Goal: Transaction & Acquisition: Download file/media

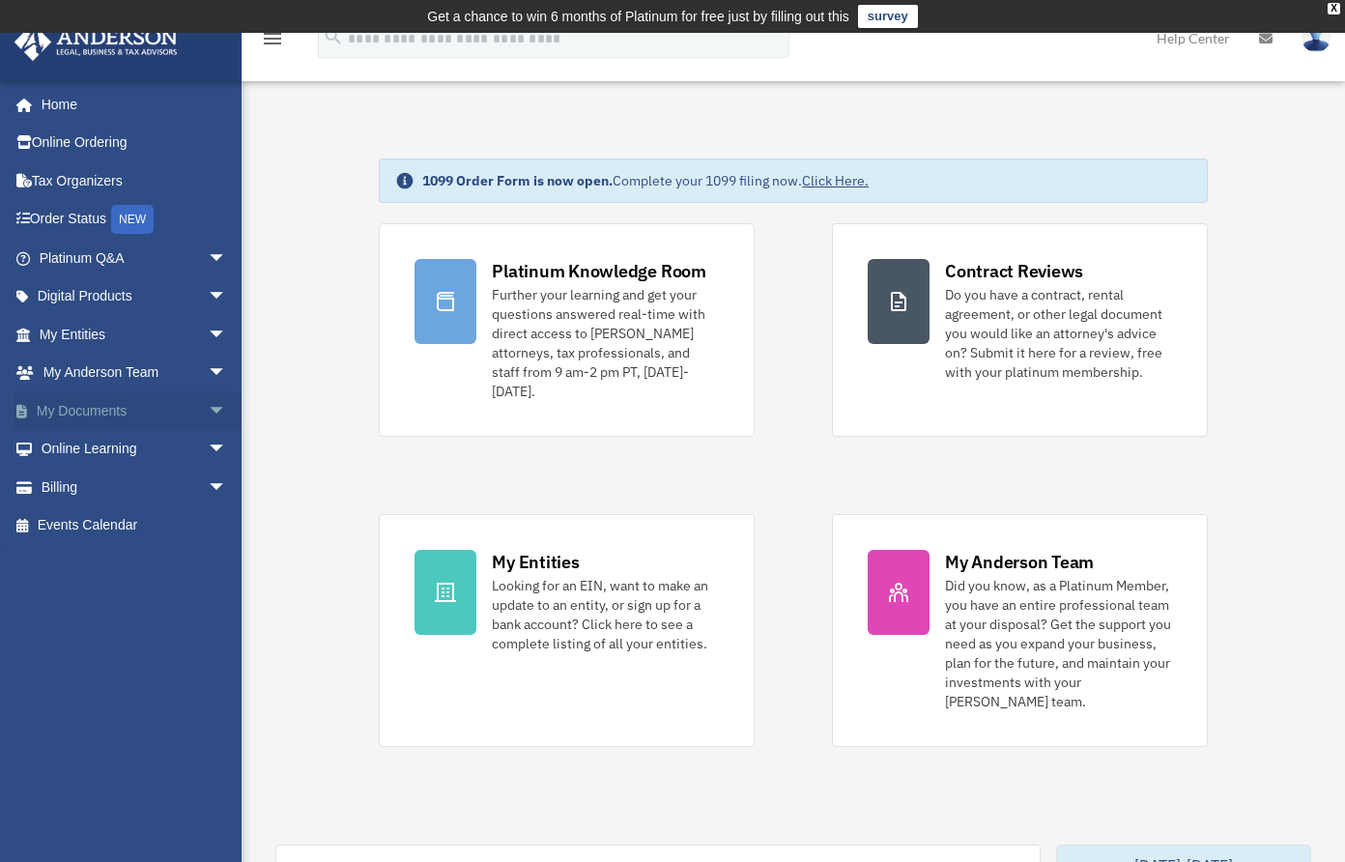
click at [208, 411] on span "arrow_drop_down" at bounding box center [227, 411] width 39 height 40
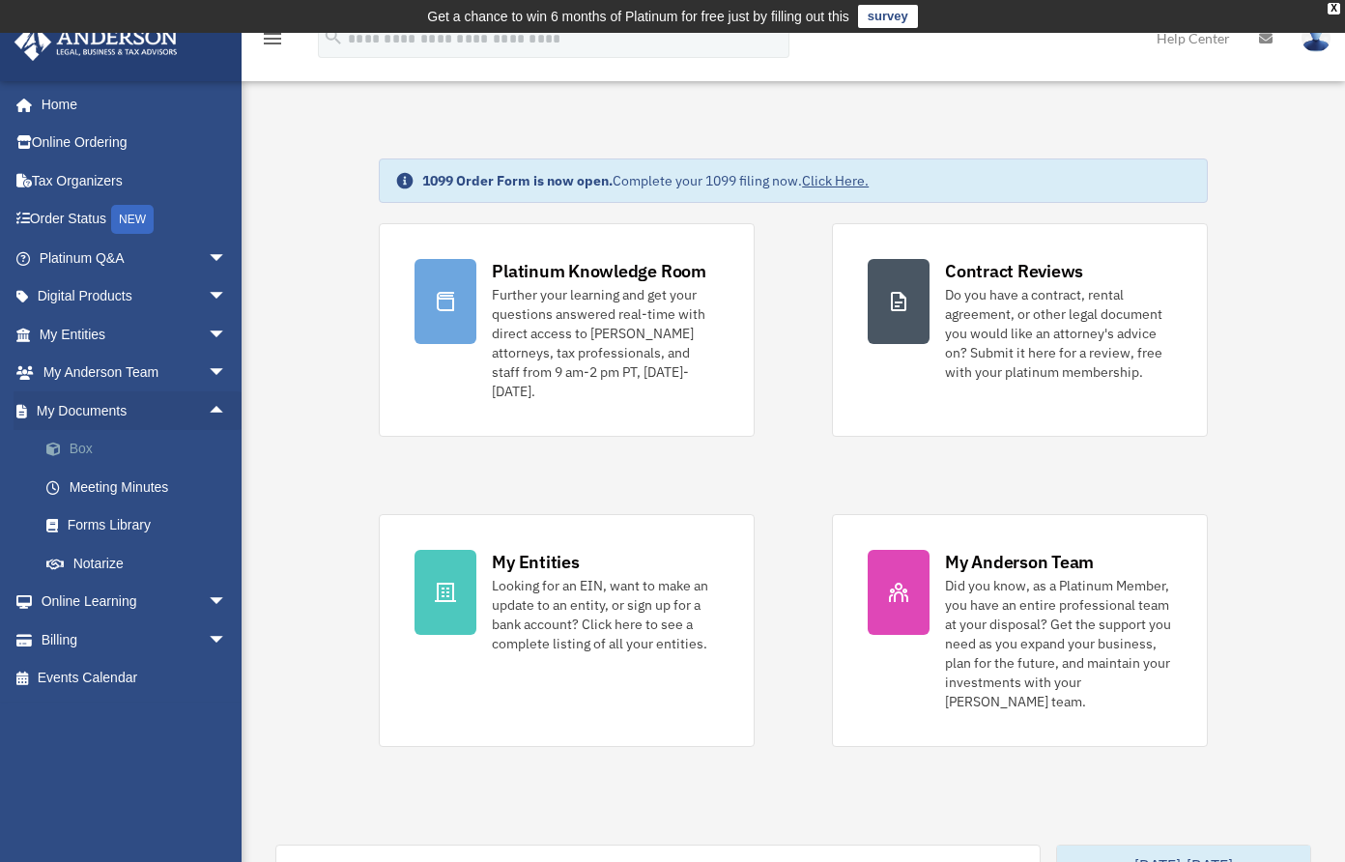
click at [94, 454] on link "Box" at bounding box center [141, 449] width 229 height 39
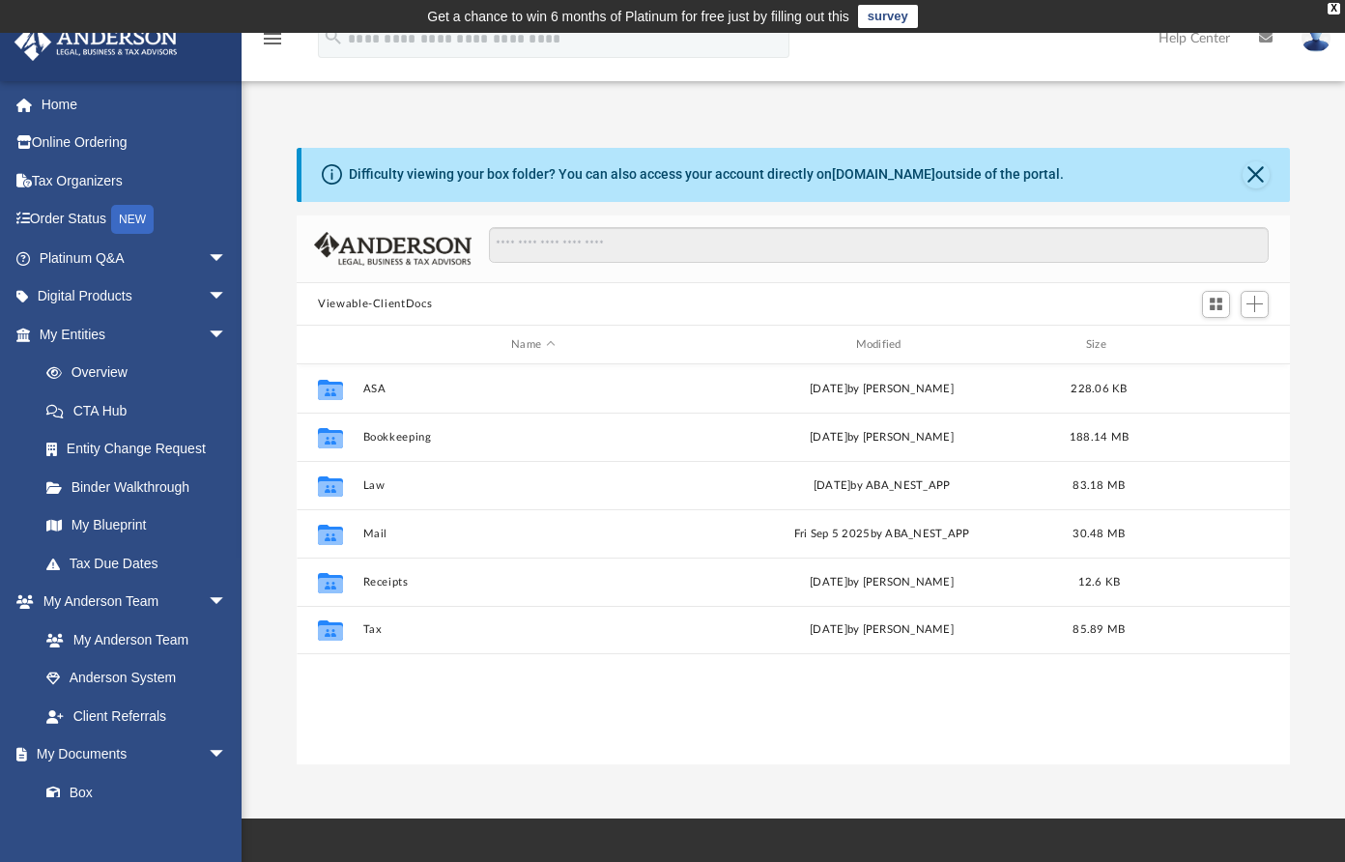
scroll to position [425, 979]
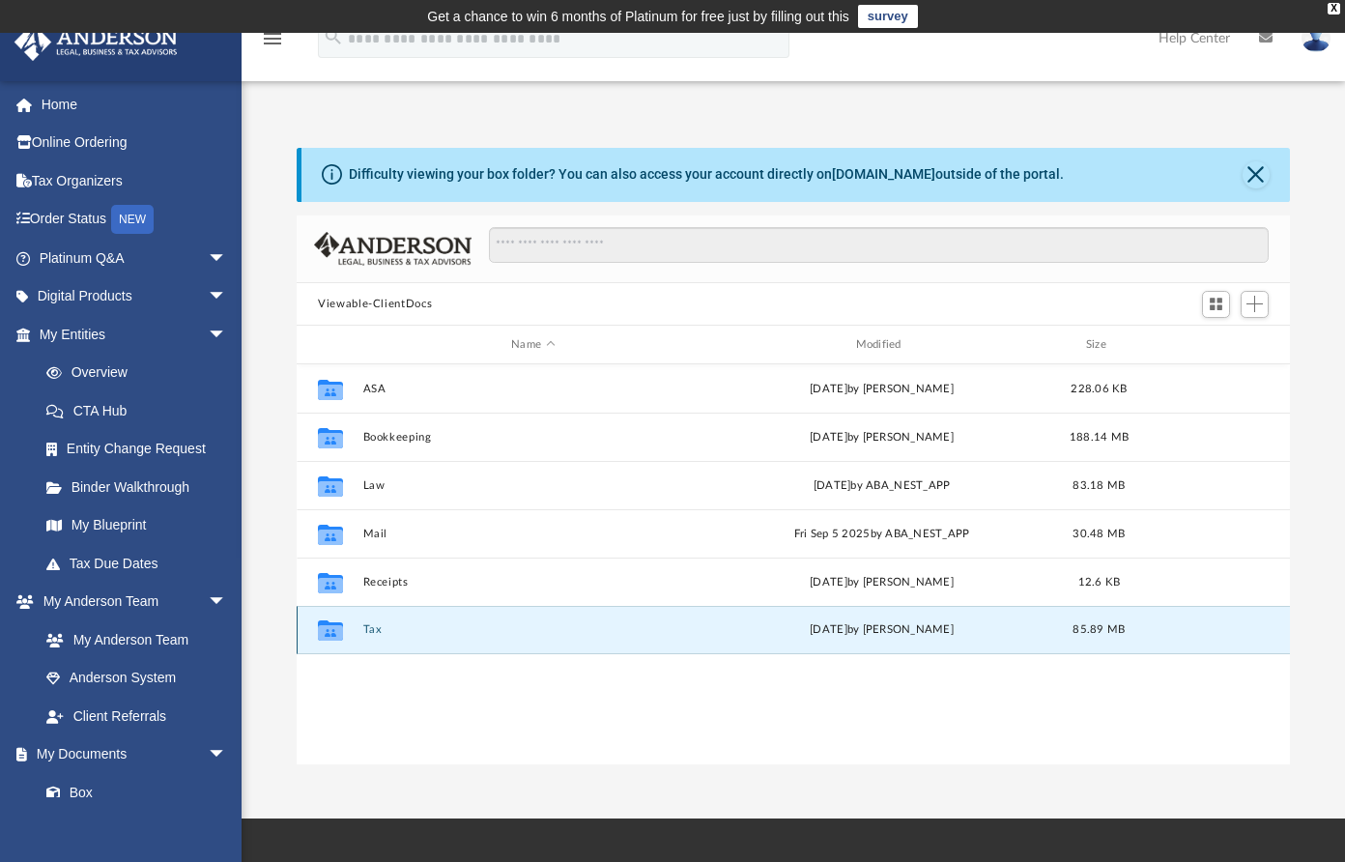
click at [377, 632] on button "Tax" at bounding box center [533, 630] width 340 height 13
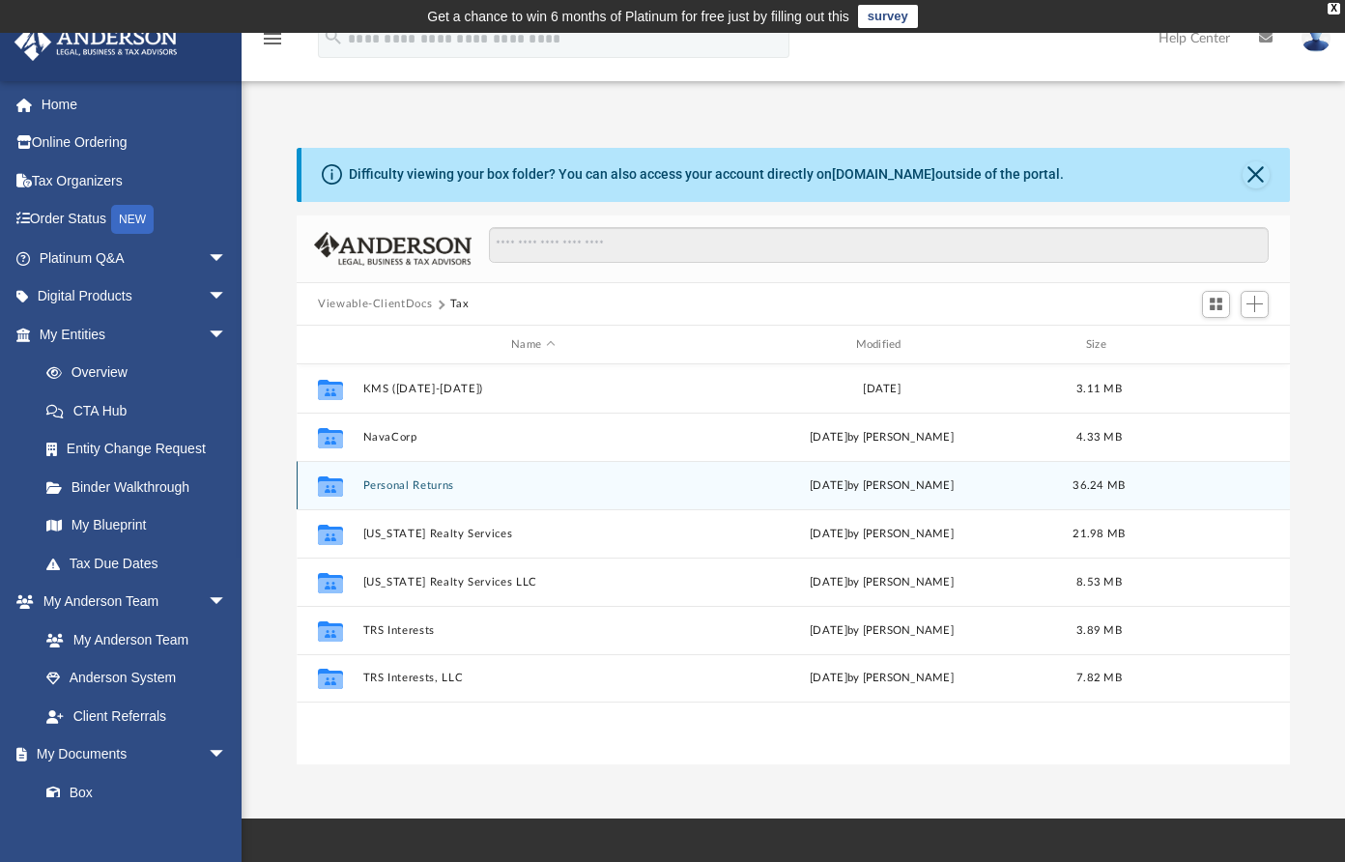
click at [393, 489] on button "Personal Returns" at bounding box center [533, 485] width 340 height 13
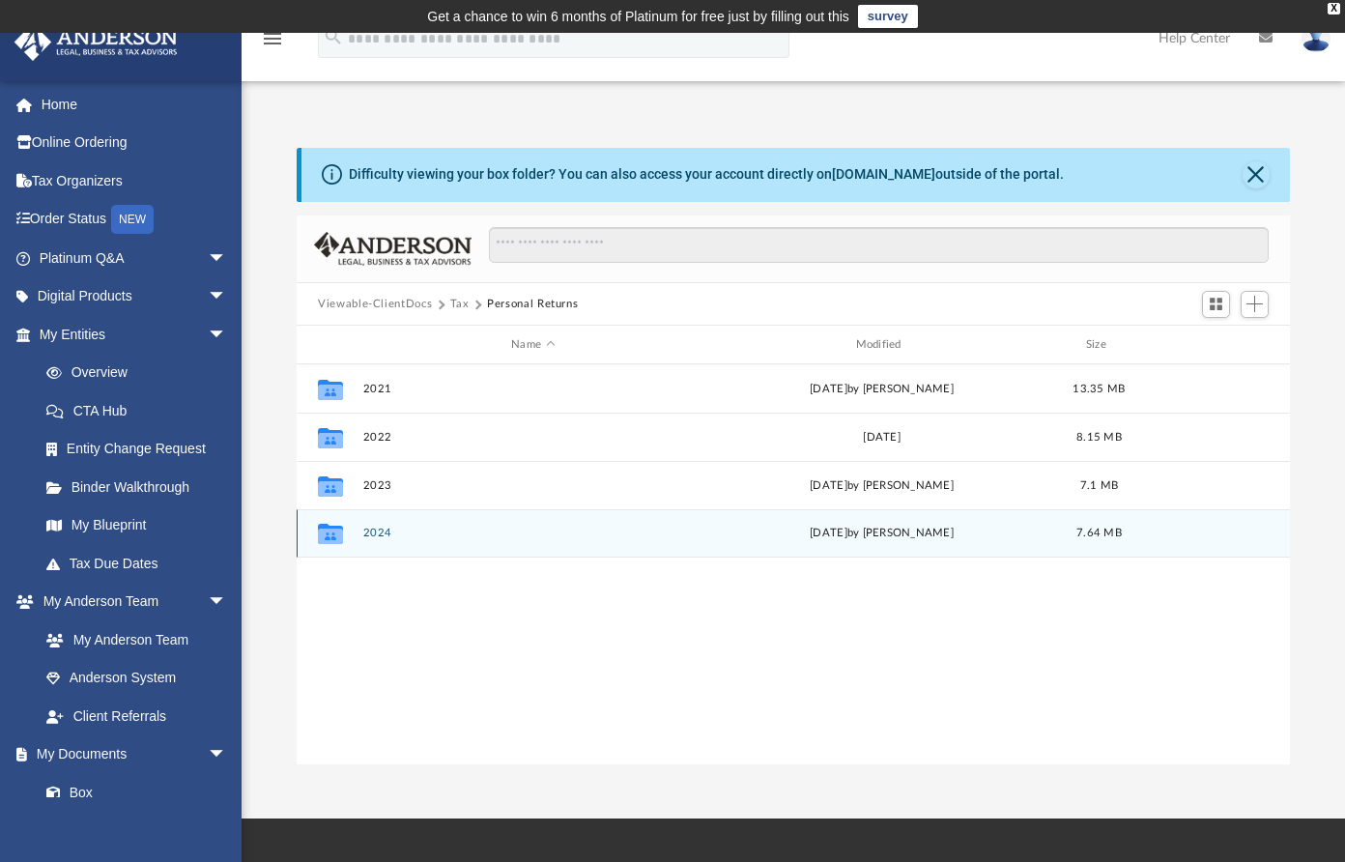
click at [374, 534] on button "2024" at bounding box center [533, 533] width 340 height 13
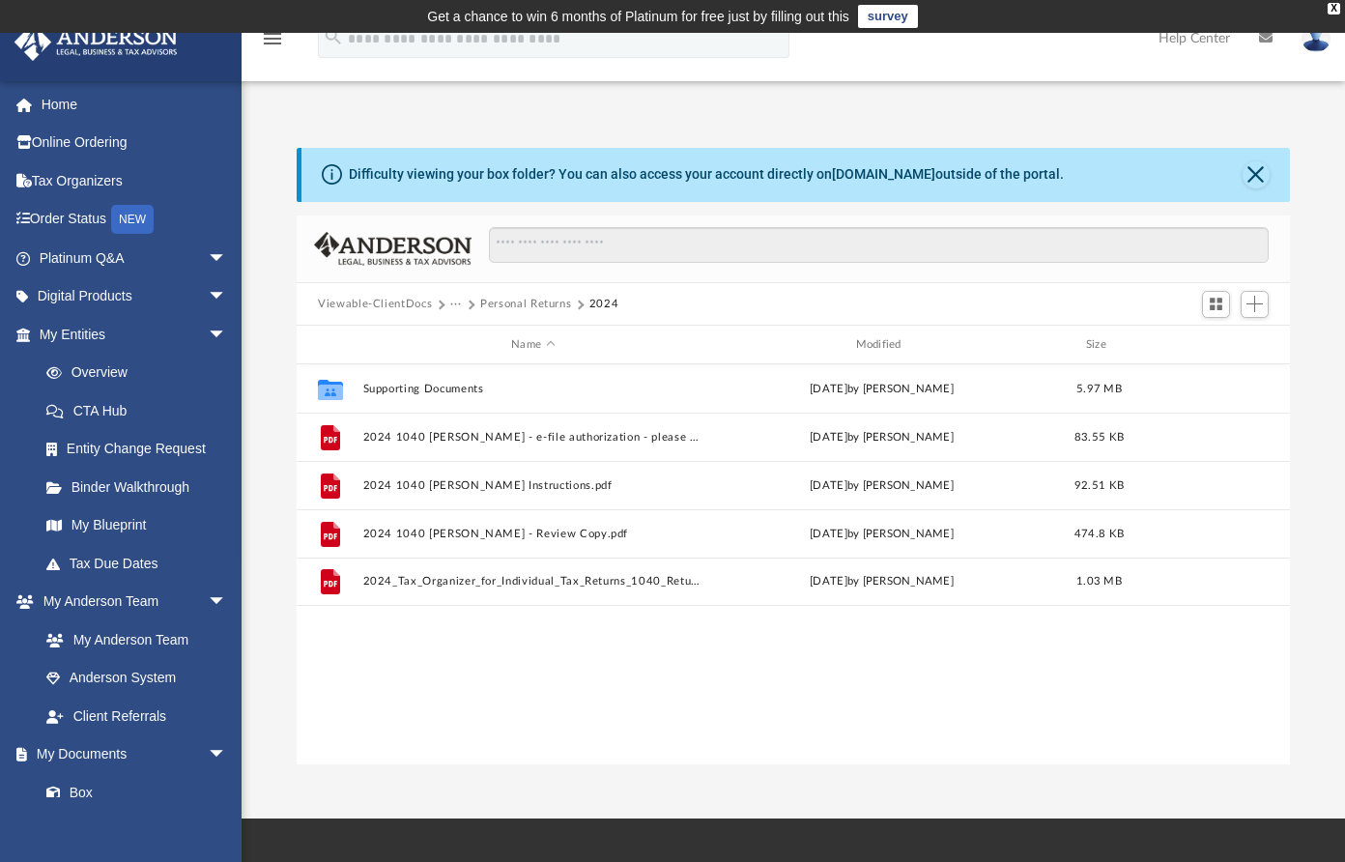
click at [515, 302] on button "Personal Returns" at bounding box center [525, 304] width 91 height 17
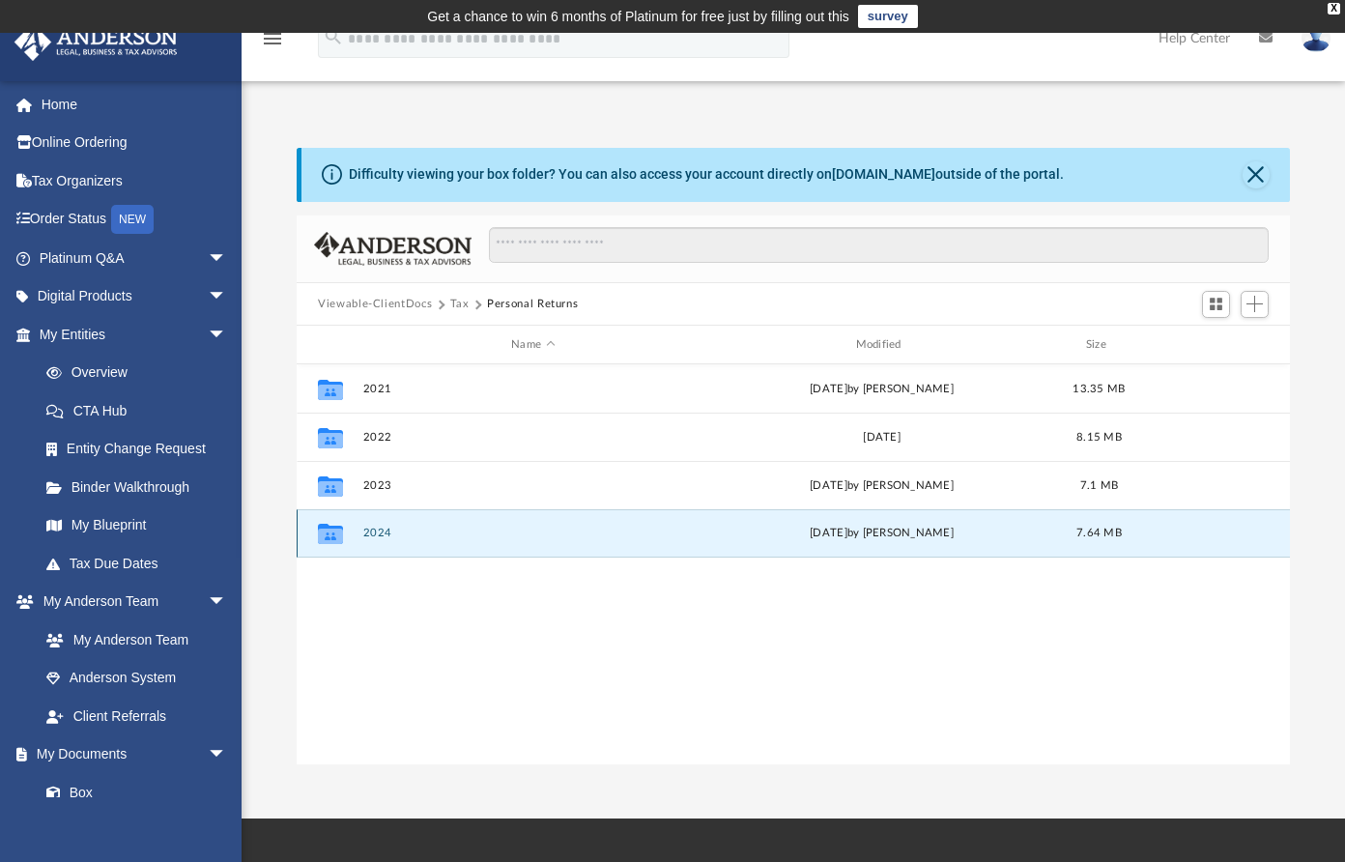
click at [381, 531] on button "2024" at bounding box center [533, 533] width 340 height 13
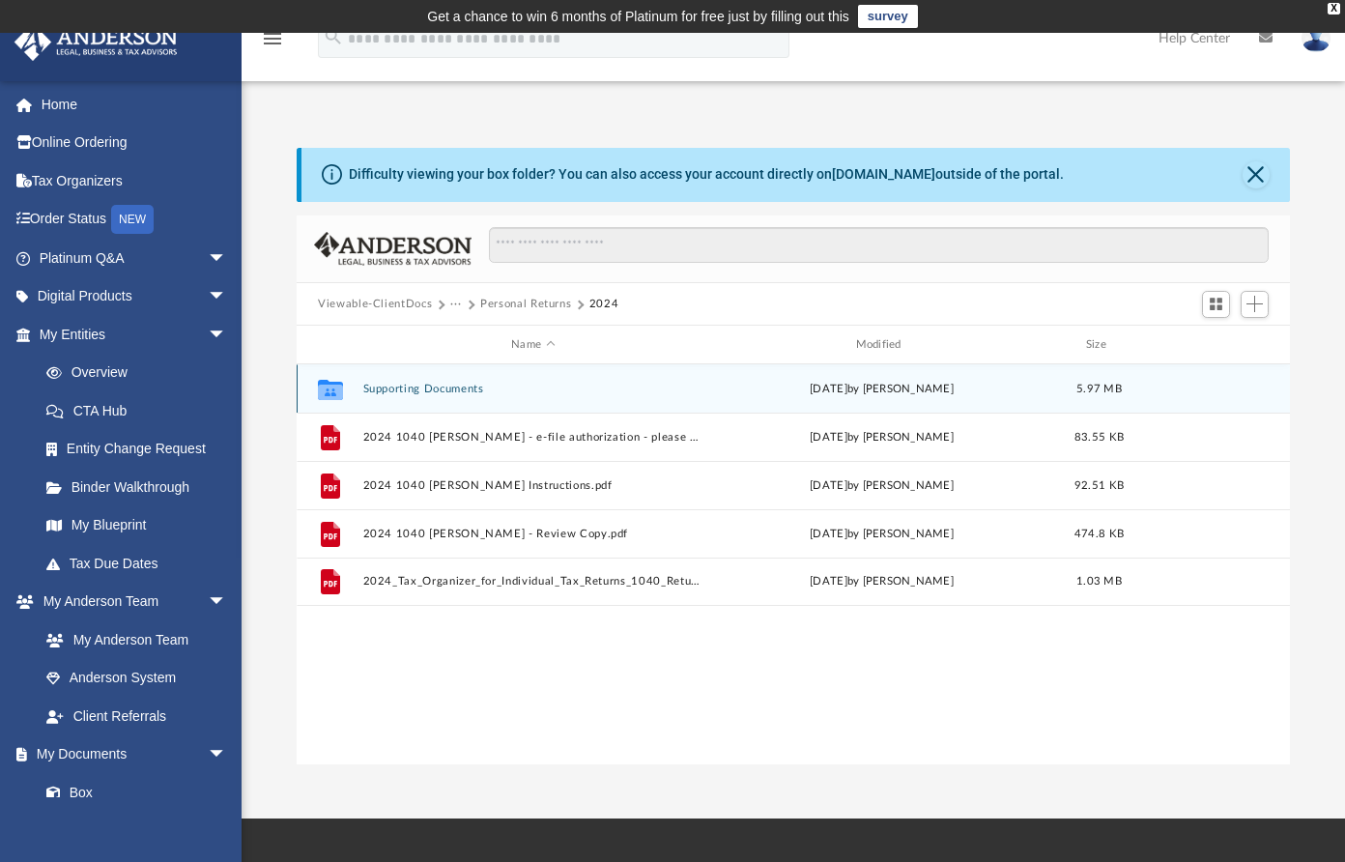
click at [378, 387] on button "Supporting Documents" at bounding box center [533, 389] width 340 height 13
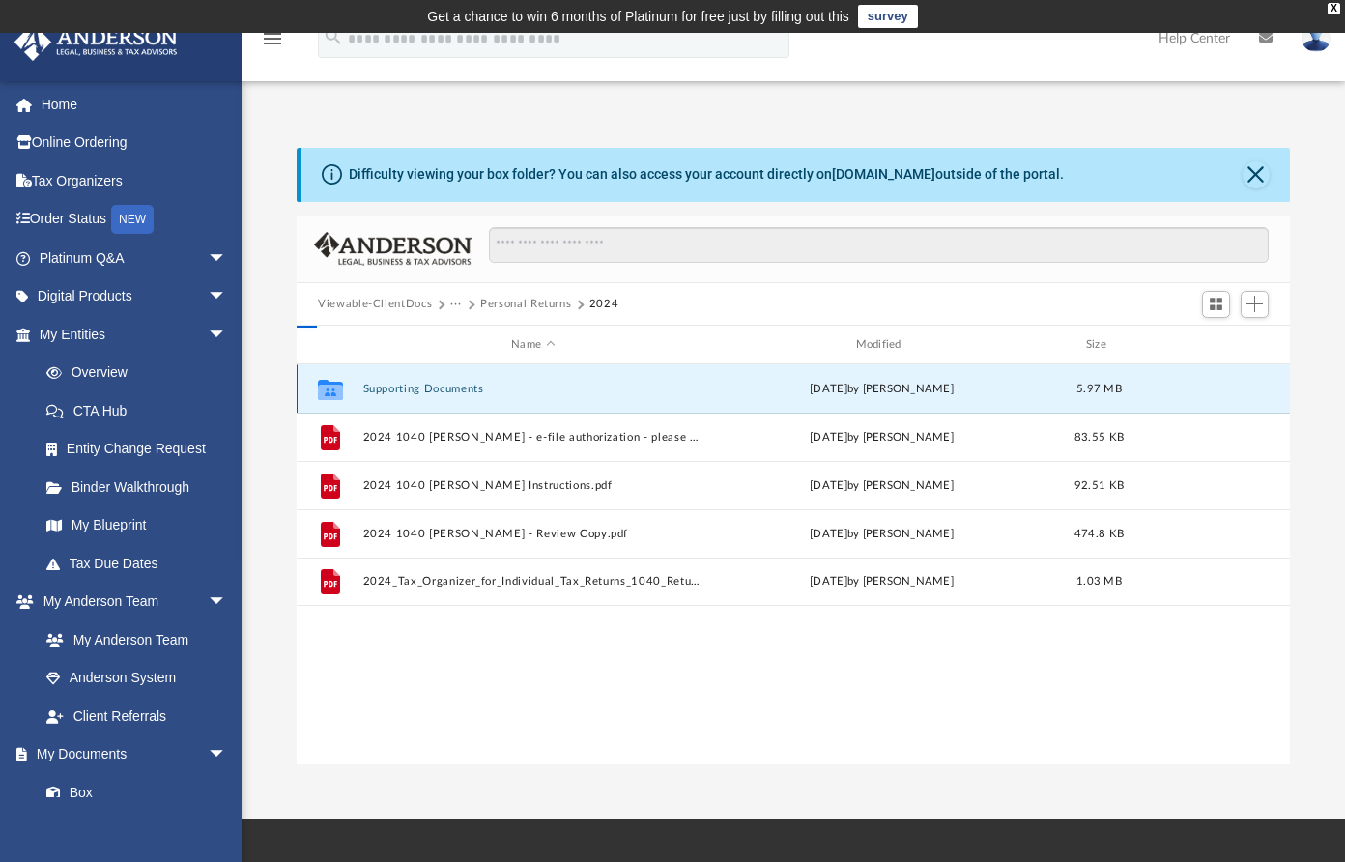
click at [378, 387] on button "Supporting Documents" at bounding box center [533, 389] width 340 height 13
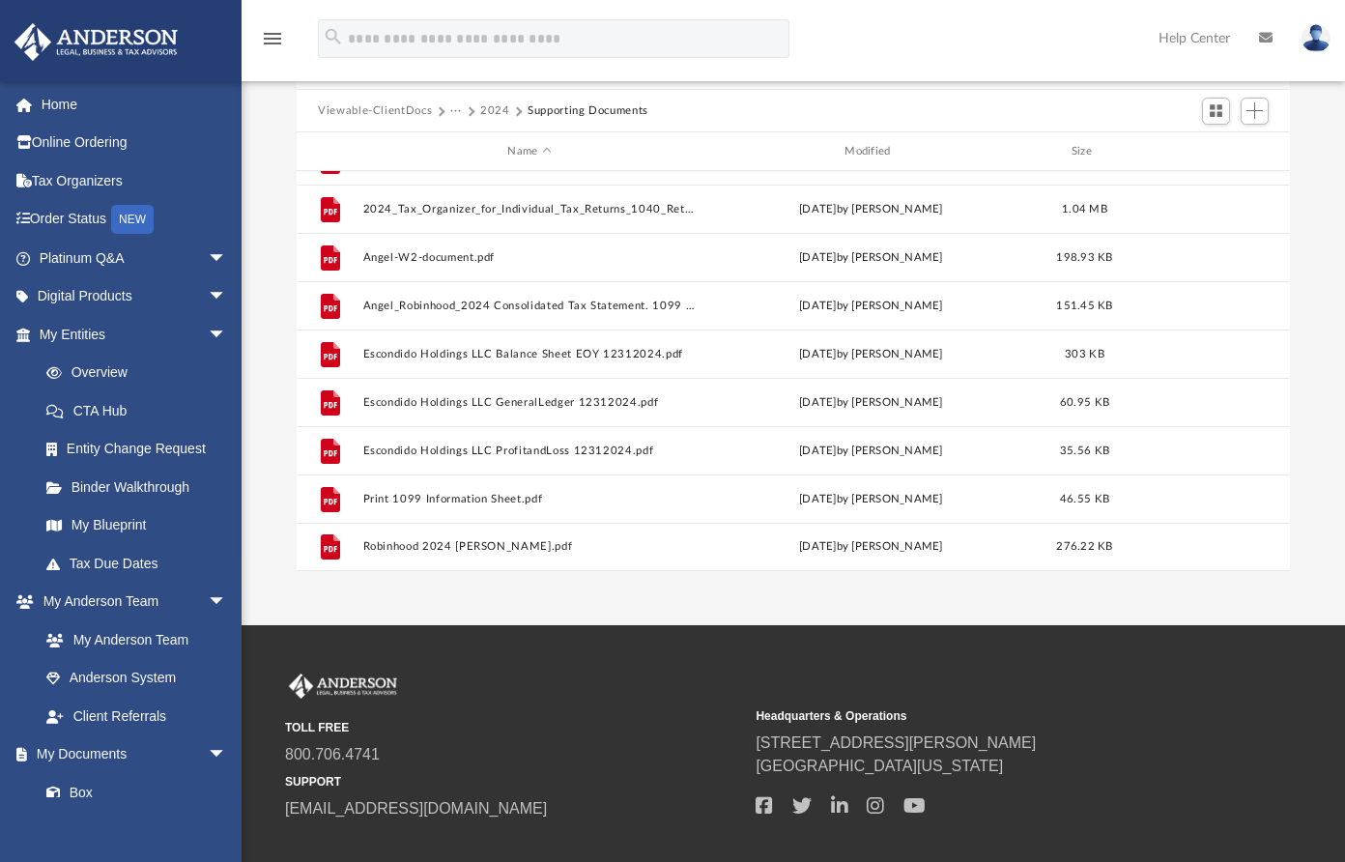
scroll to position [0, 0]
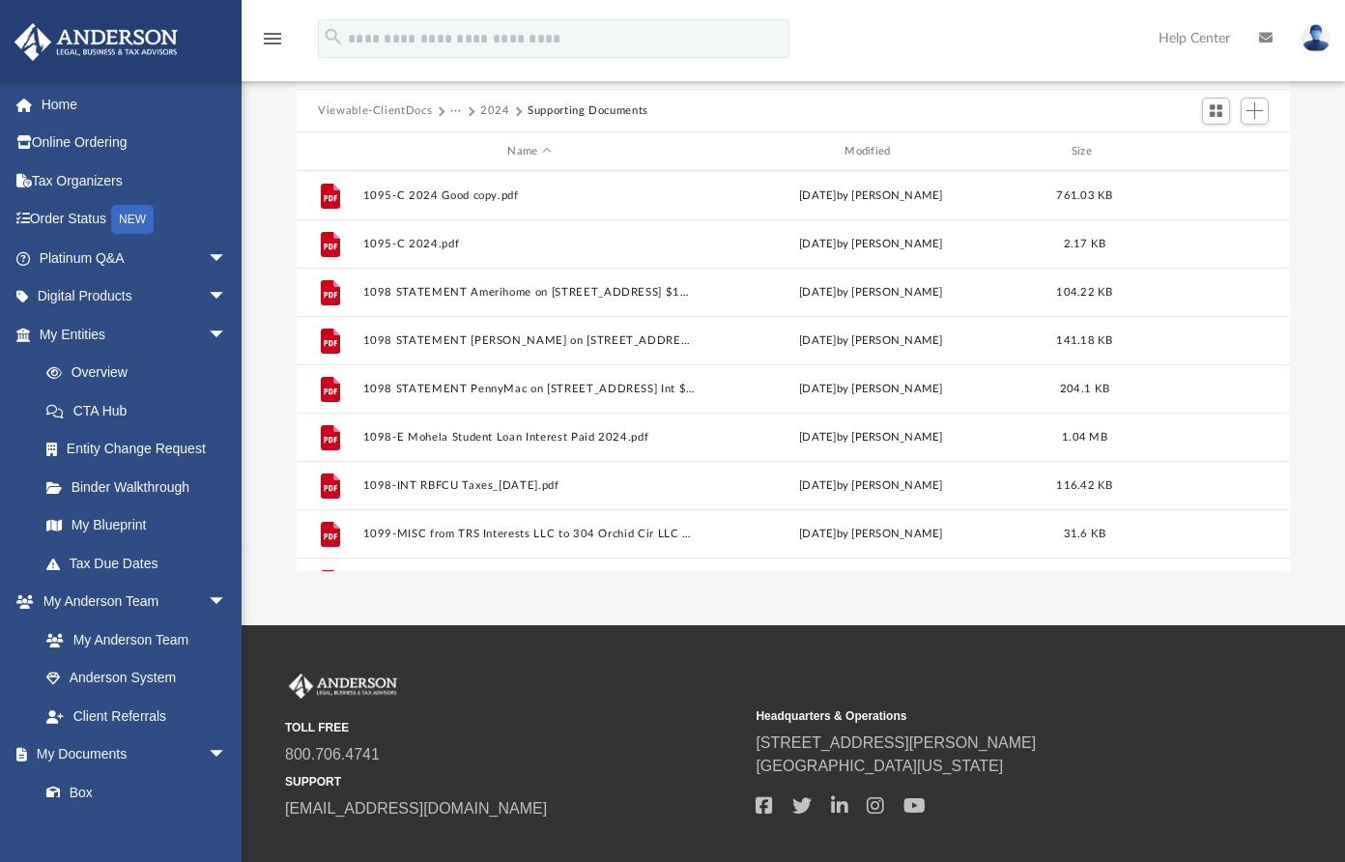
click at [453, 107] on button "···" at bounding box center [456, 110] width 13 height 17
click at [482, 175] on li "Personal Returns" at bounding box center [506, 175] width 90 height 20
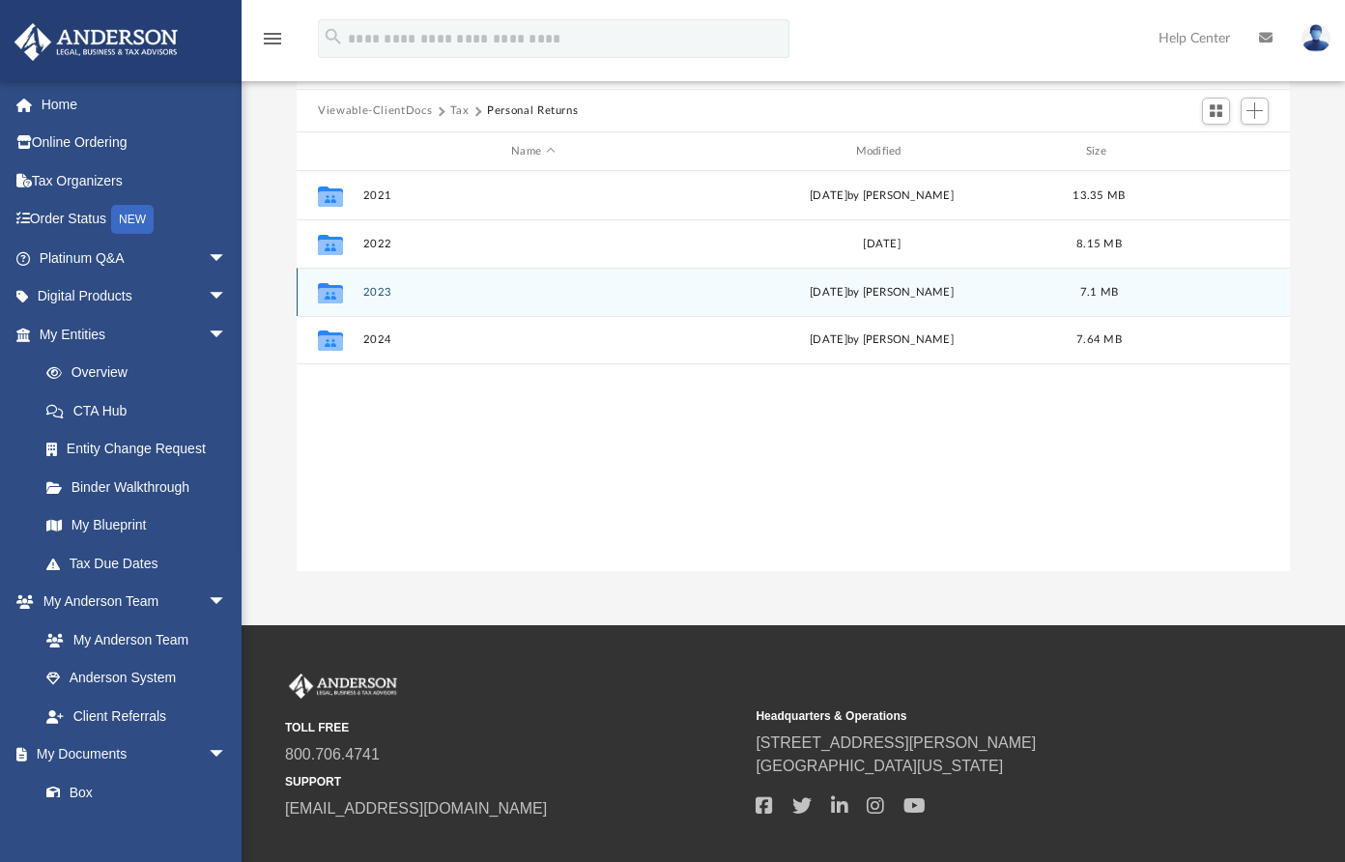
click at [376, 289] on button "2023" at bounding box center [533, 292] width 340 height 13
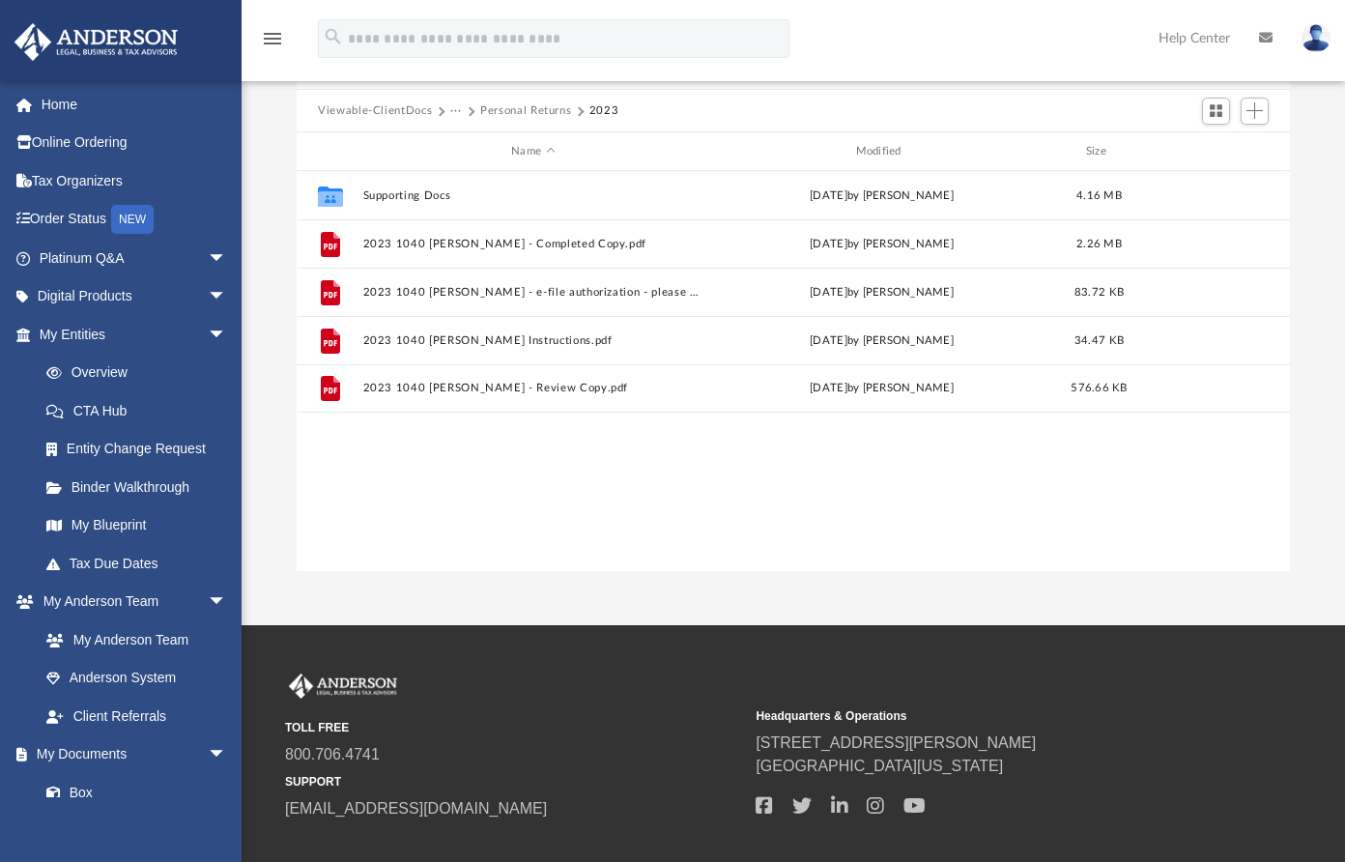
click at [525, 109] on button "Personal Returns" at bounding box center [525, 110] width 91 height 17
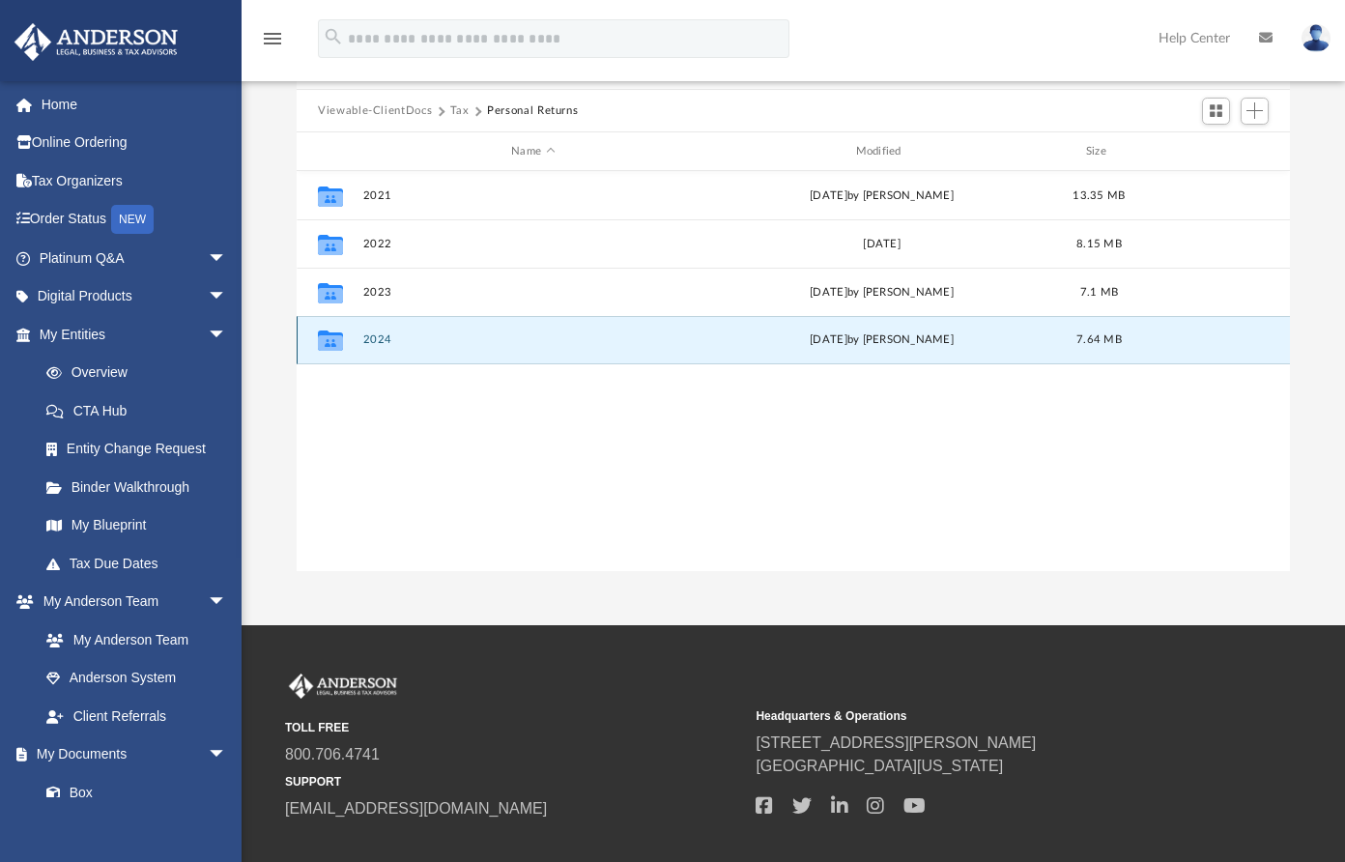
click at [376, 343] on button "2024" at bounding box center [533, 340] width 340 height 13
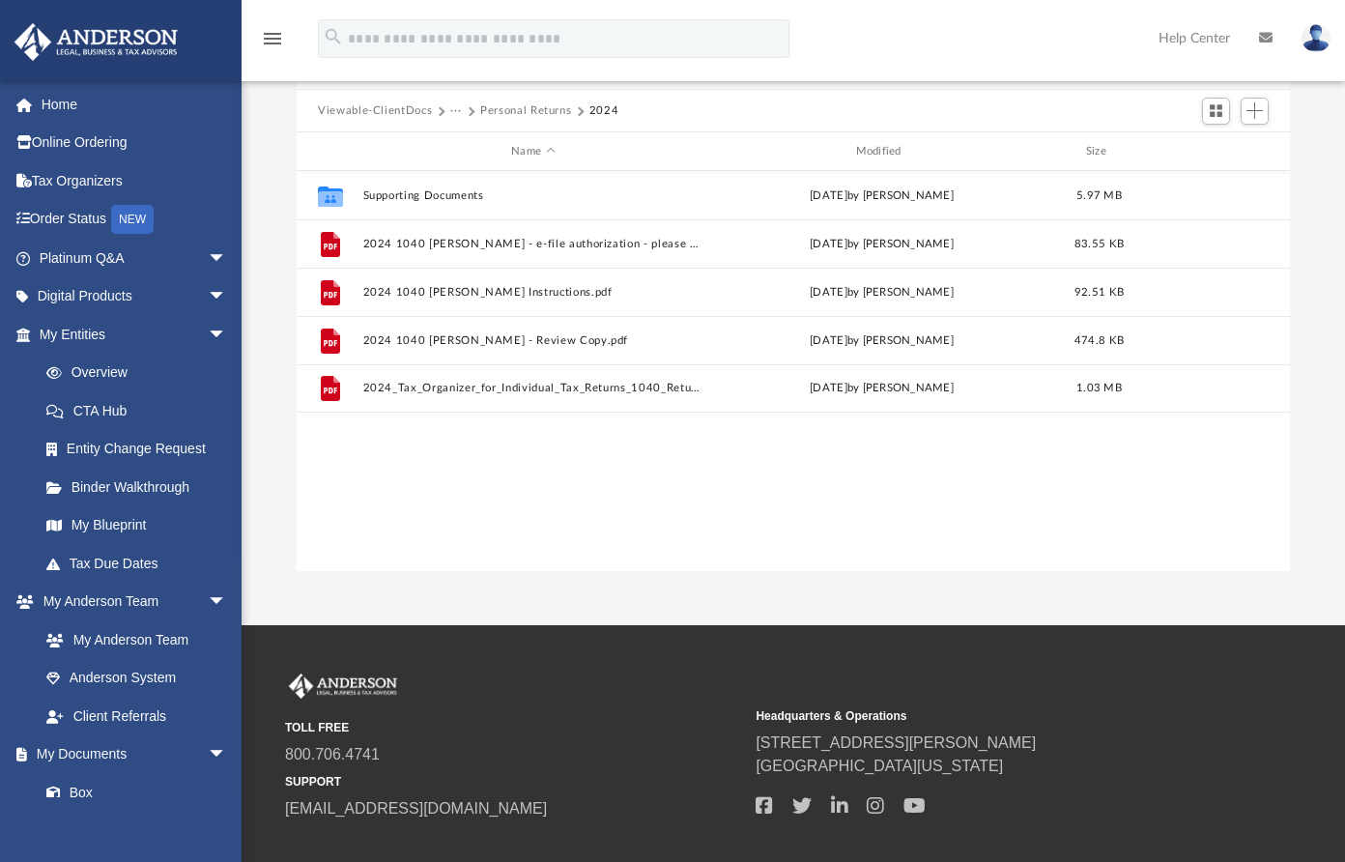
click at [550, 110] on button "Personal Returns" at bounding box center [525, 110] width 91 height 17
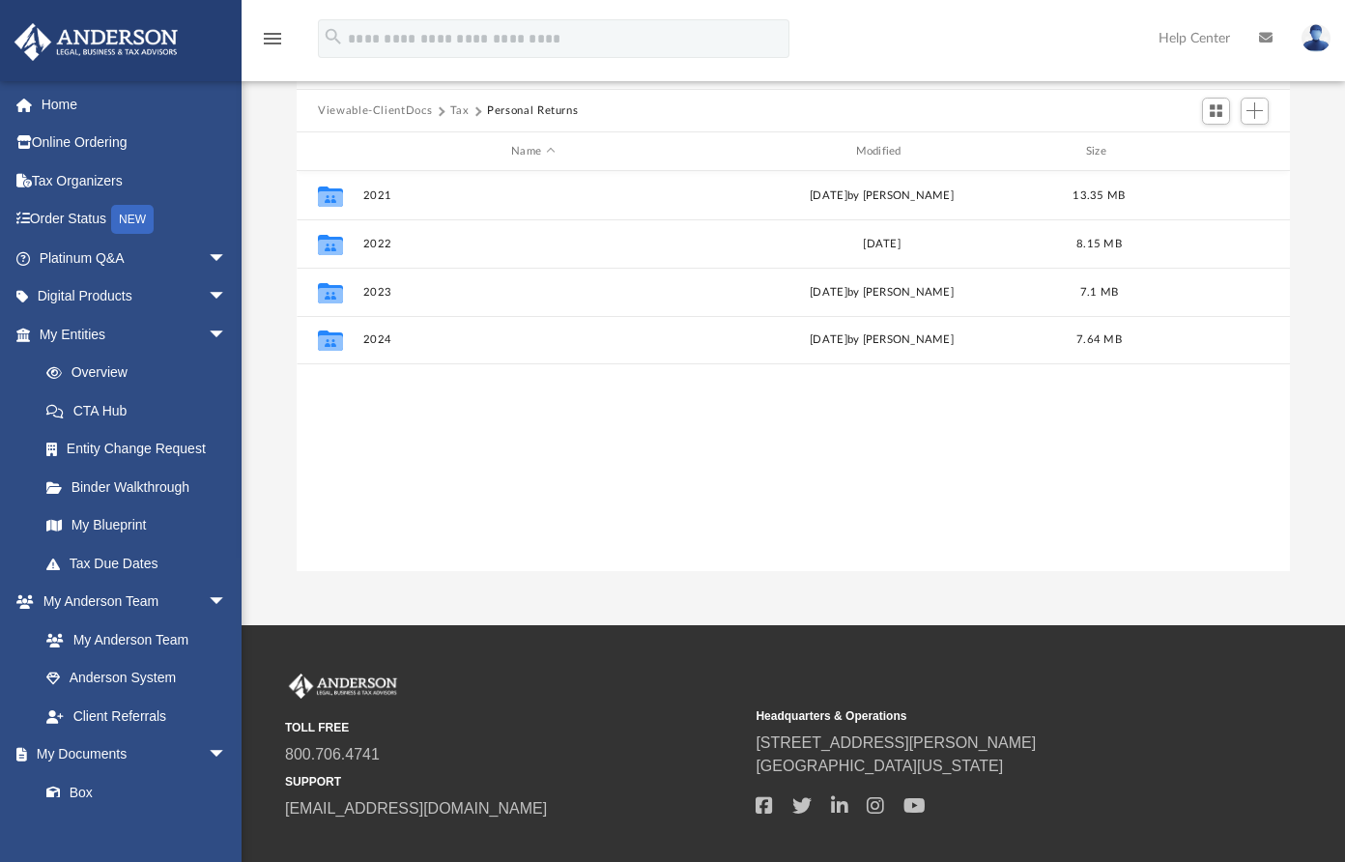
click at [455, 109] on button "Tax" at bounding box center [459, 110] width 19 height 17
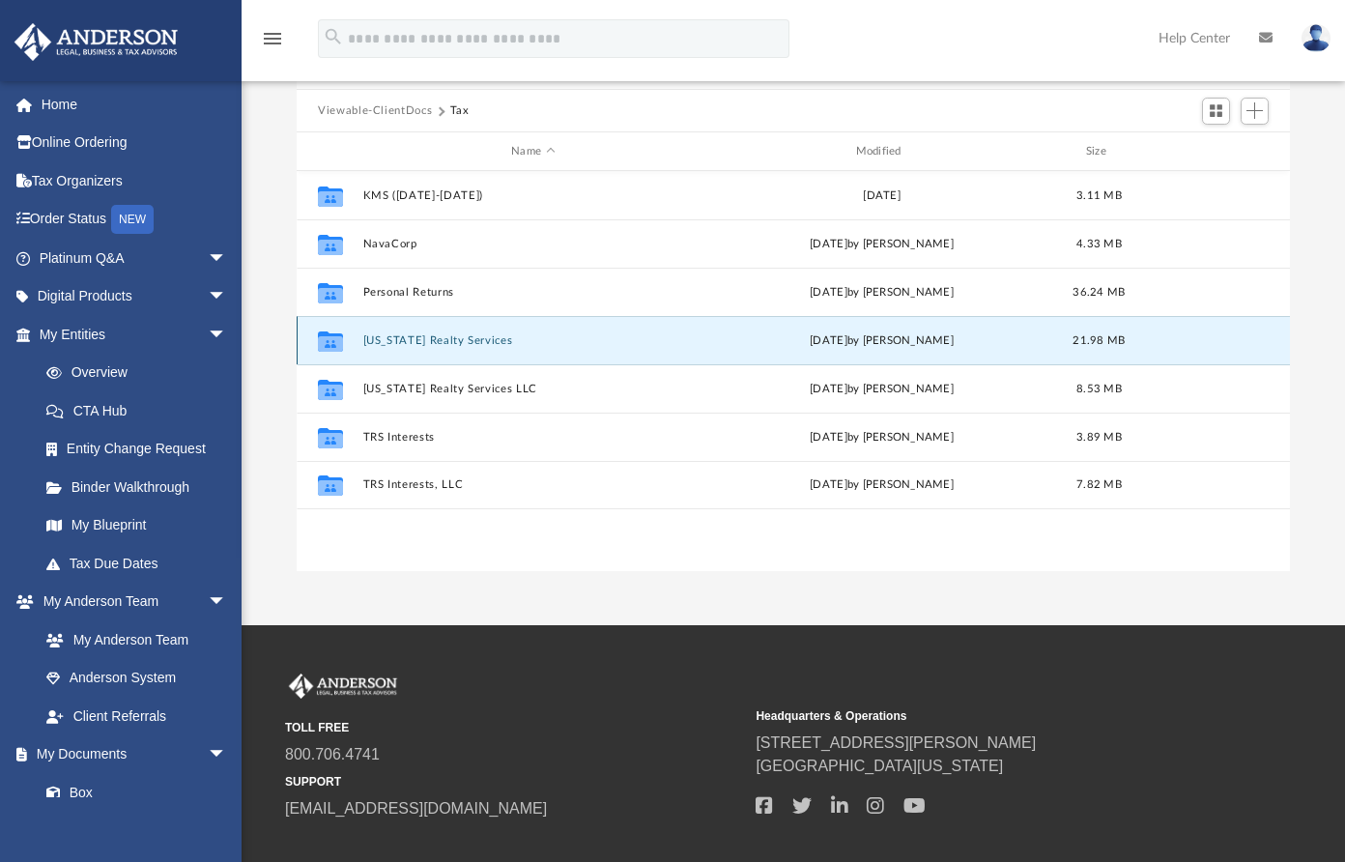
click at [442, 340] on button "Texas Realty Services" at bounding box center [533, 340] width 340 height 13
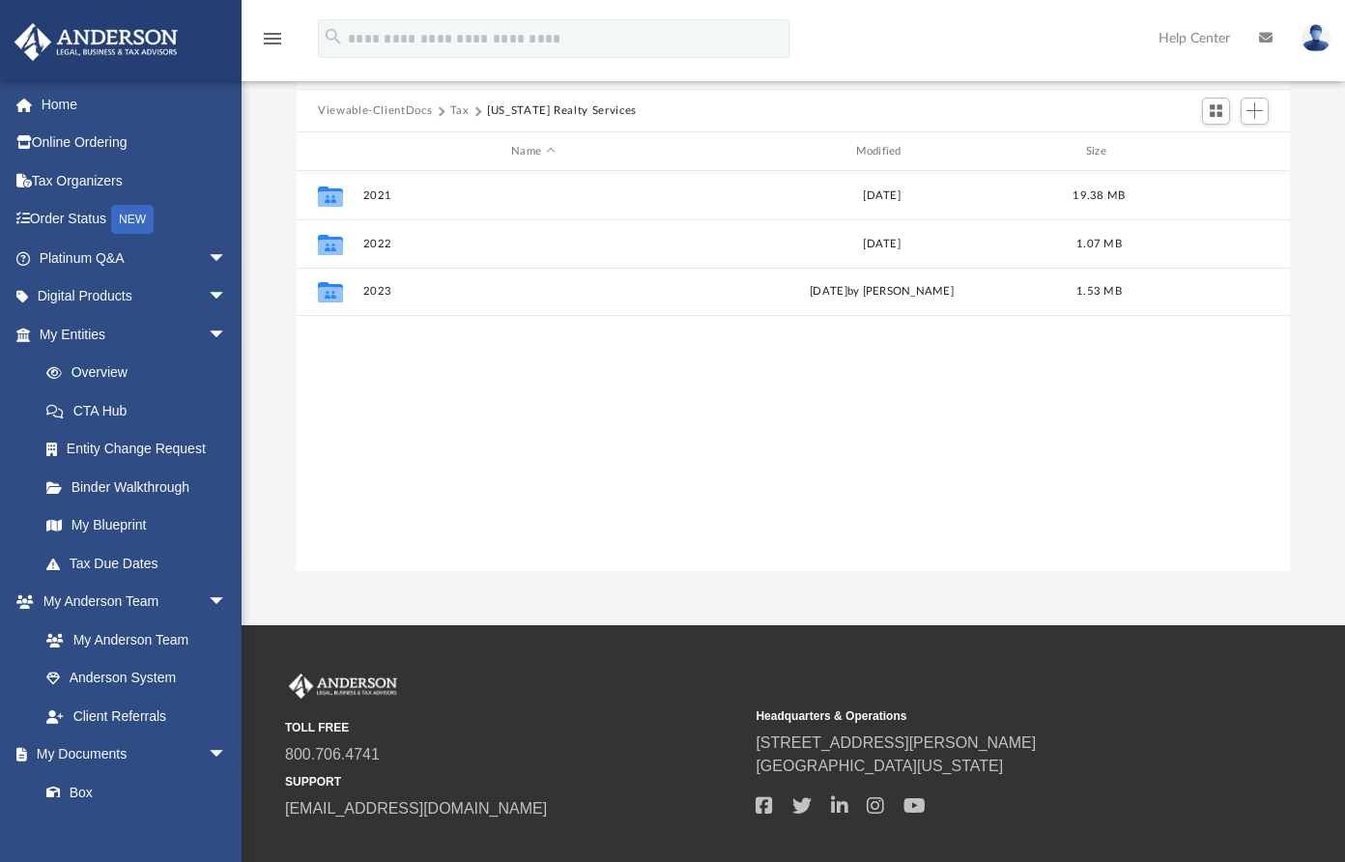
click at [462, 111] on button "Tax" at bounding box center [459, 110] width 19 height 17
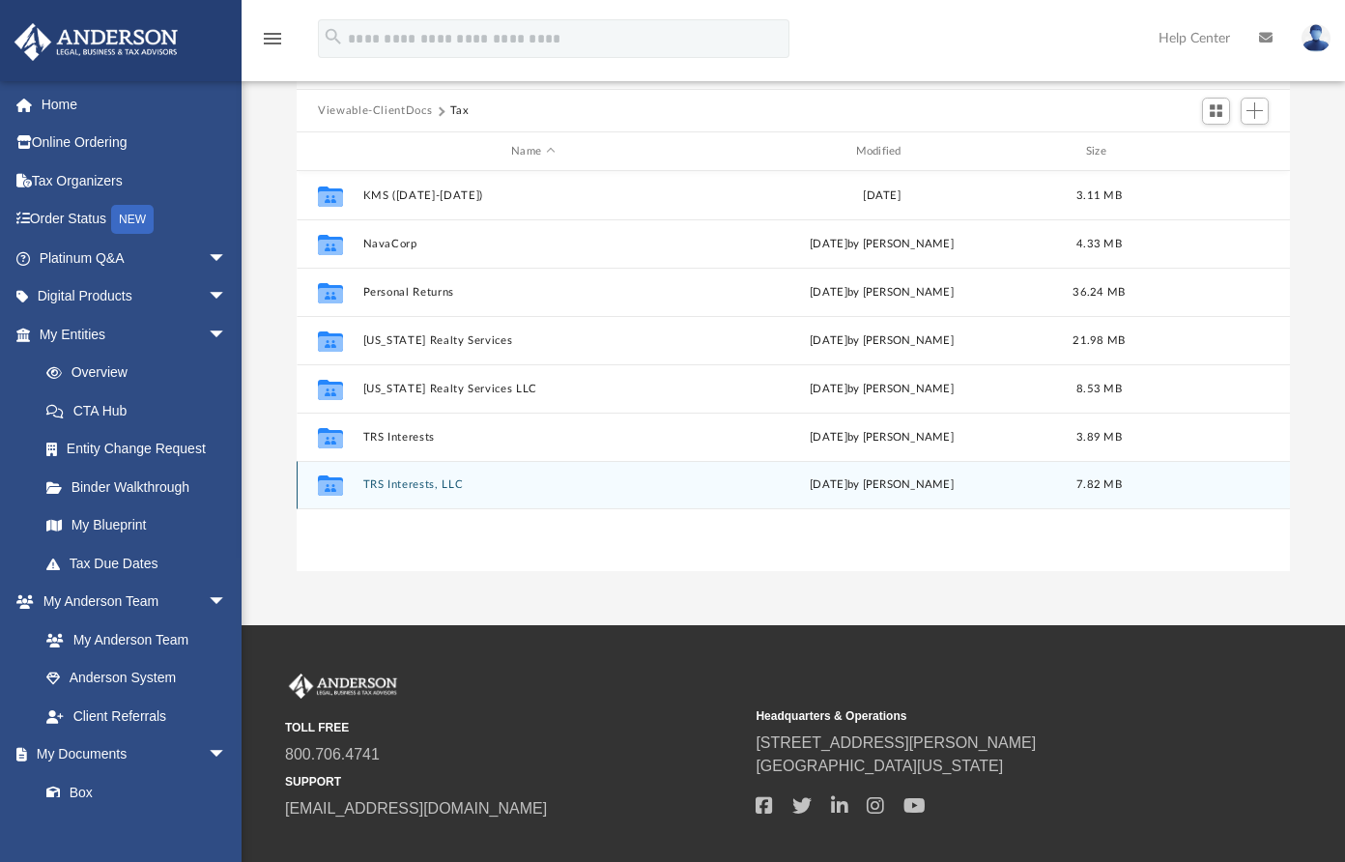
click at [399, 501] on div "Collaborated Folder TRS Interests, LLC Mon Feb 24 2025 by Jasmine Splunge 7.82 …" at bounding box center [793, 485] width 993 height 48
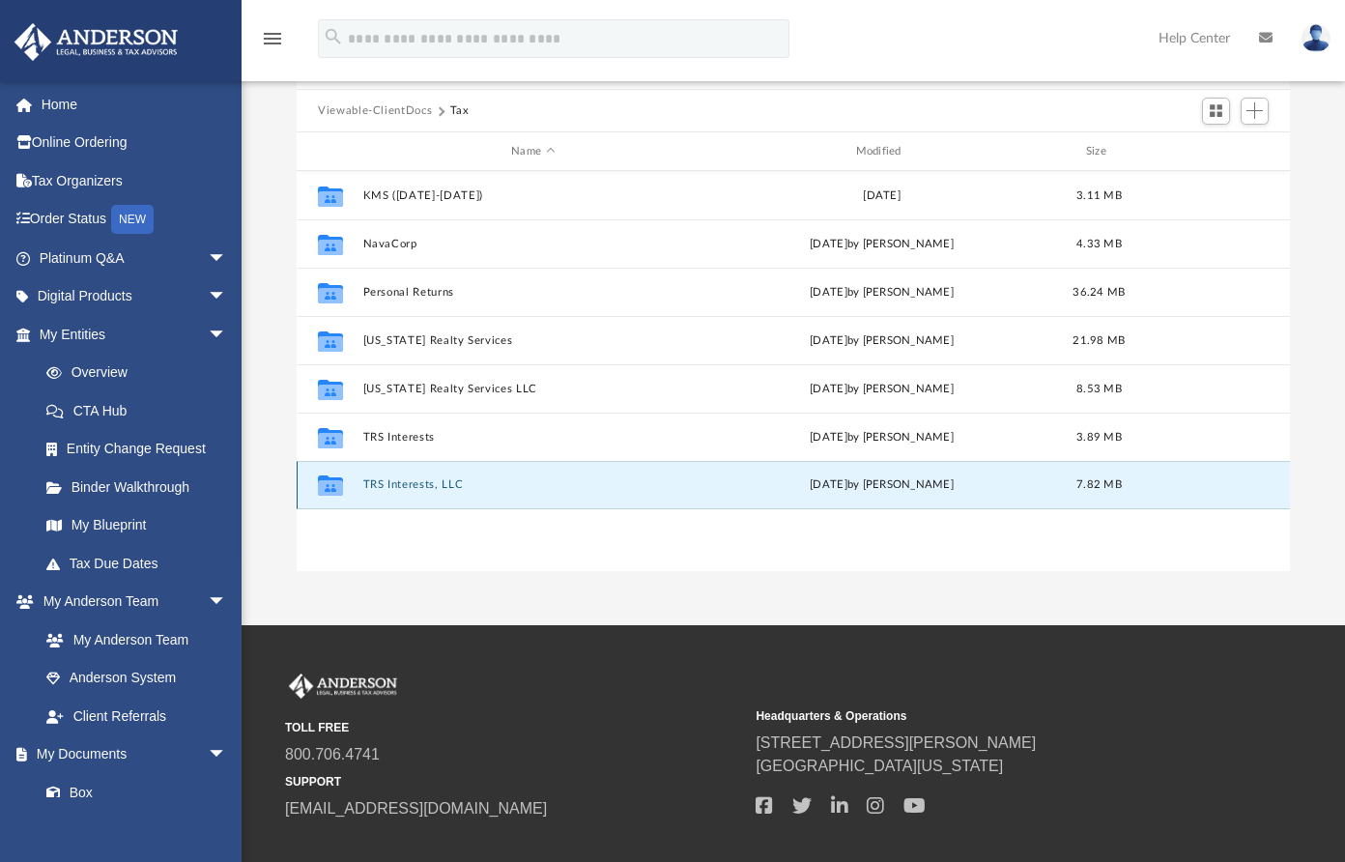
click at [397, 486] on button "TRS Interests, LLC" at bounding box center [533, 485] width 340 height 13
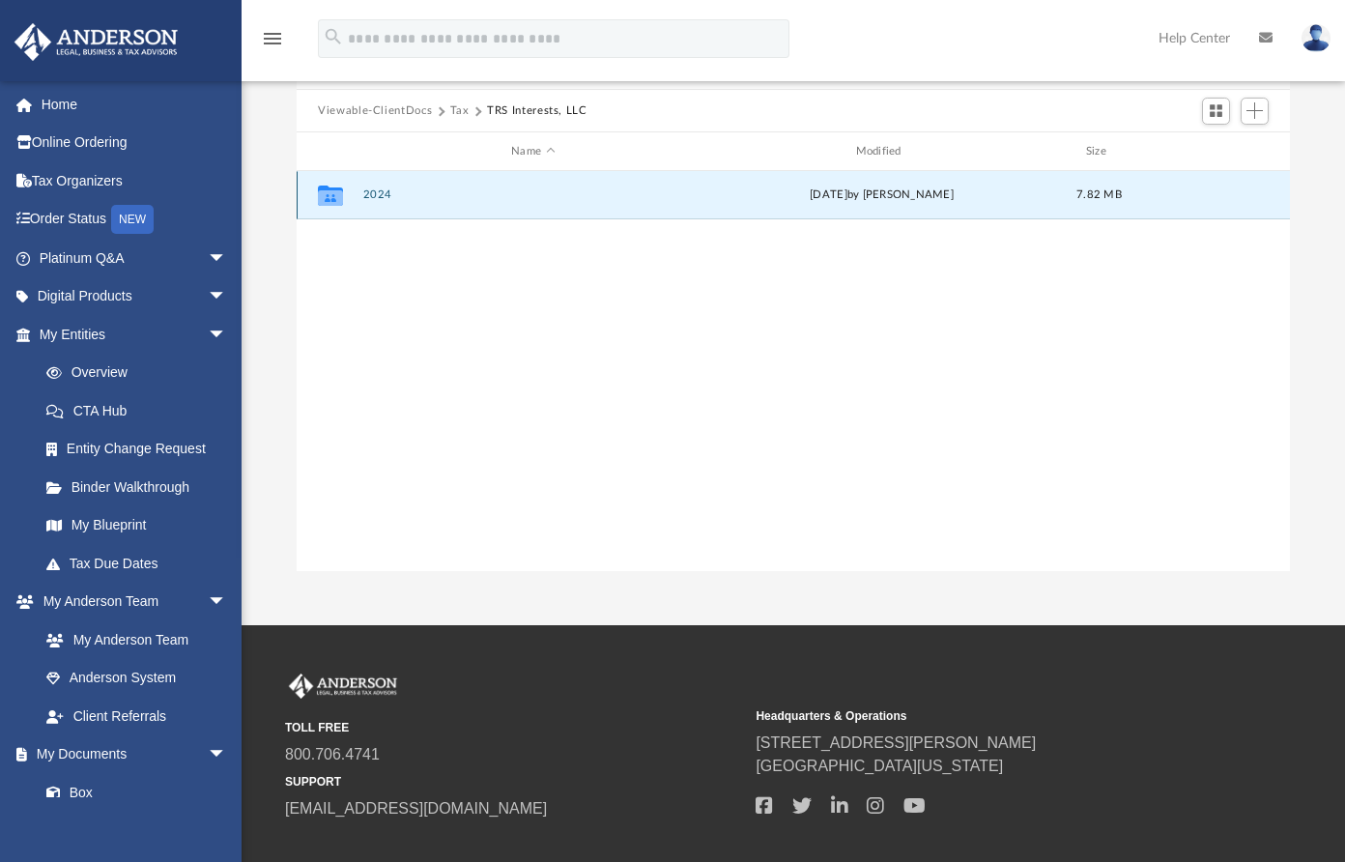
click at [367, 194] on button "2024" at bounding box center [533, 195] width 340 height 13
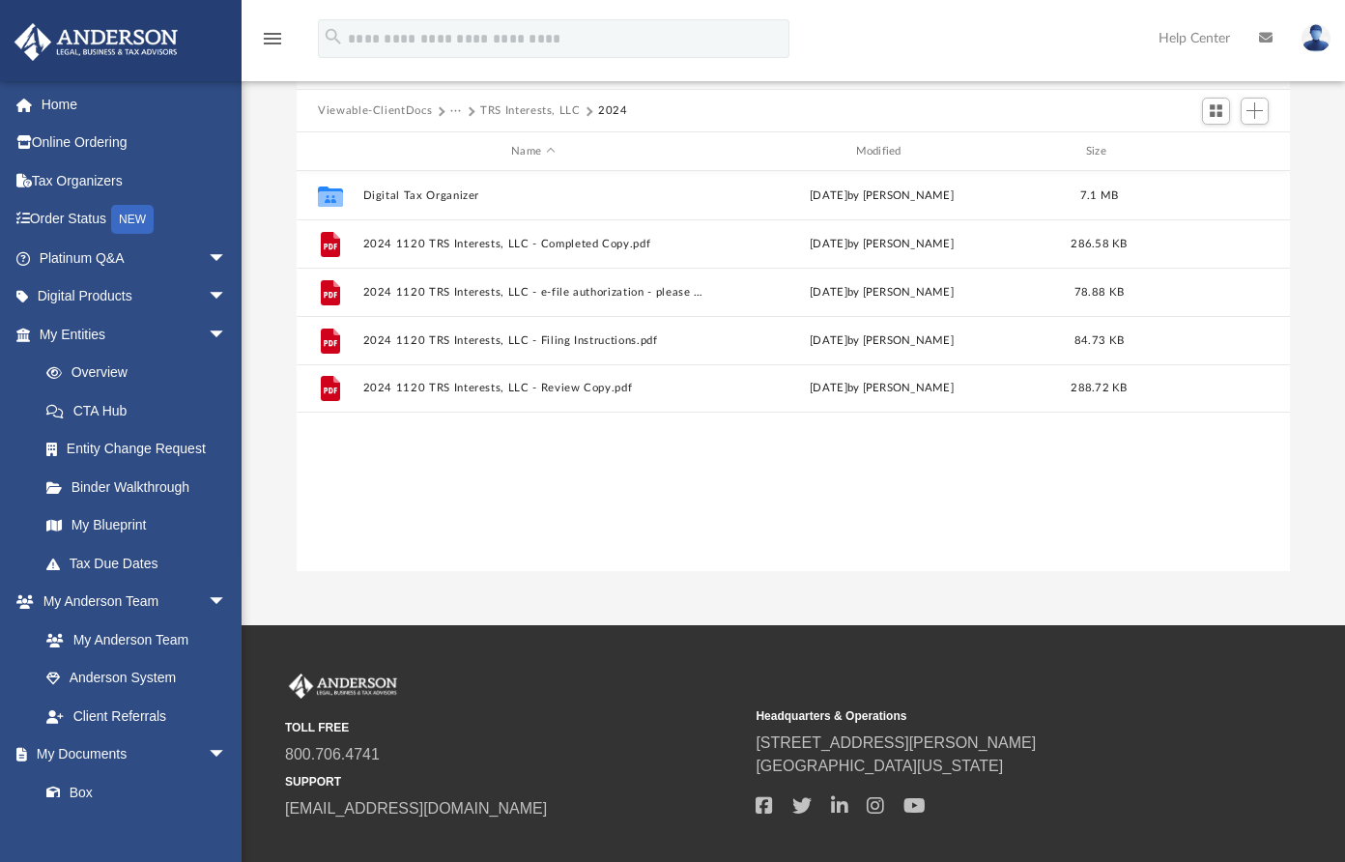
click at [525, 106] on button "TRS Interests, LLC" at bounding box center [530, 110] width 100 height 17
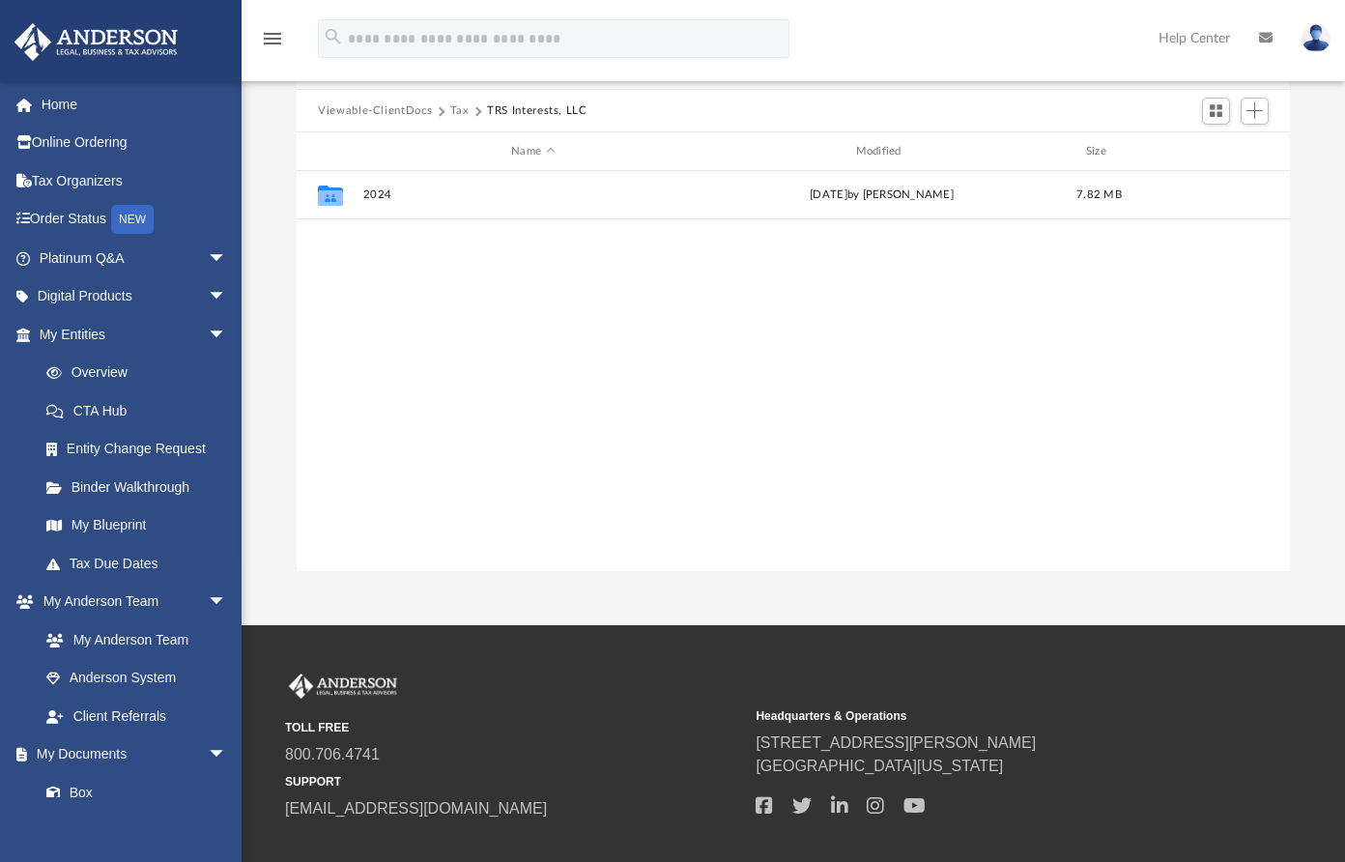
click at [444, 117] on span "Viewable-ClientDocs" at bounding box center [384, 110] width 132 height 17
click at [458, 110] on button "Tax" at bounding box center [459, 110] width 19 height 17
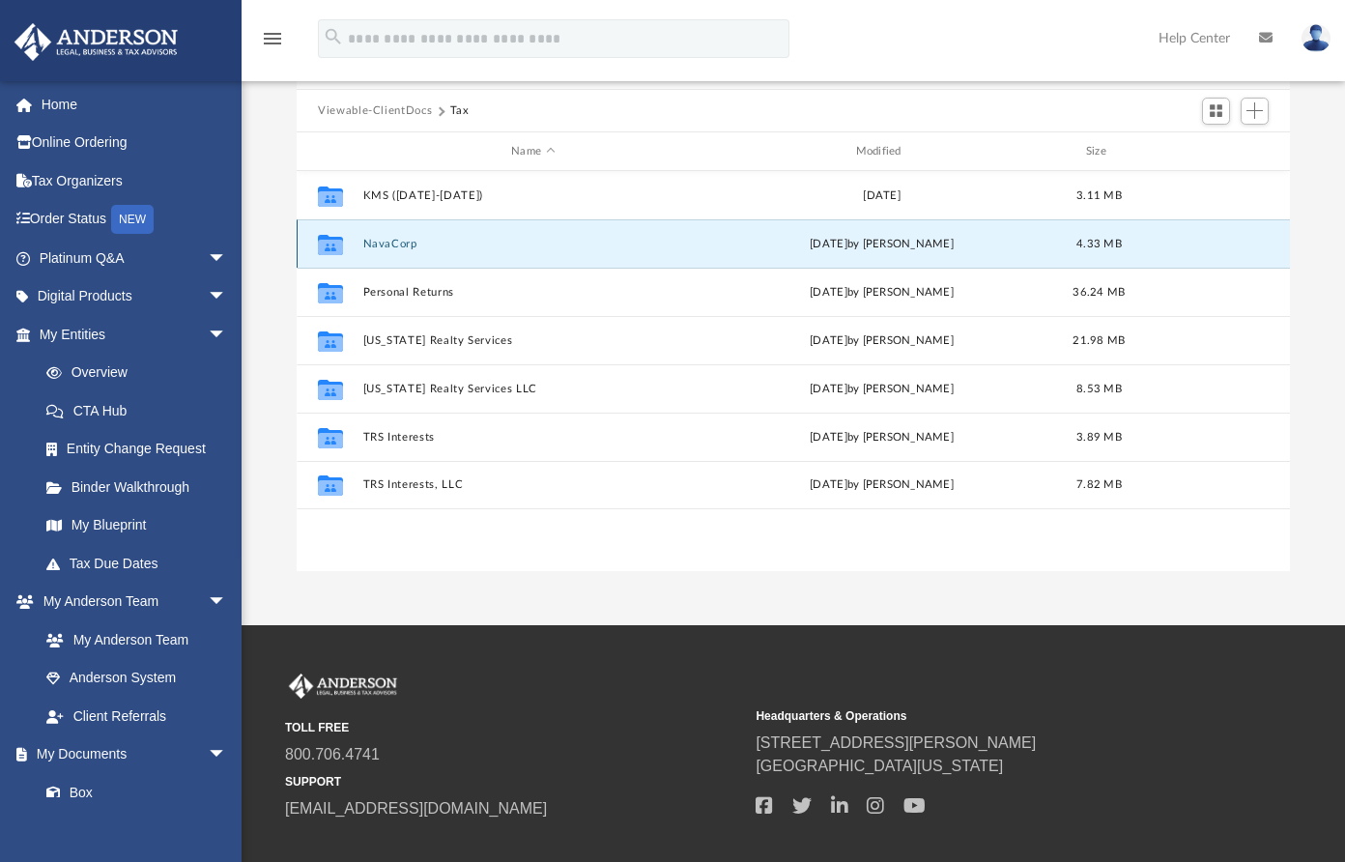
click at [396, 241] on button "NavaCorp" at bounding box center [533, 244] width 340 height 13
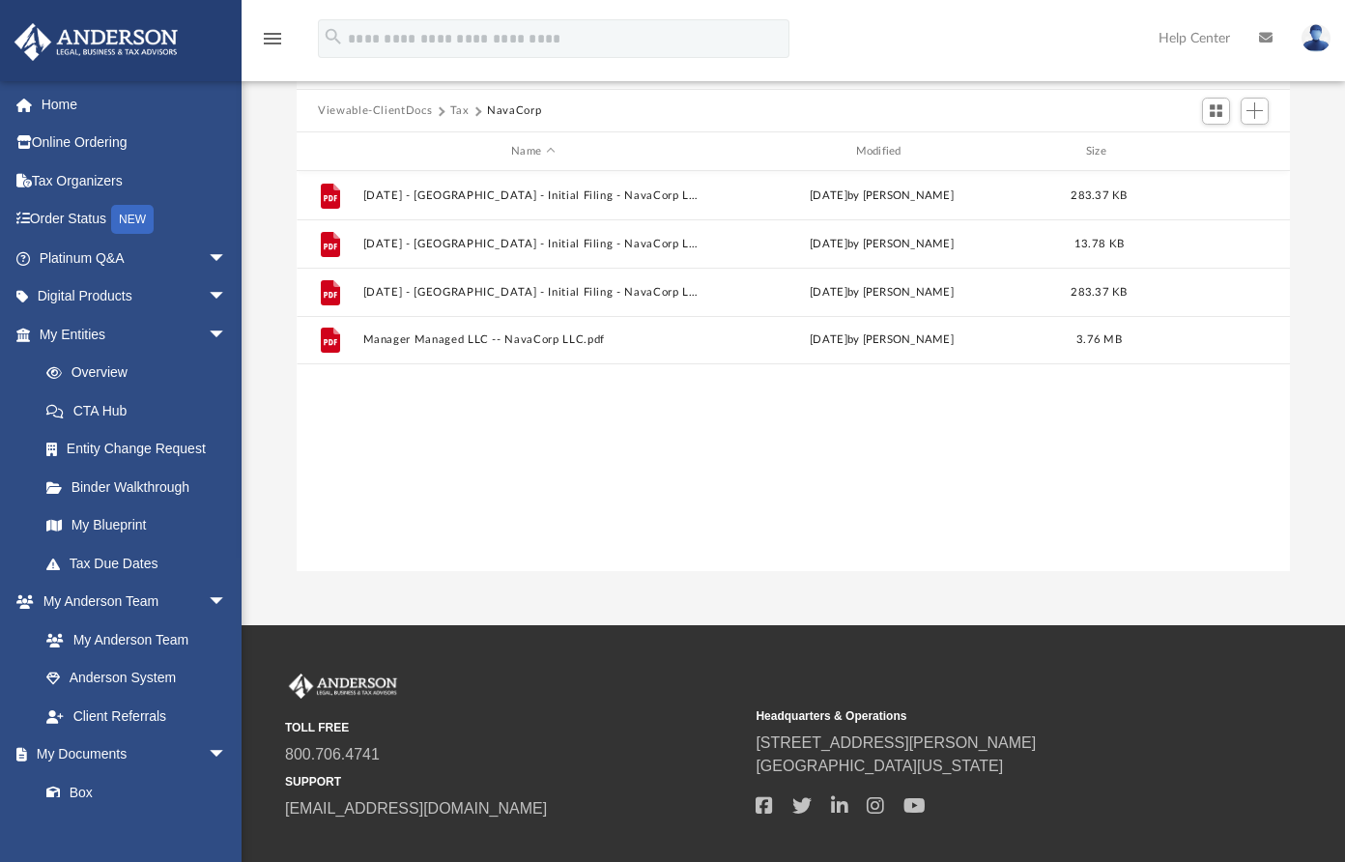
click at [462, 109] on button "Tax" at bounding box center [459, 110] width 19 height 17
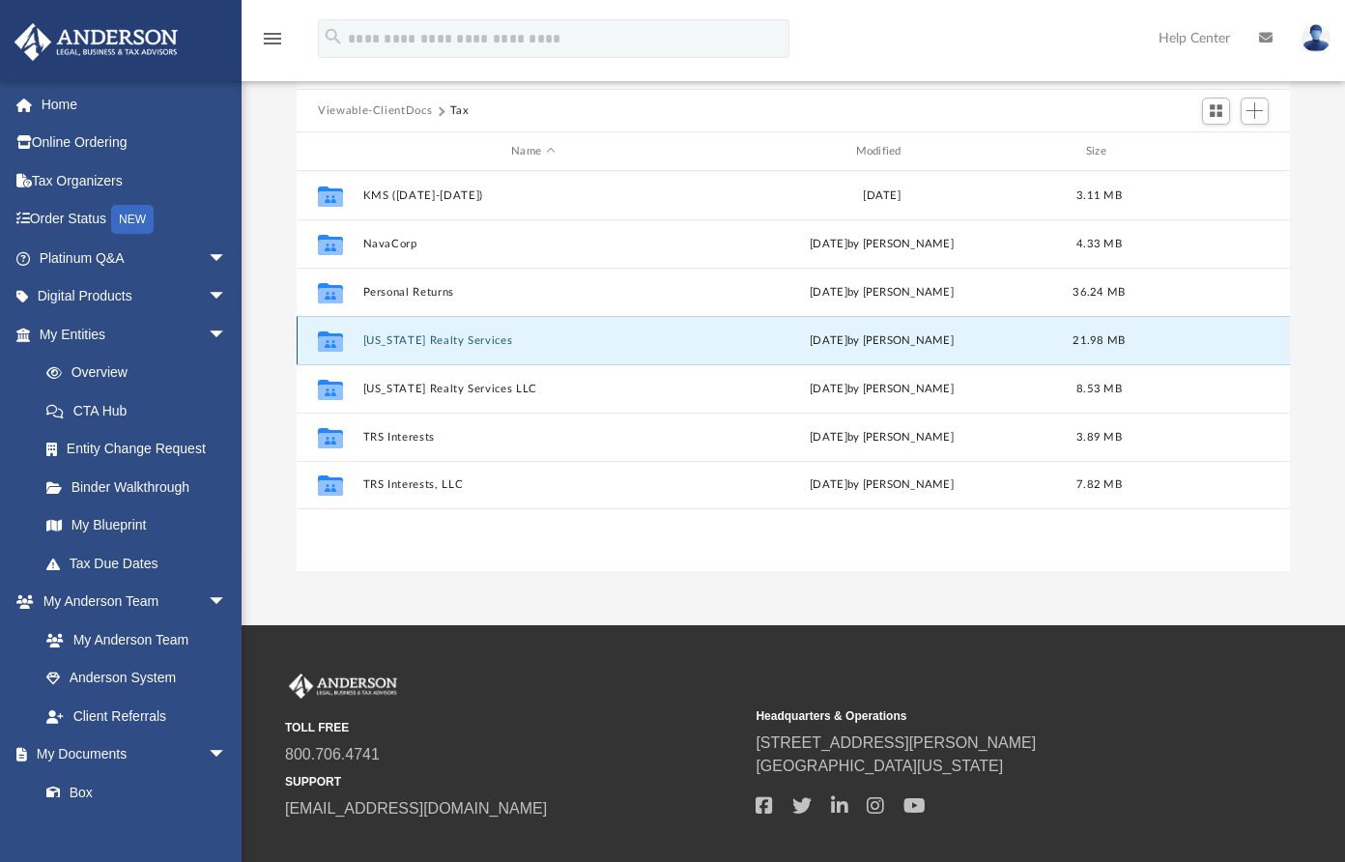
click at [413, 338] on button "Texas Realty Services" at bounding box center [533, 340] width 340 height 13
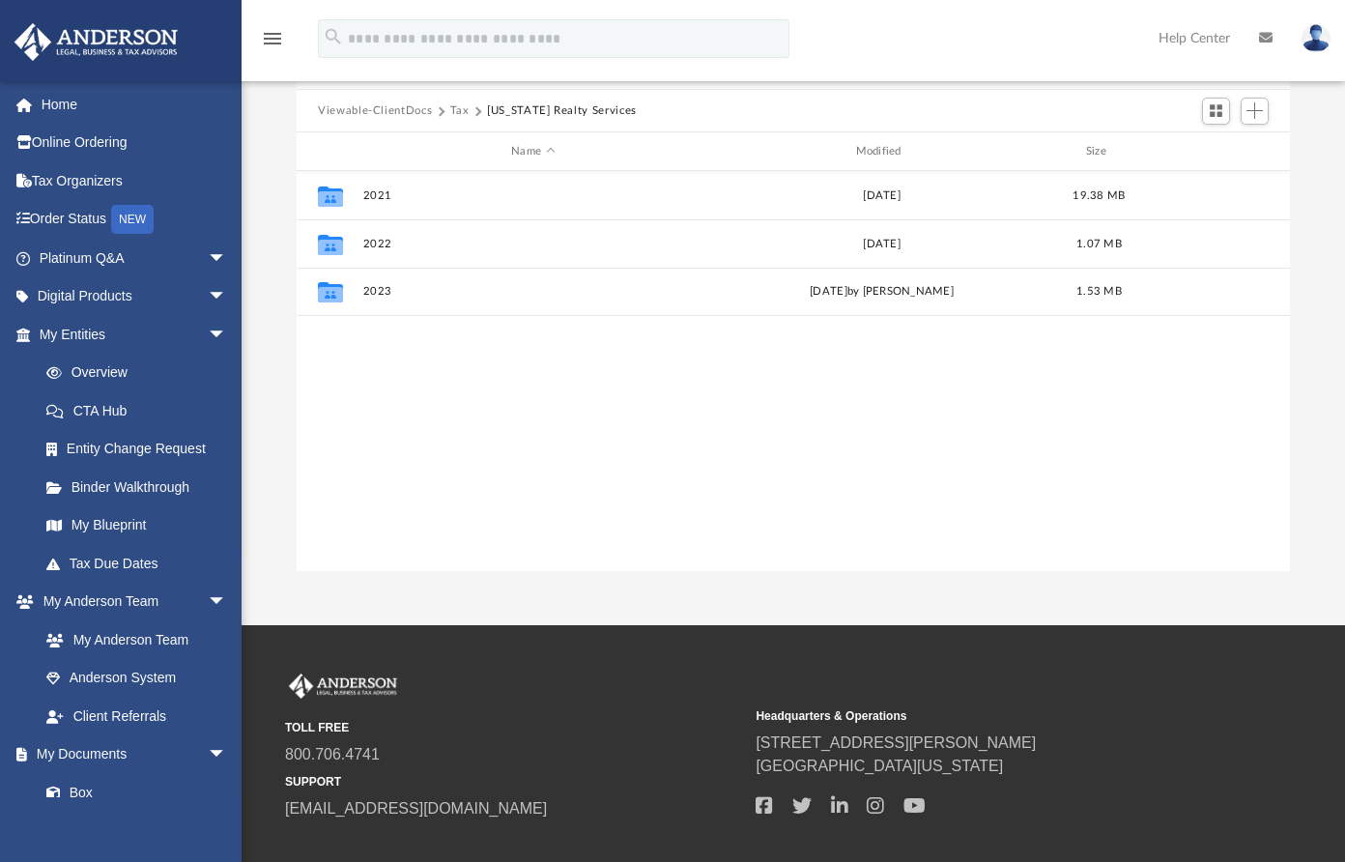
click at [455, 110] on button "Tax" at bounding box center [459, 110] width 19 height 17
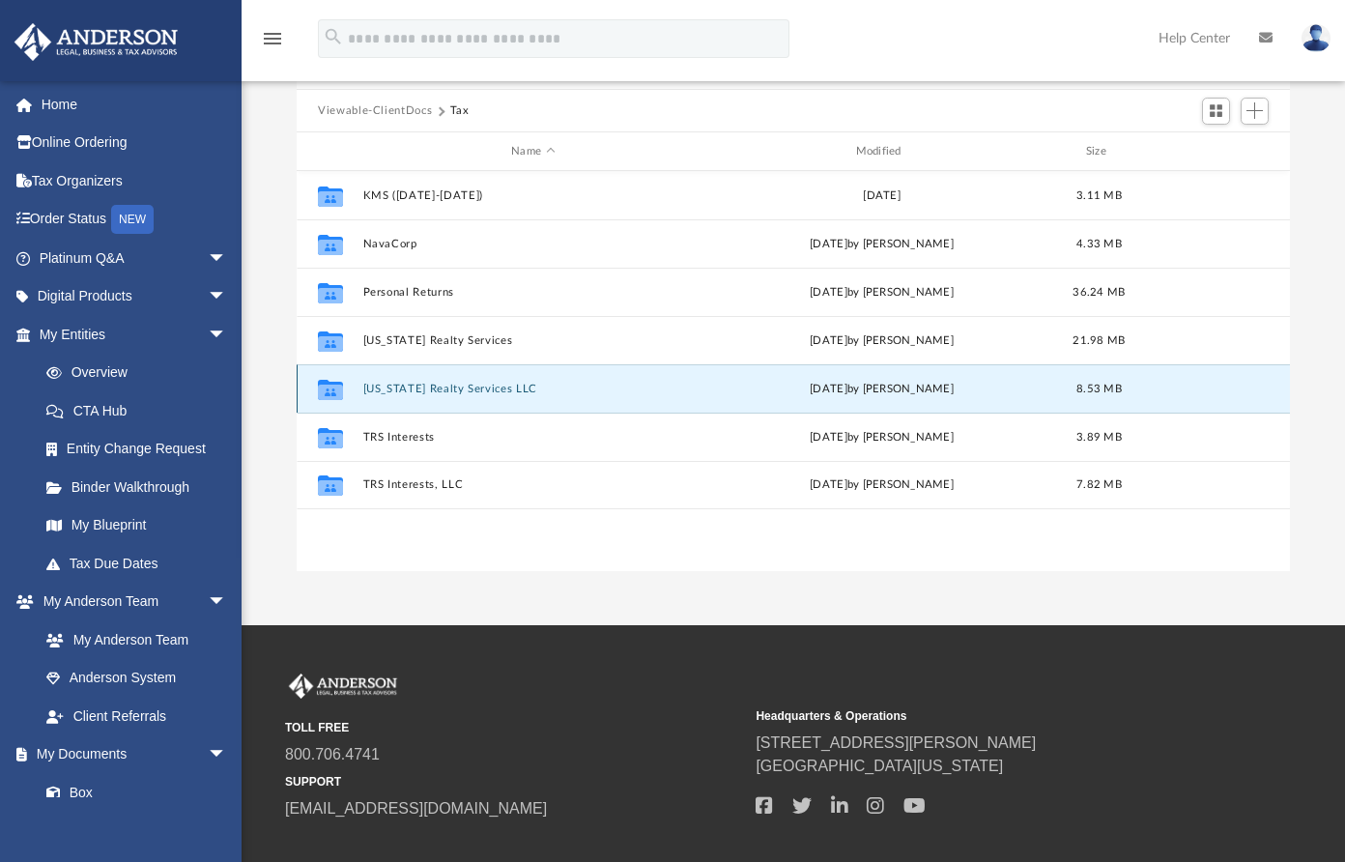
click at [406, 388] on button "Texas Realty Services LLC" at bounding box center [533, 389] width 340 height 13
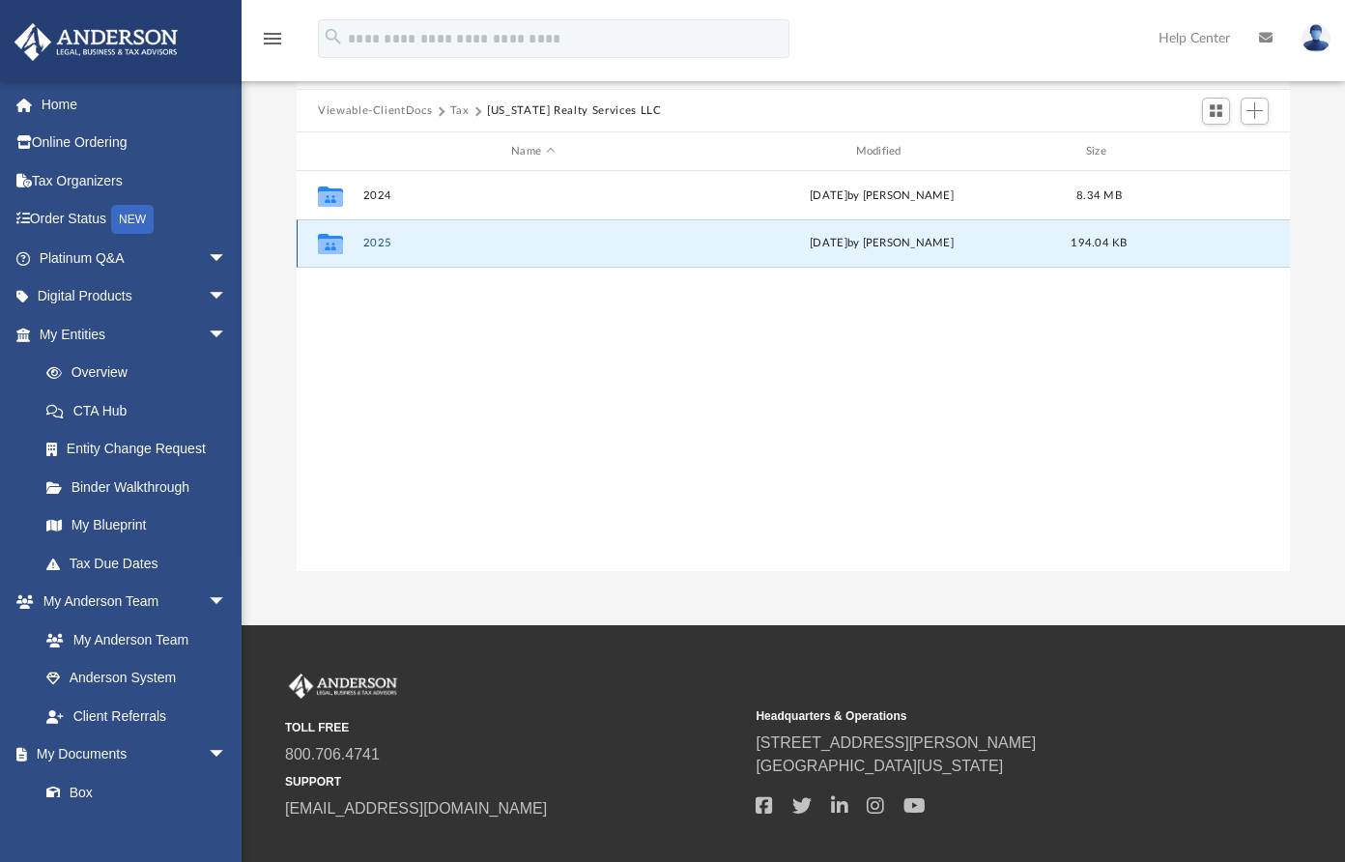
click at [373, 241] on button "2025" at bounding box center [533, 244] width 340 height 13
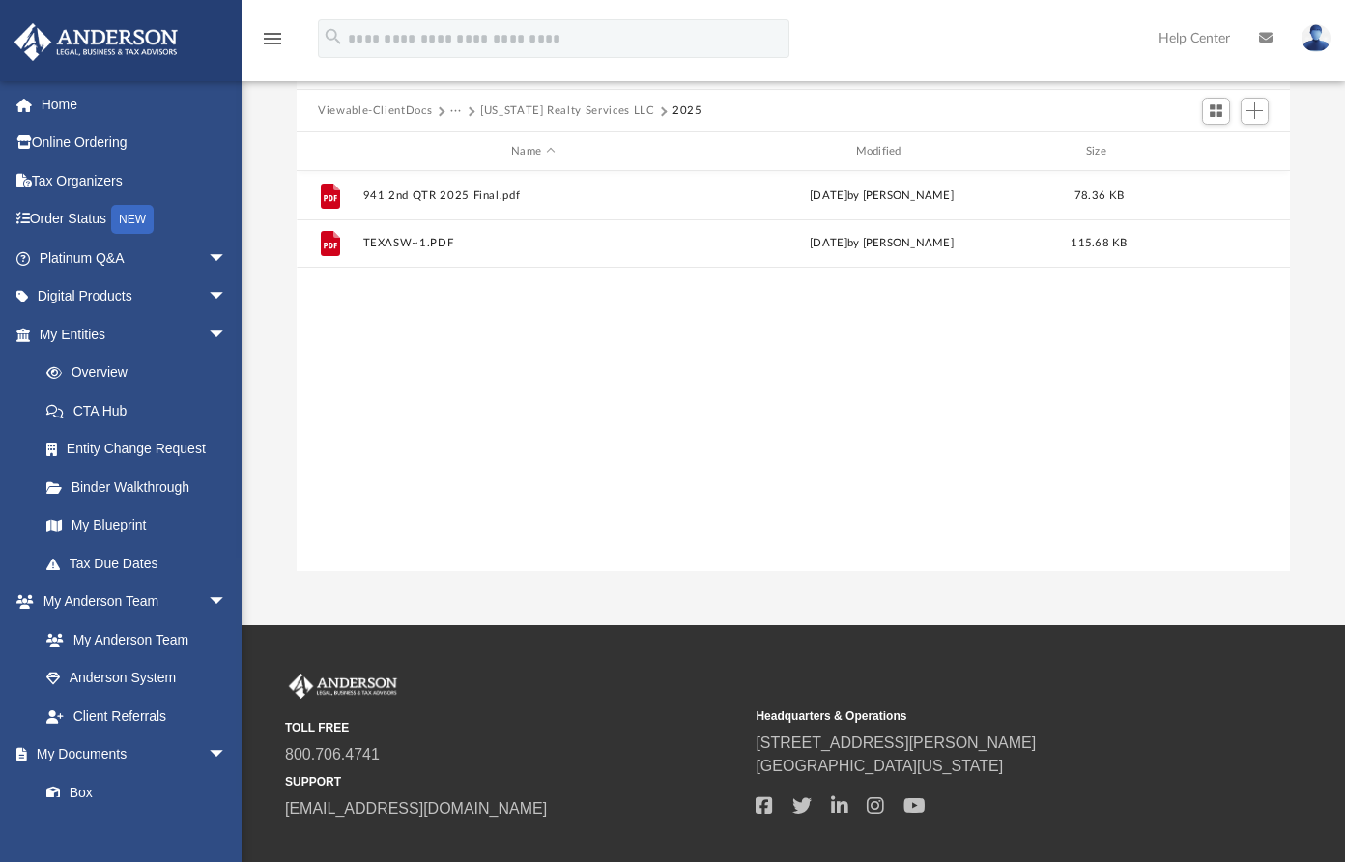
click at [517, 113] on button "Texas Realty Services LLC" at bounding box center [567, 110] width 175 height 17
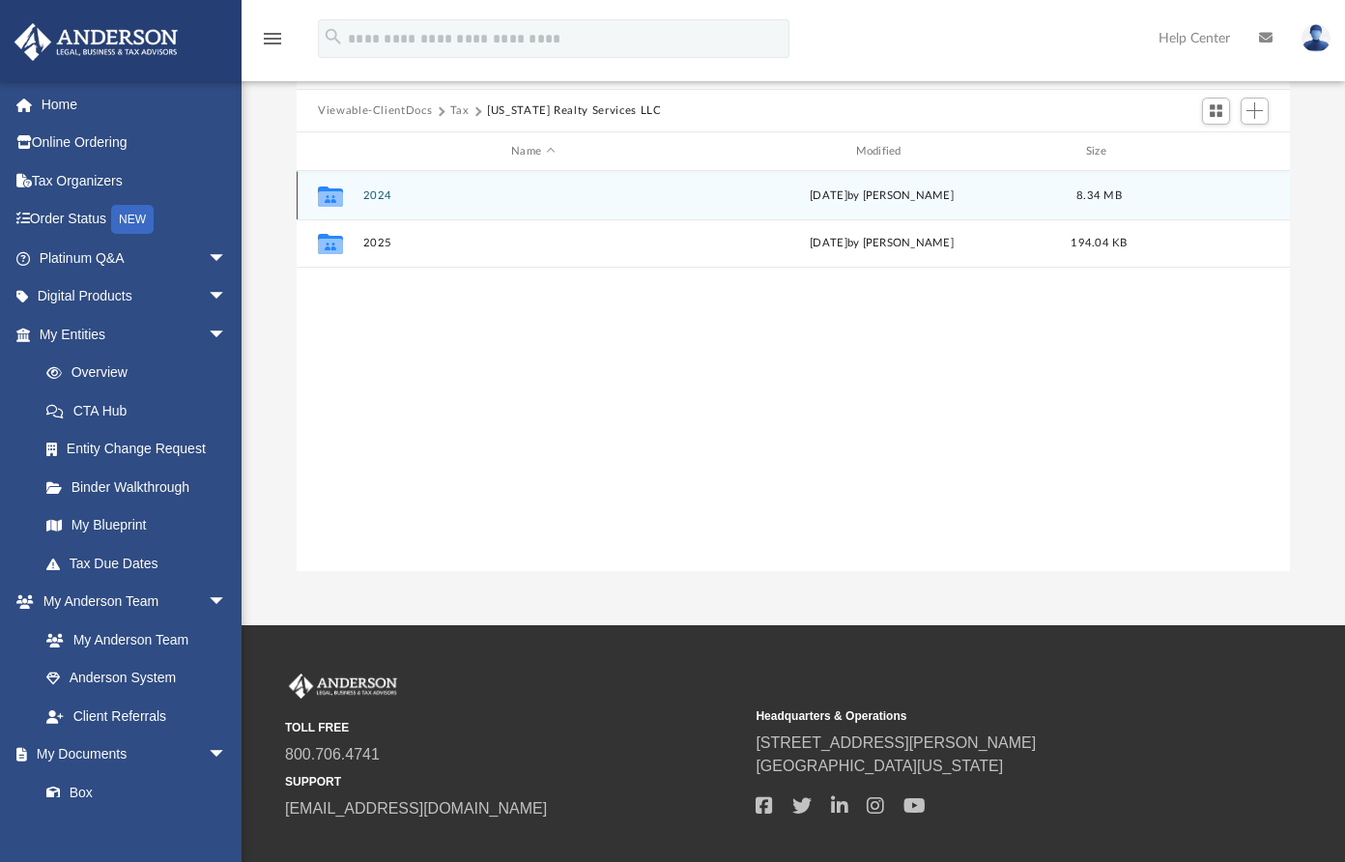
click at [376, 198] on button "2024" at bounding box center [533, 195] width 340 height 13
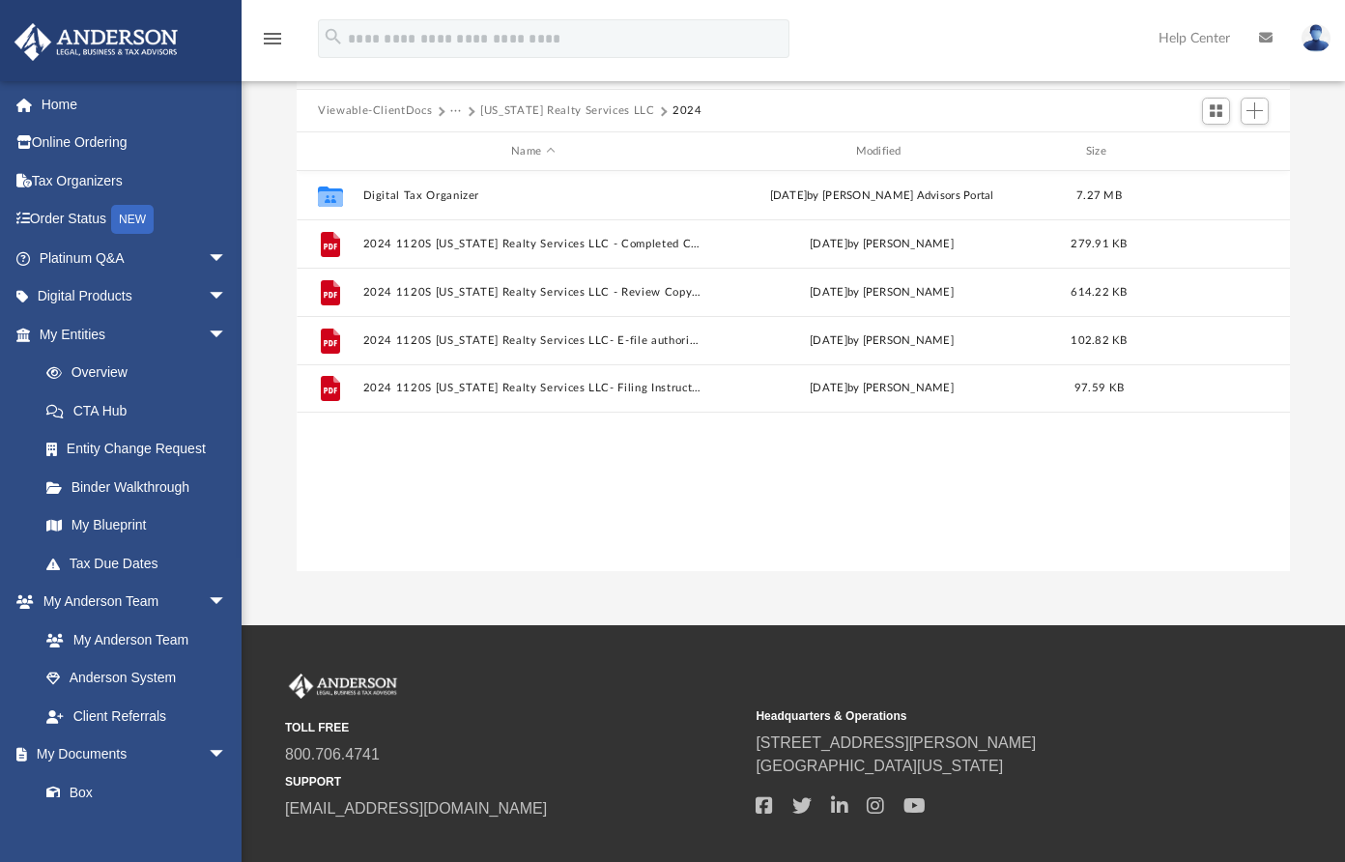
click at [521, 112] on button "Texas Realty Services LLC" at bounding box center [567, 110] width 175 height 17
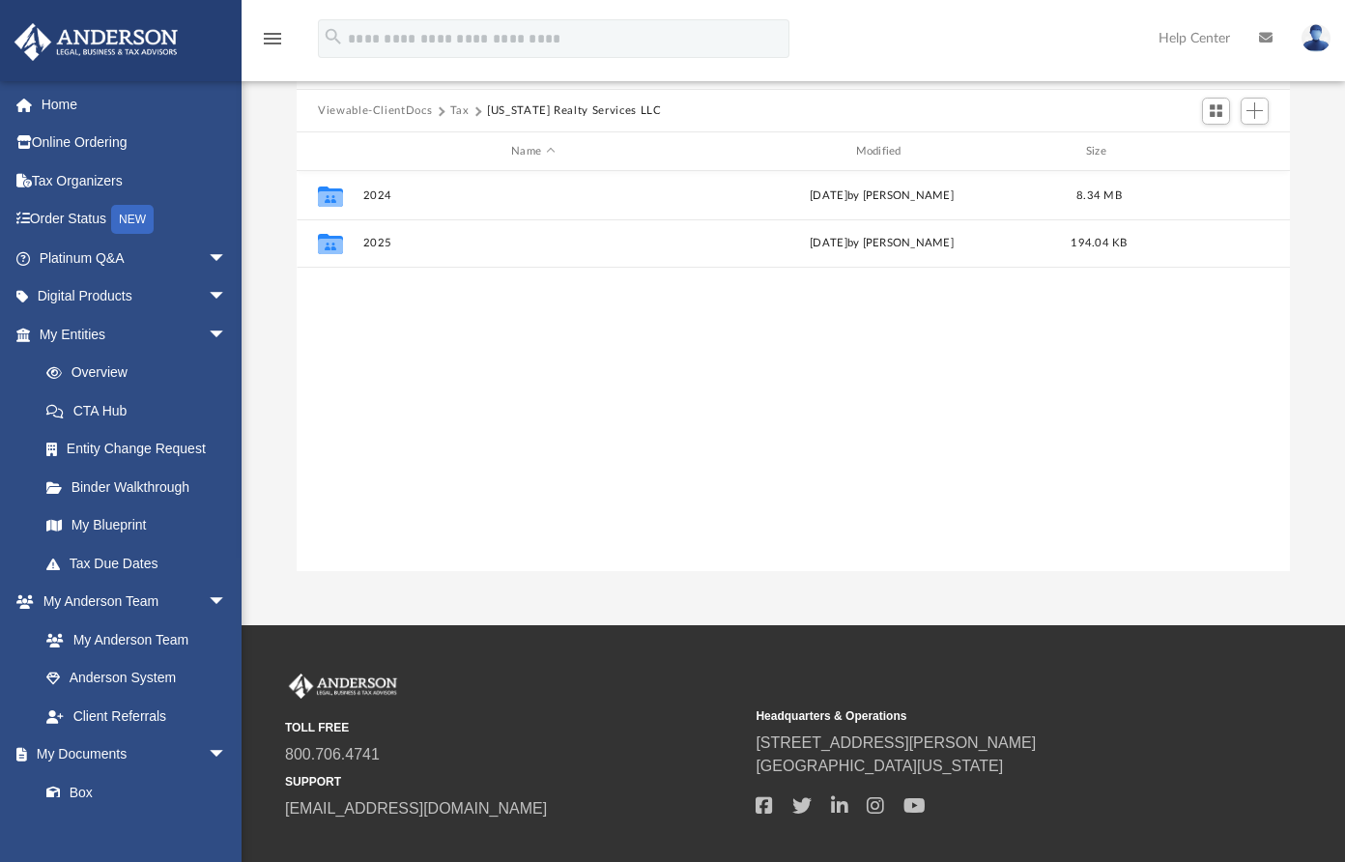
click at [461, 110] on button "Tax" at bounding box center [459, 110] width 19 height 17
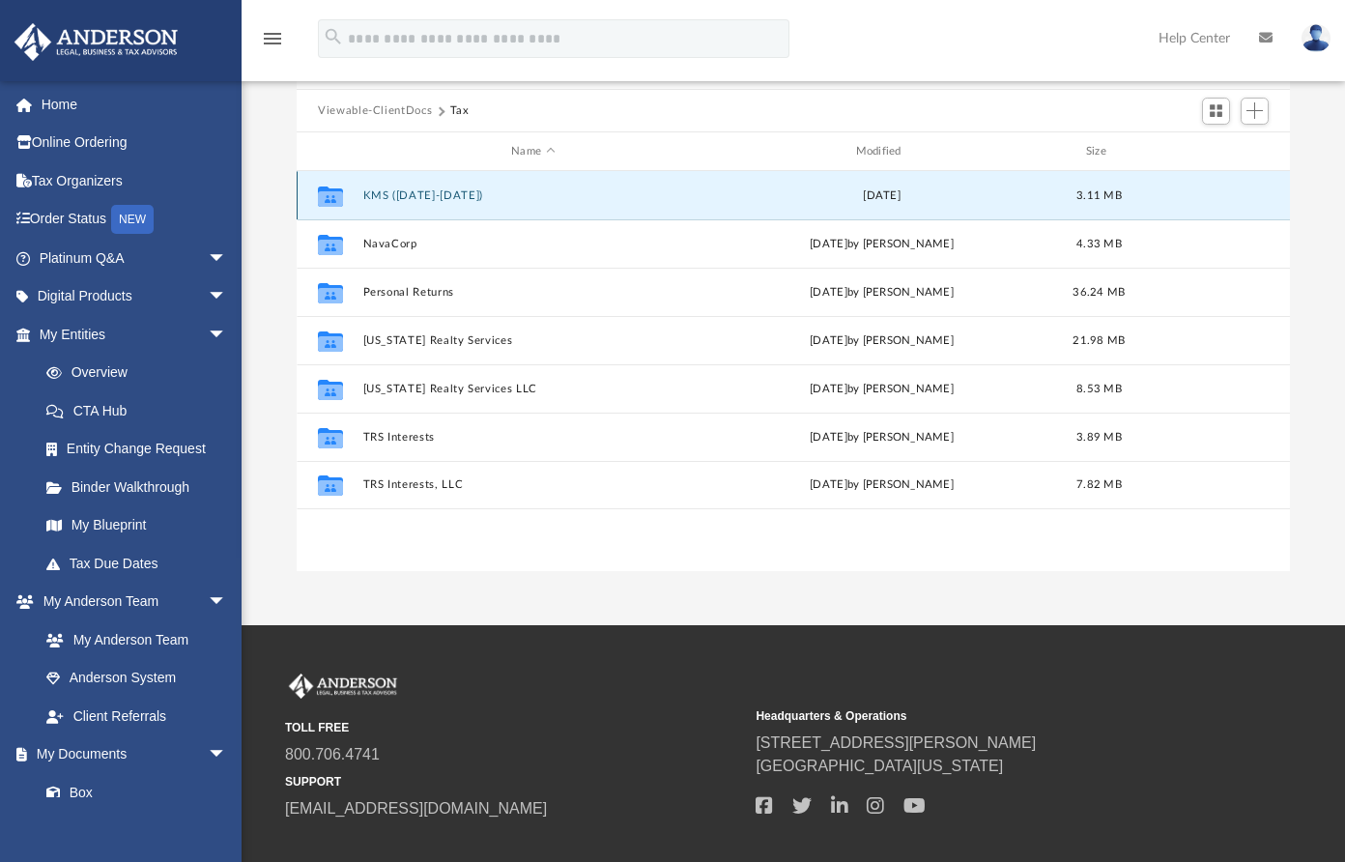
click at [396, 198] on button "KMS (2019-2020)" at bounding box center [533, 195] width 340 height 13
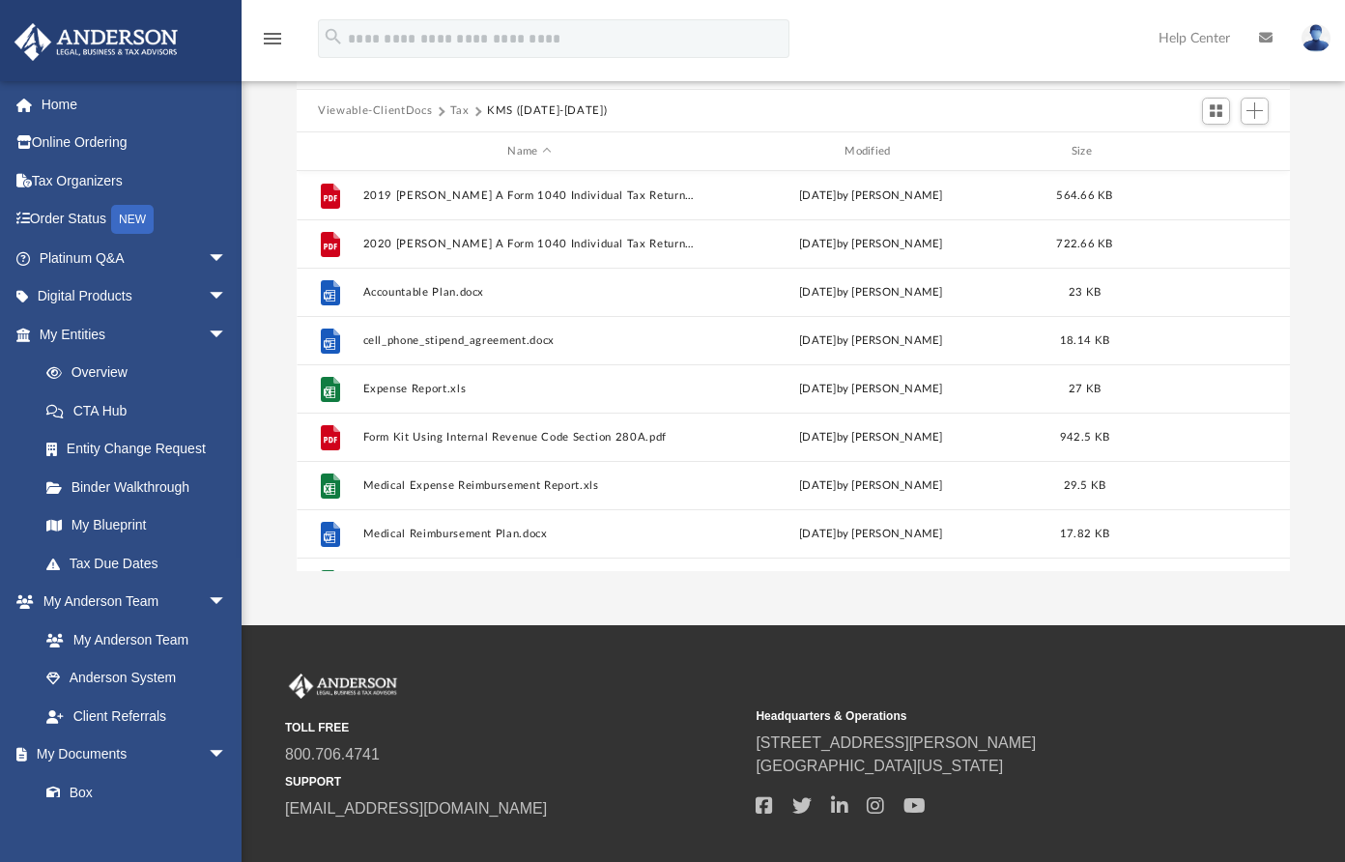
click at [452, 111] on button "Tax" at bounding box center [459, 110] width 19 height 17
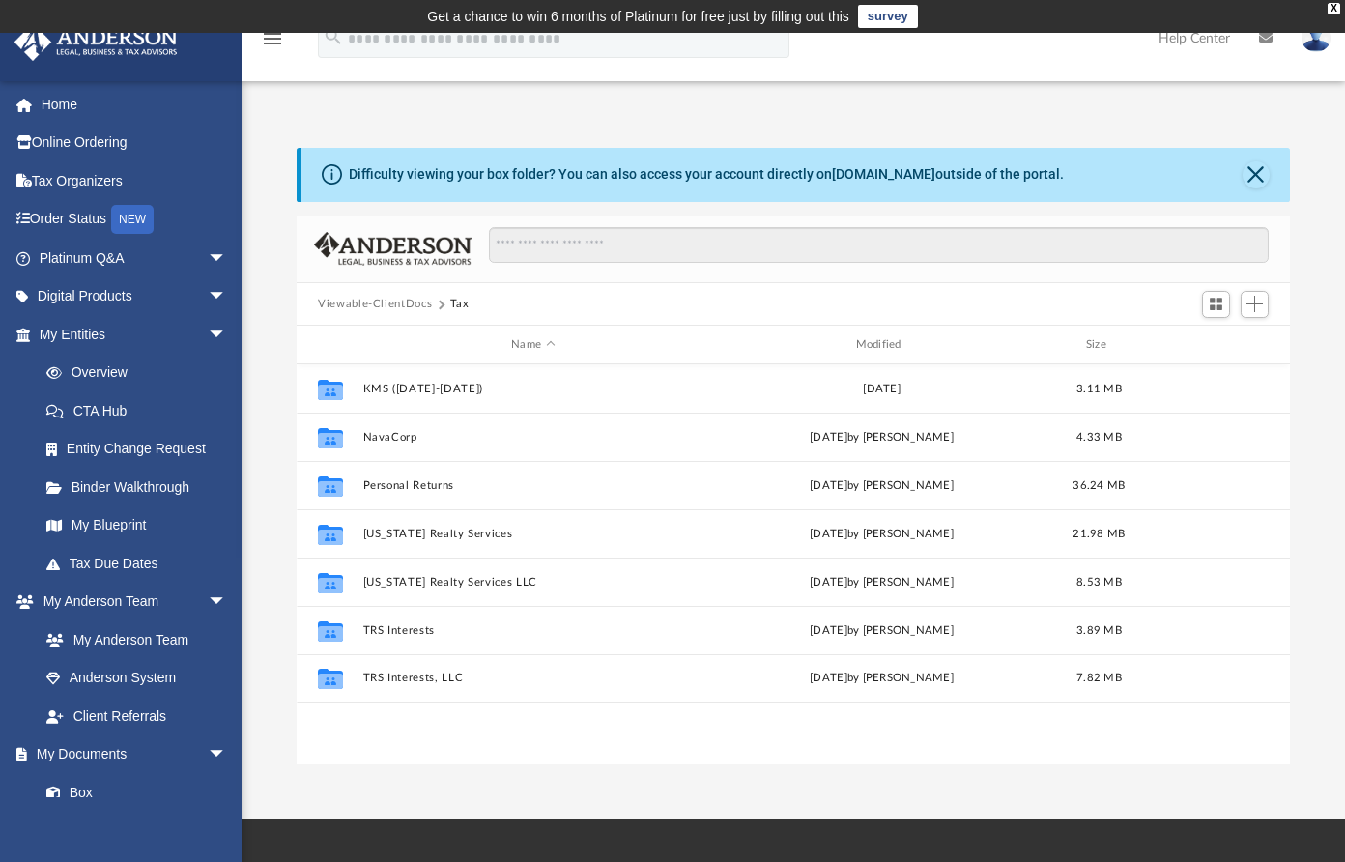
click at [383, 305] on button "Viewable-ClientDocs" at bounding box center [375, 304] width 114 height 17
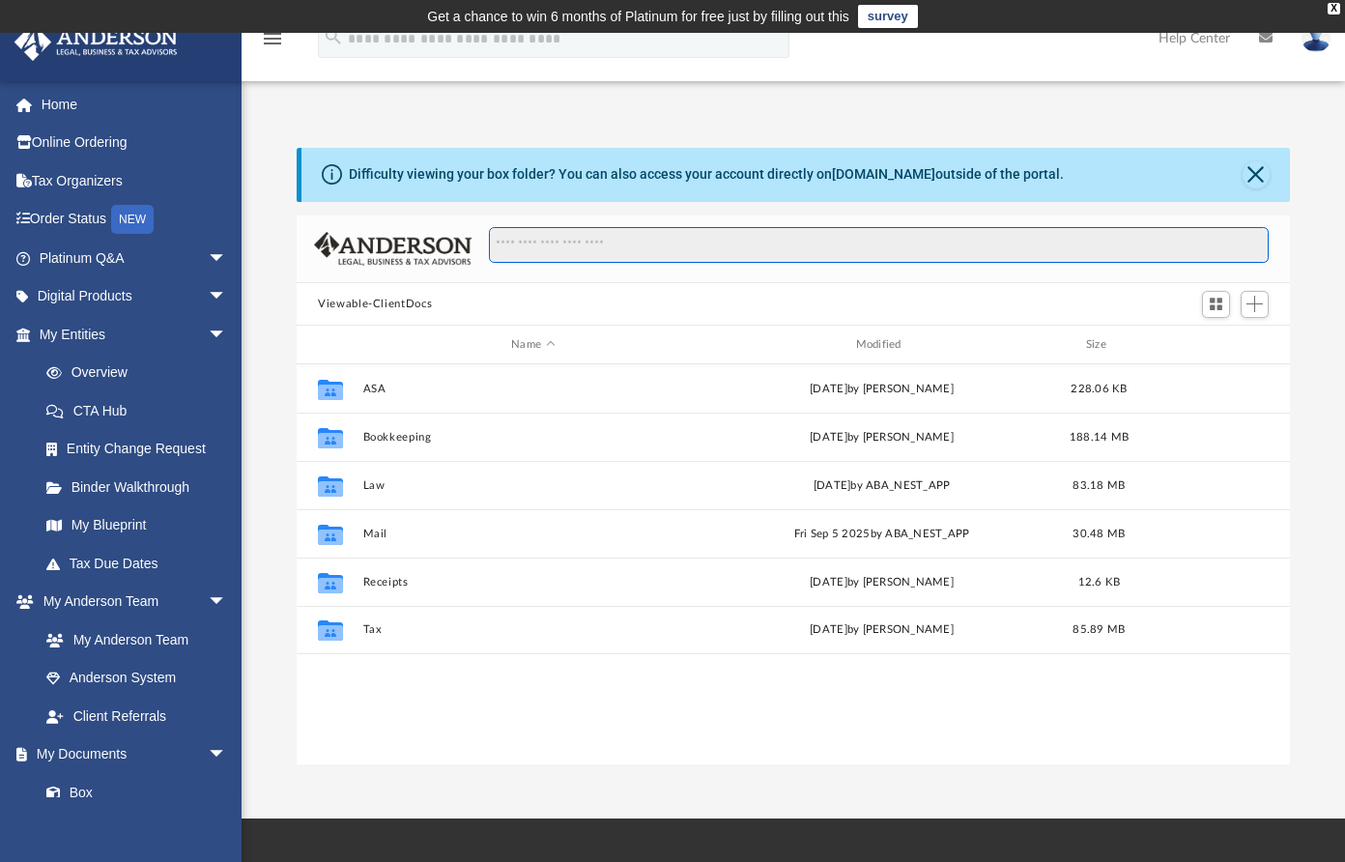
click at [528, 248] on input "Search files and folders" at bounding box center [879, 245] width 780 height 37
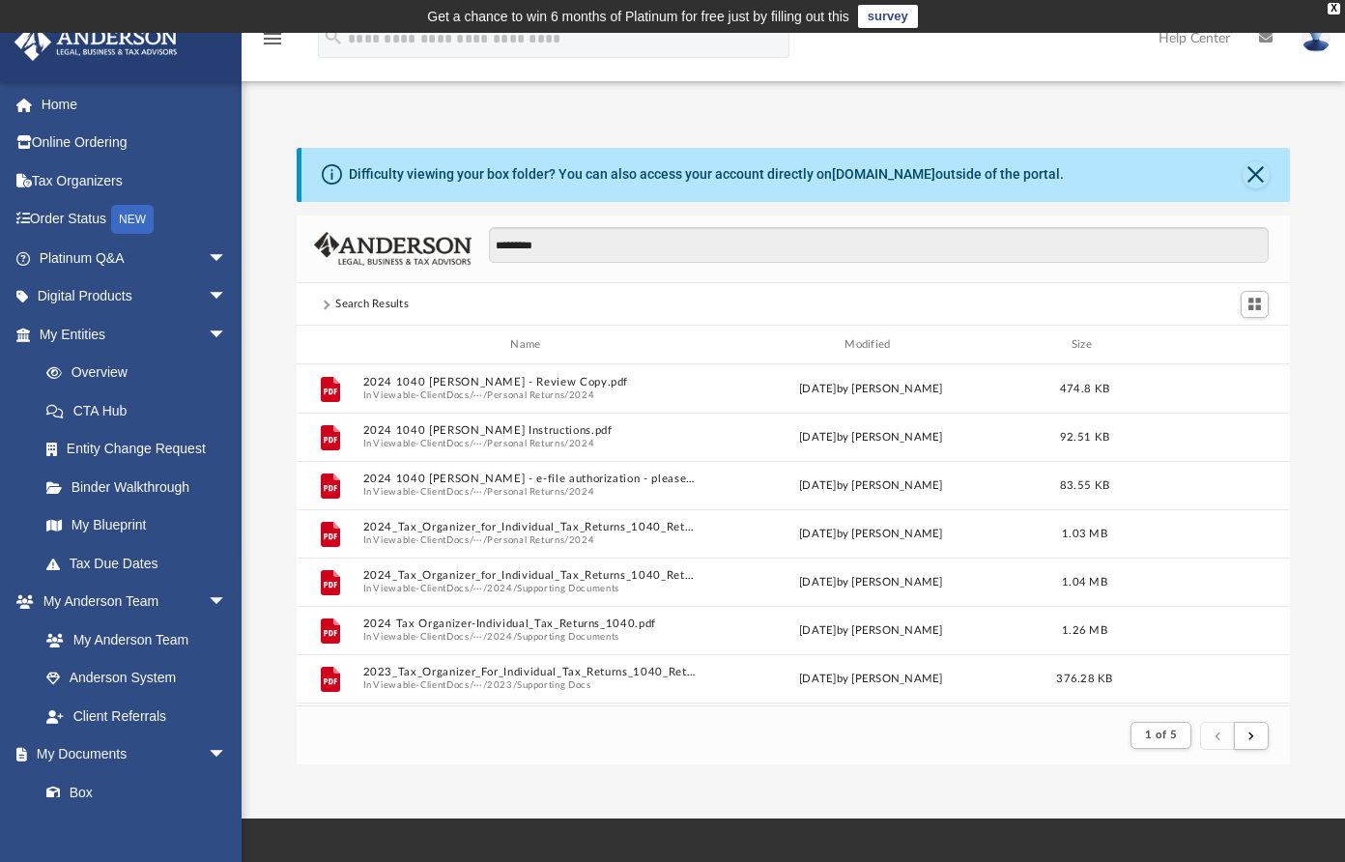
click at [257, 599] on div "Difficulty viewing your box folder? You can also access your account directly o…" at bounding box center [792, 456] width 1103 height 617
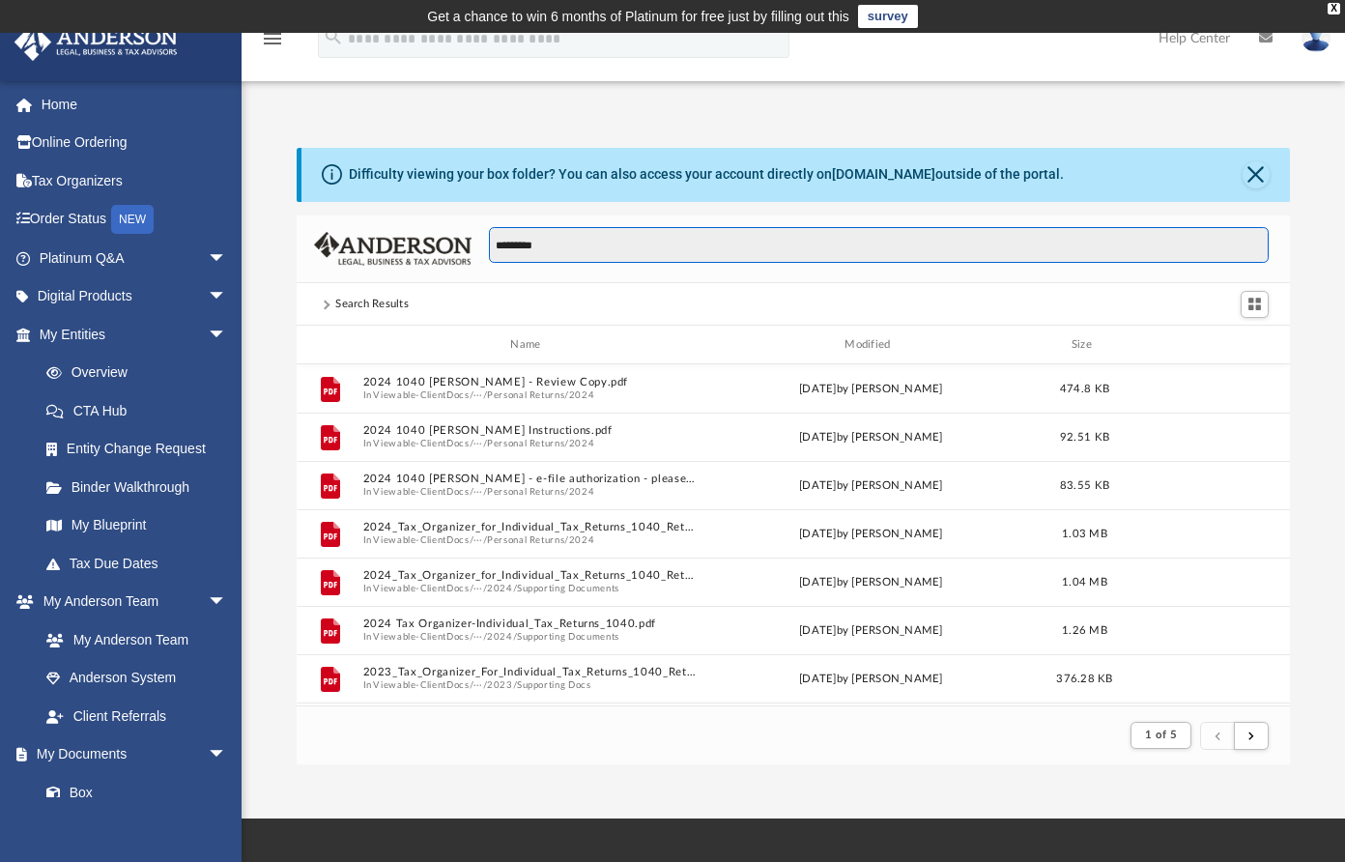
click at [594, 236] on input "*********" at bounding box center [879, 245] width 780 height 37
type input "**********"
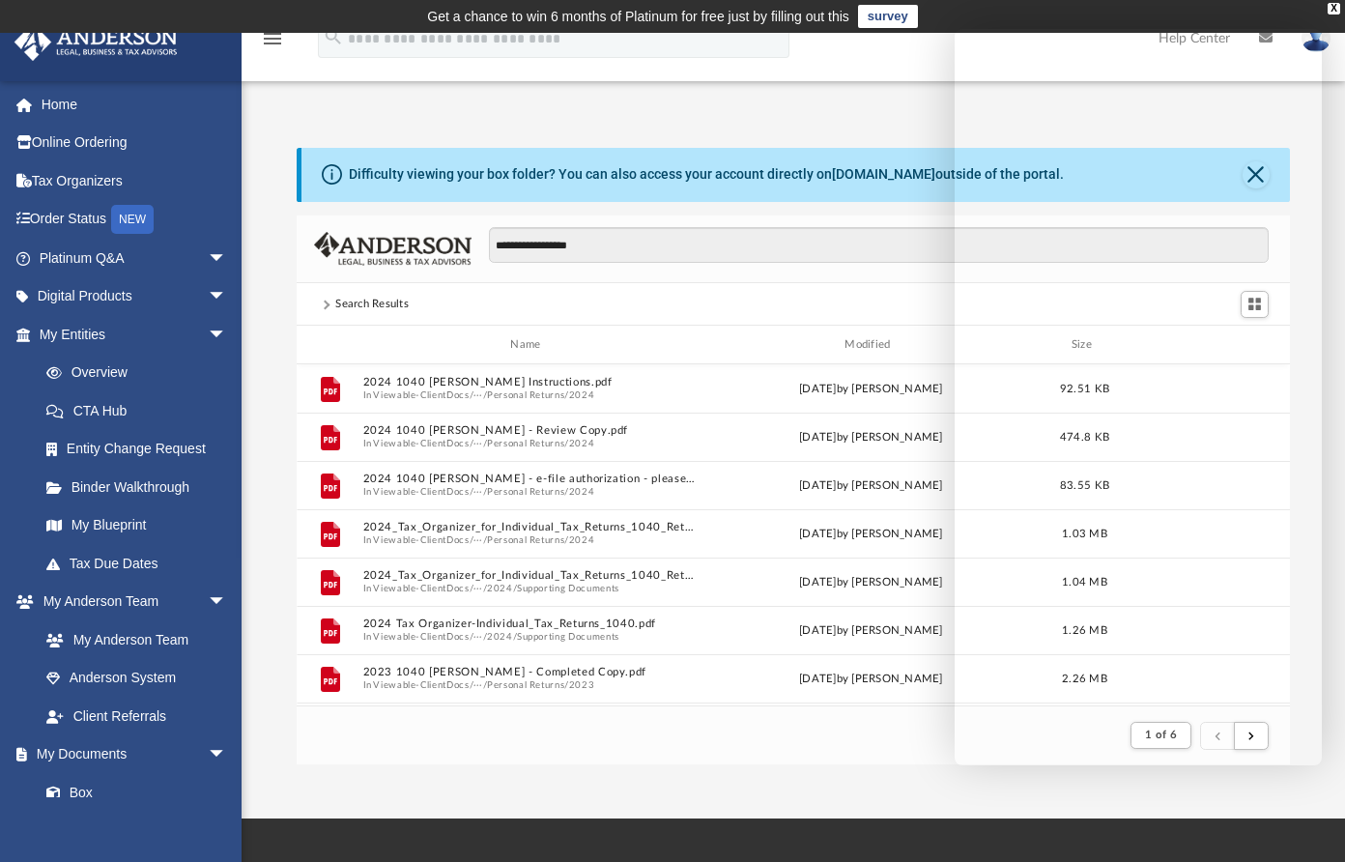
click at [266, 525] on div "**********" at bounding box center [792, 456] width 1103 height 617
click at [268, 655] on div "**********" at bounding box center [792, 456] width 1103 height 617
click at [273, 514] on div "**********" at bounding box center [792, 456] width 1103 height 617
click at [449, 329] on div "Name Modified Size" at bounding box center [793, 345] width 993 height 39
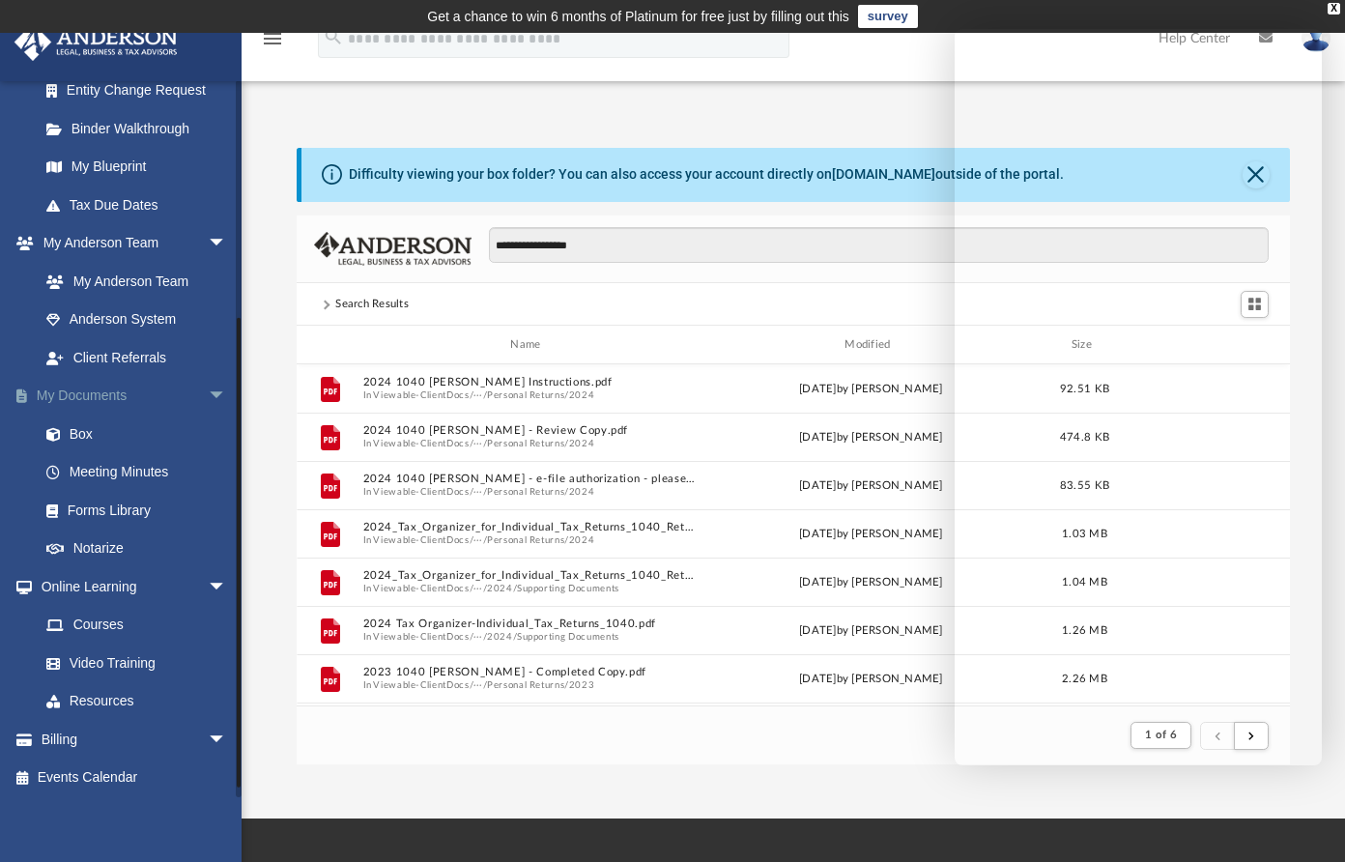
scroll to position [362, 0]
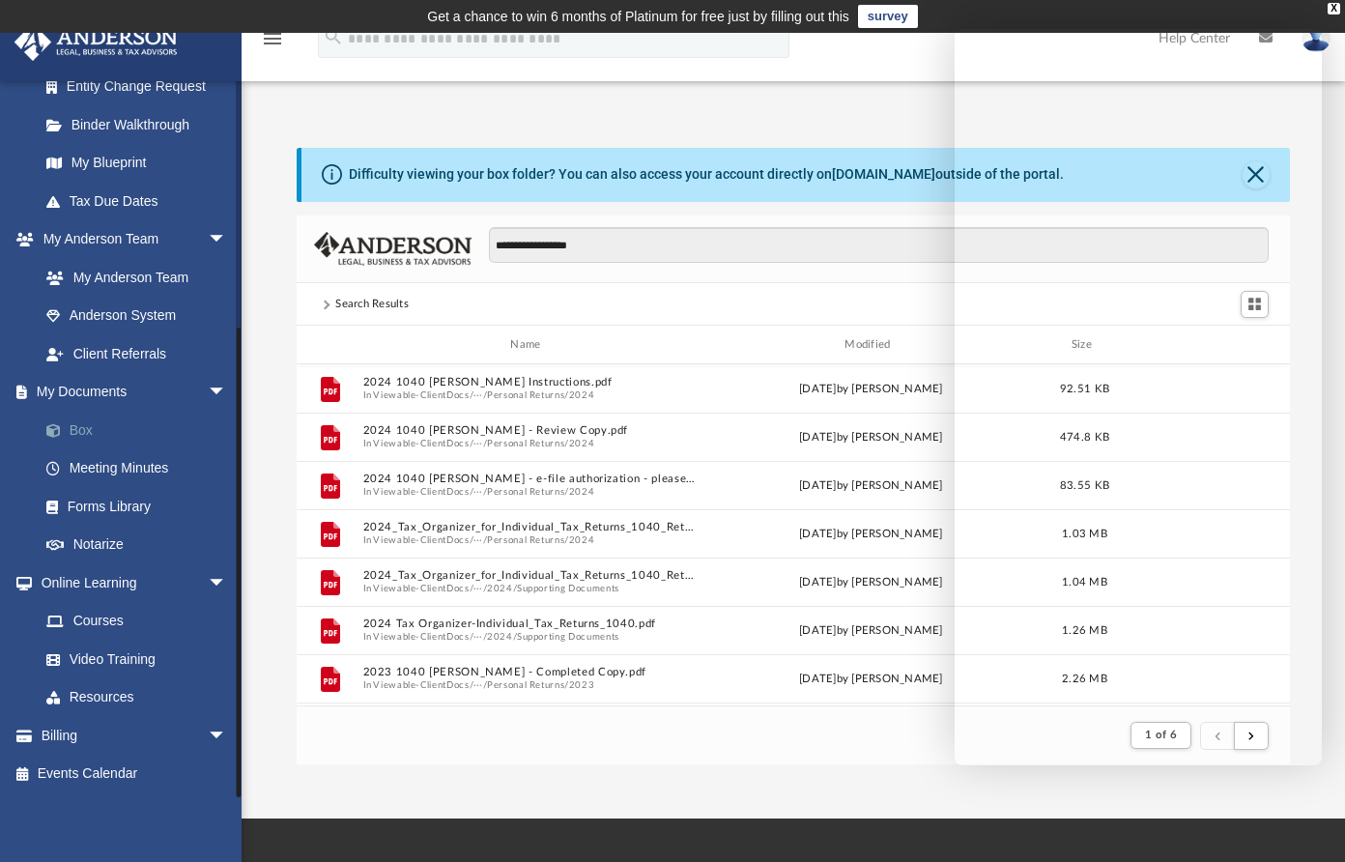
click at [83, 426] on link "Box" at bounding box center [141, 430] width 229 height 39
click at [77, 430] on link "Box" at bounding box center [141, 430] width 229 height 39
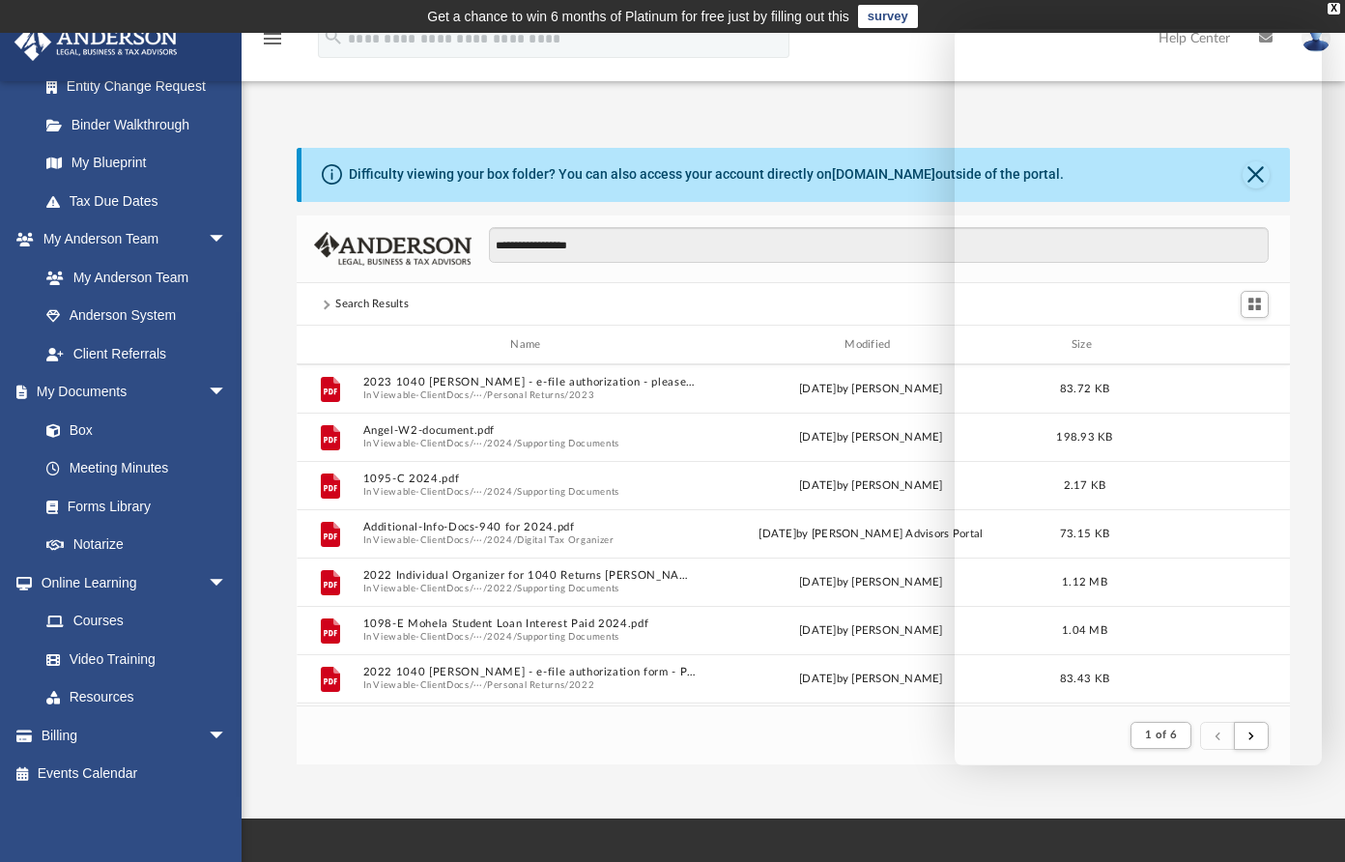
scroll to position [1159, 0]
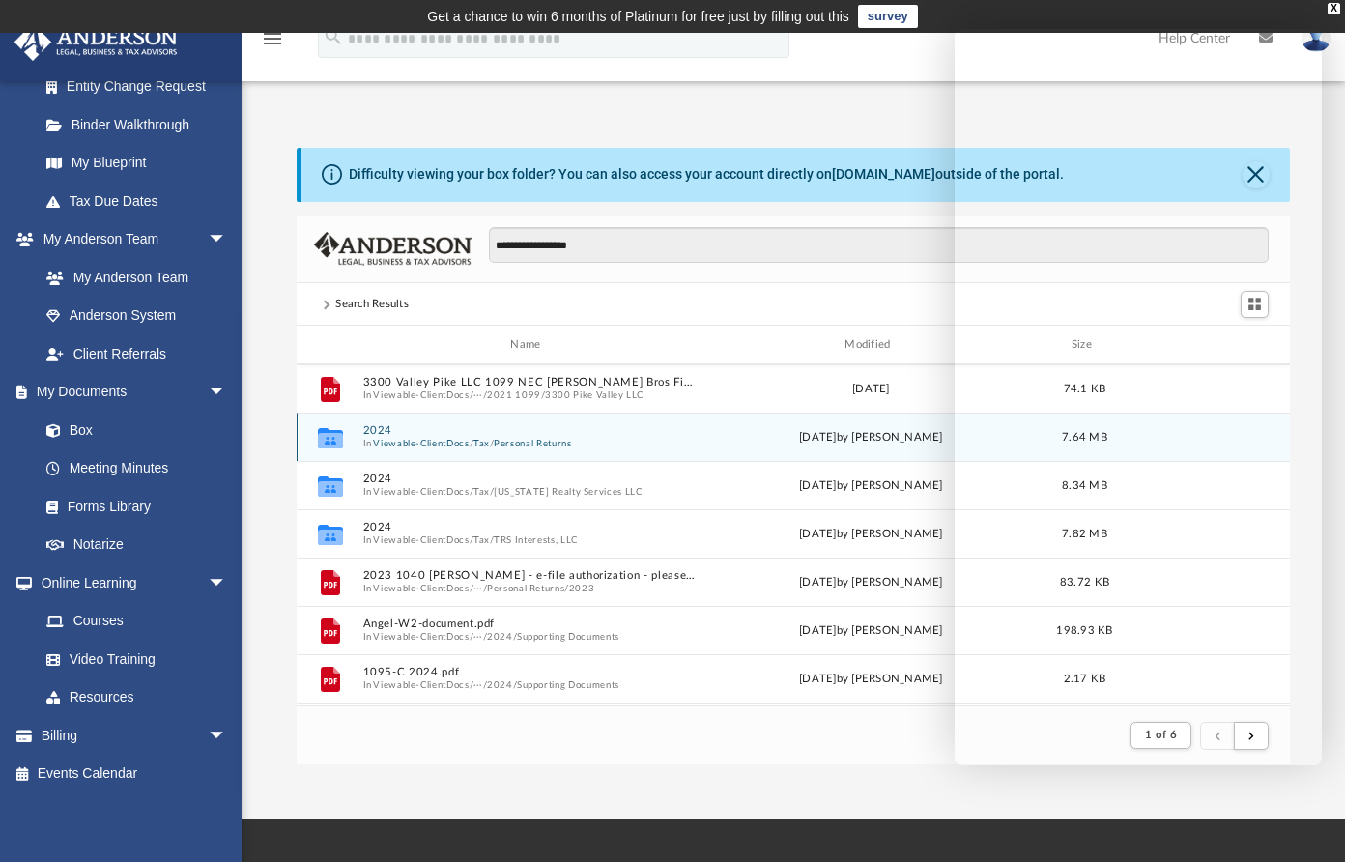
click at [396, 431] on button "2024" at bounding box center [529, 431] width 333 height 13
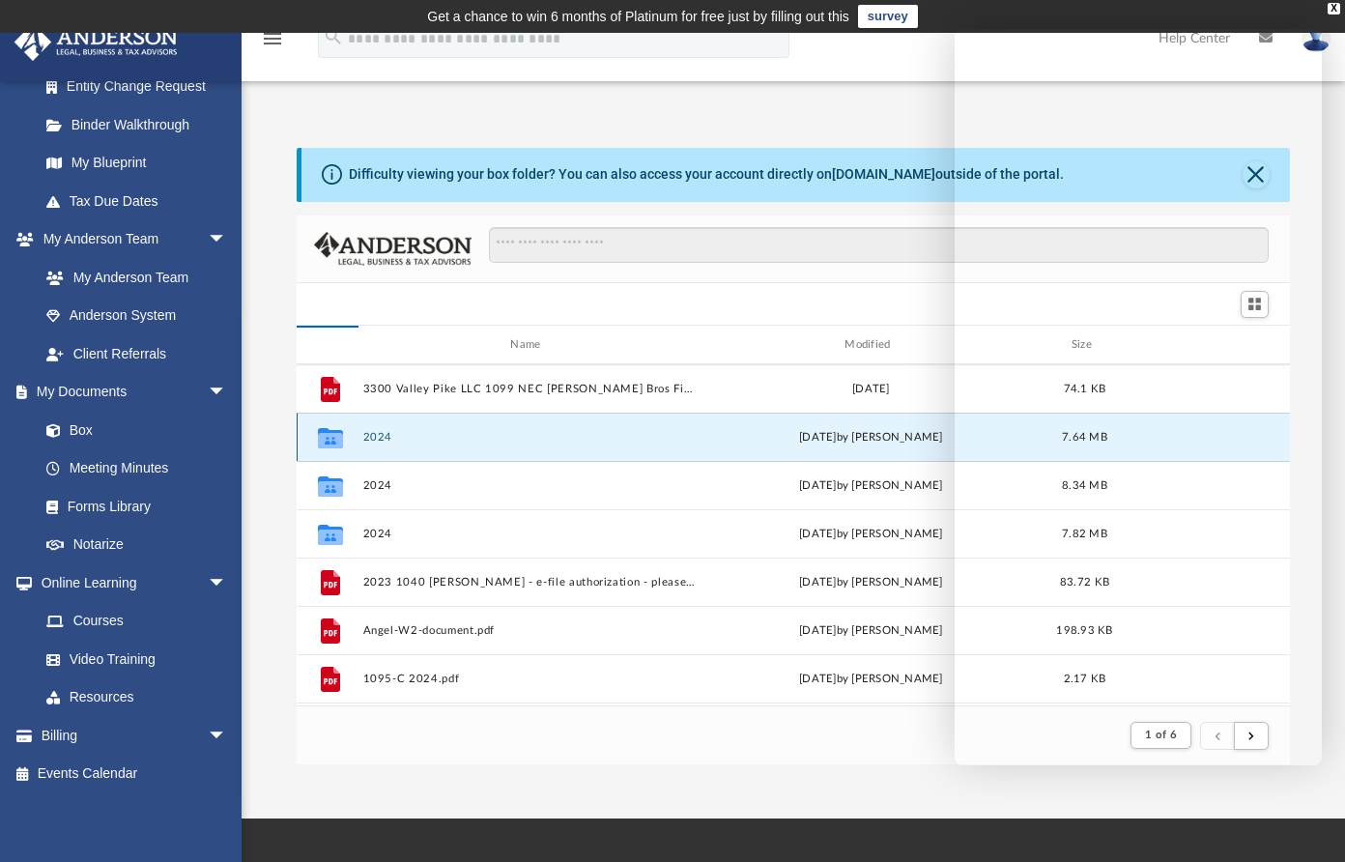
scroll to position [425, 979]
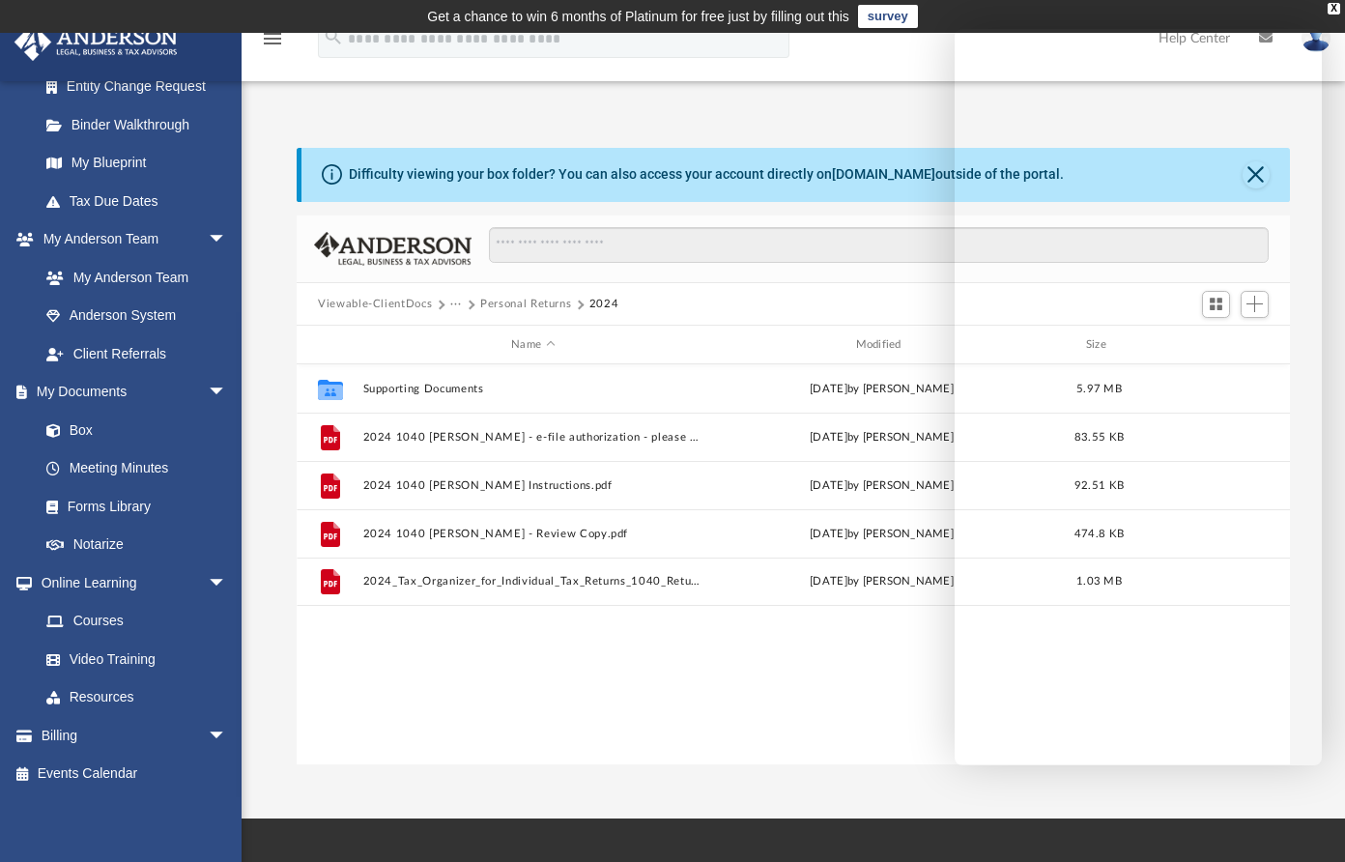
click at [390, 298] on button "Viewable-ClientDocs" at bounding box center [375, 304] width 114 height 17
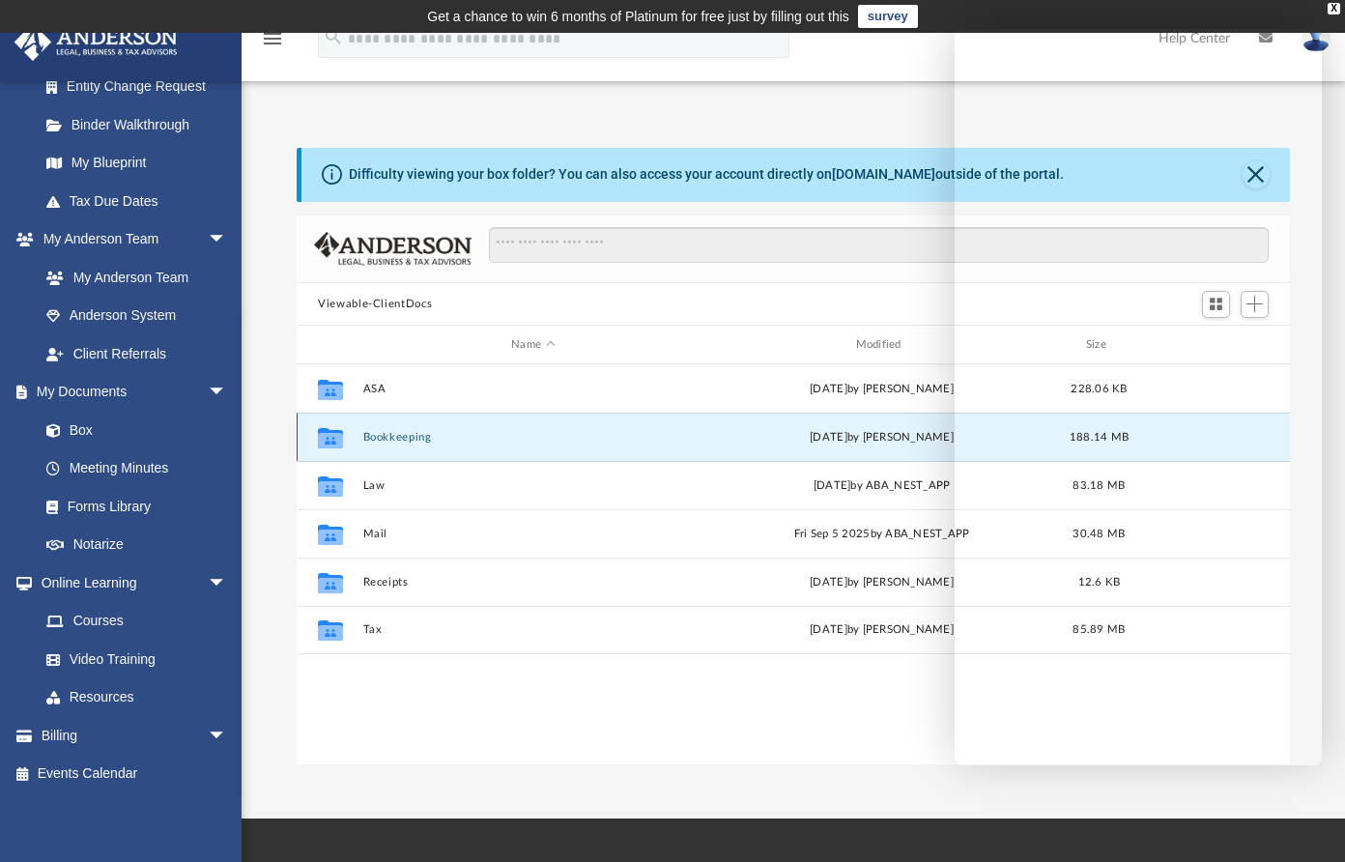
click at [396, 434] on button "Bookkeeping" at bounding box center [533, 437] width 340 height 13
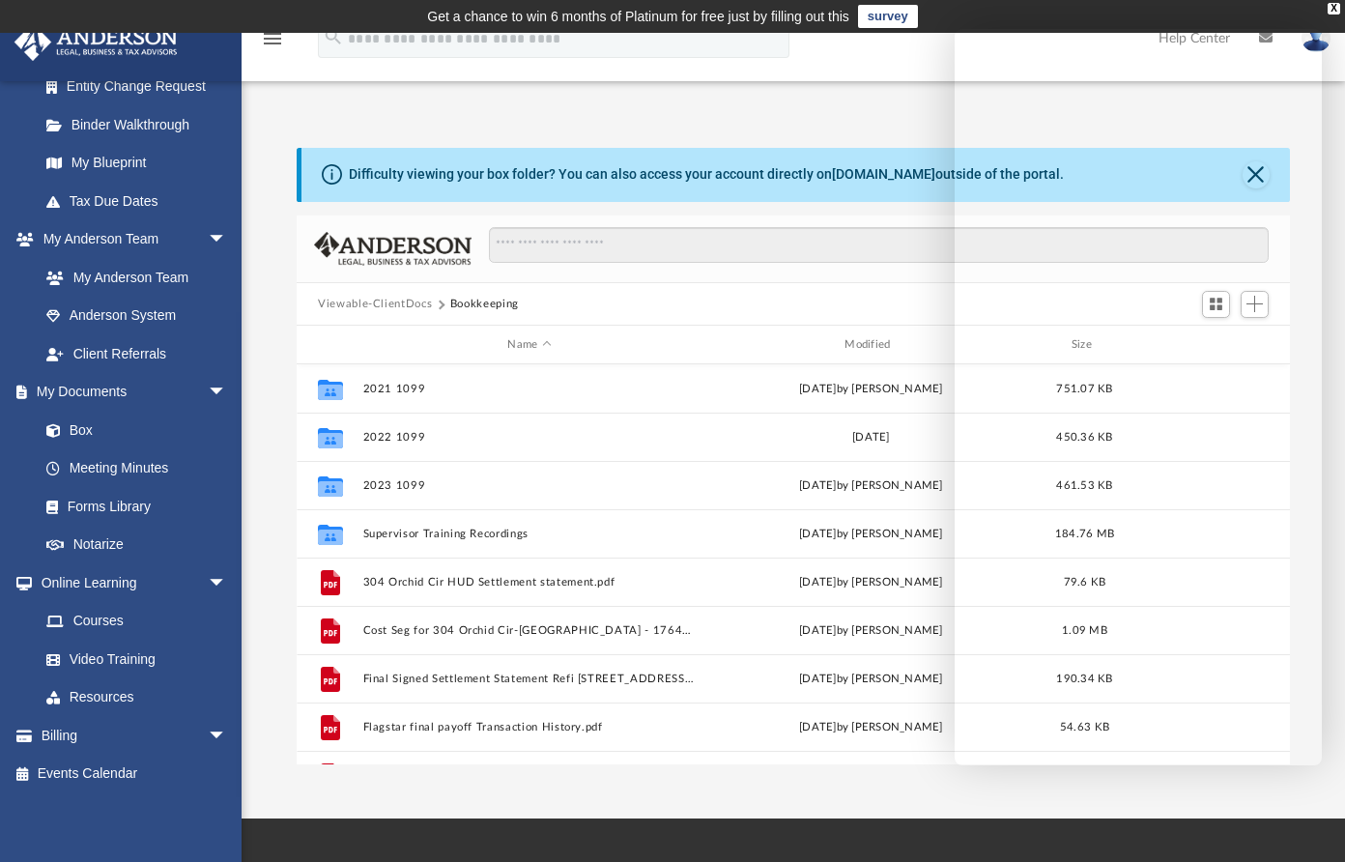
click at [387, 302] on button "Viewable-ClientDocs" at bounding box center [375, 304] width 114 height 17
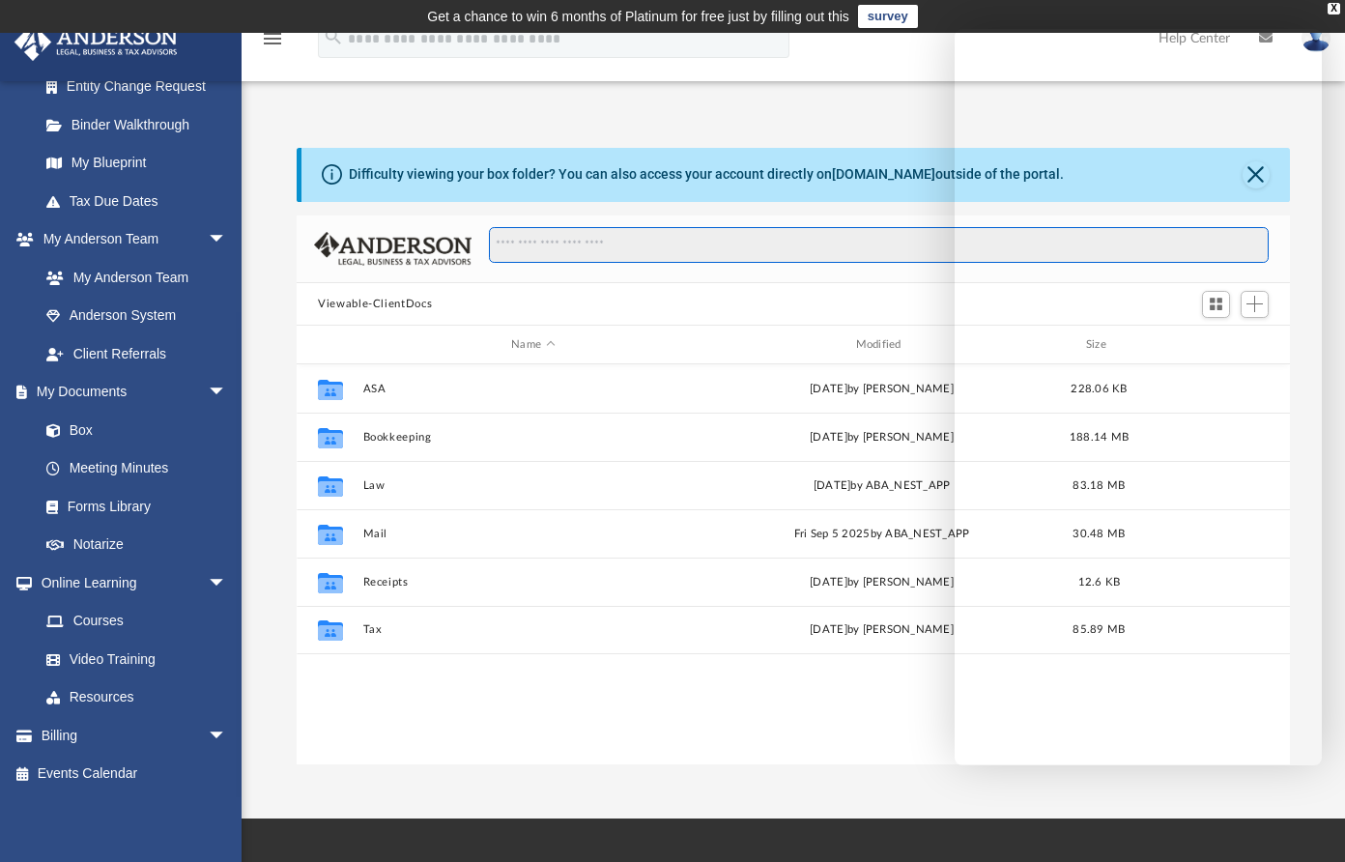
click at [524, 245] on input "Search files and folders" at bounding box center [879, 245] width 780 height 37
type input "*********"
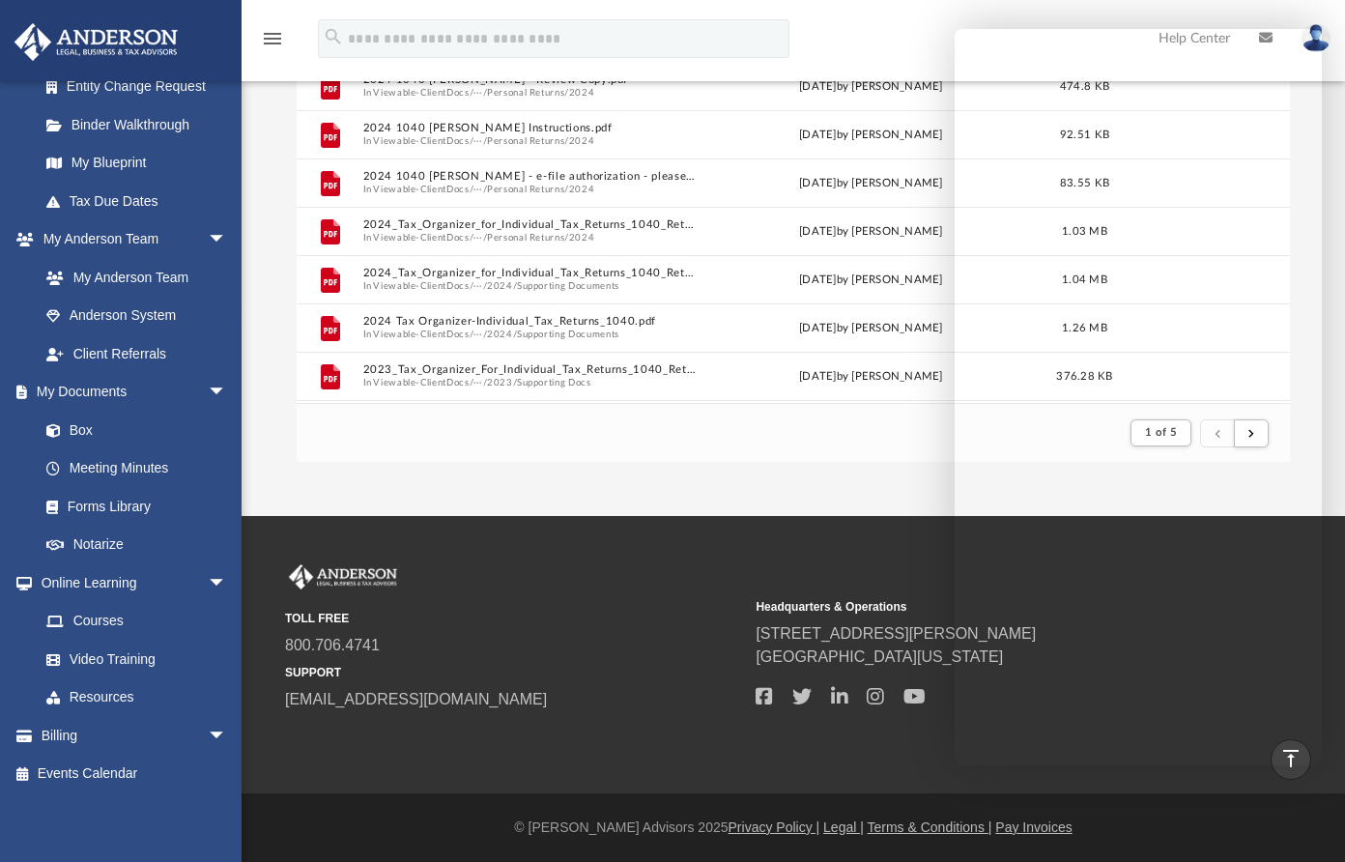
scroll to position [0, 0]
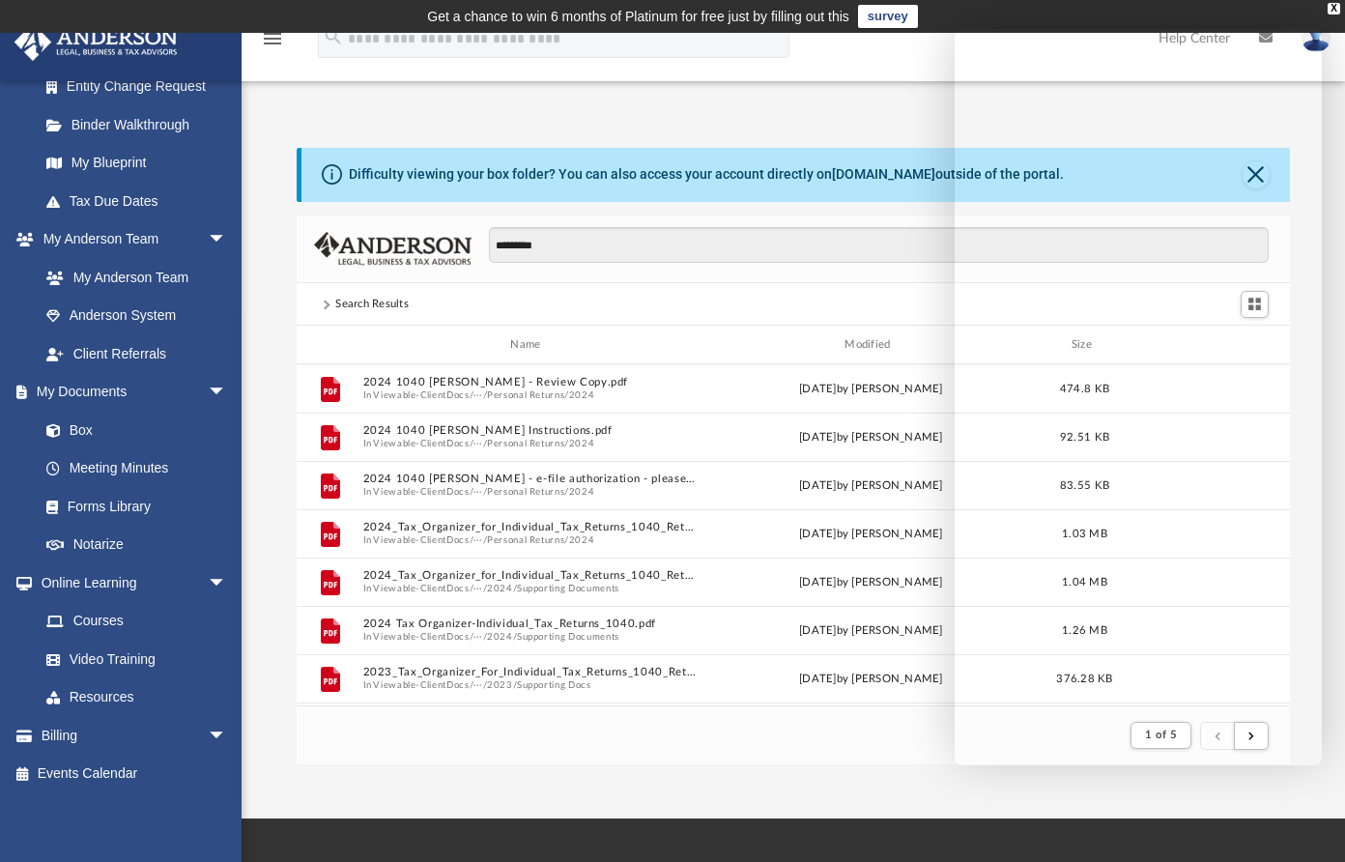
click at [255, 546] on div "Difficulty viewing your box folder? You can also access your account directly o…" at bounding box center [792, 456] width 1103 height 617
click at [264, 642] on div "Difficulty viewing your box folder? You can also access your account directly o…" at bounding box center [792, 456] width 1103 height 617
click at [266, 561] on div "Difficulty viewing your box folder? You can also access your account directly o…" at bounding box center [792, 456] width 1103 height 617
click at [270, 633] on div "Difficulty viewing your box folder? You can also access your account directly o…" at bounding box center [792, 456] width 1103 height 617
click at [267, 645] on div "Difficulty viewing your box folder? You can also access your account directly o…" at bounding box center [792, 456] width 1103 height 617
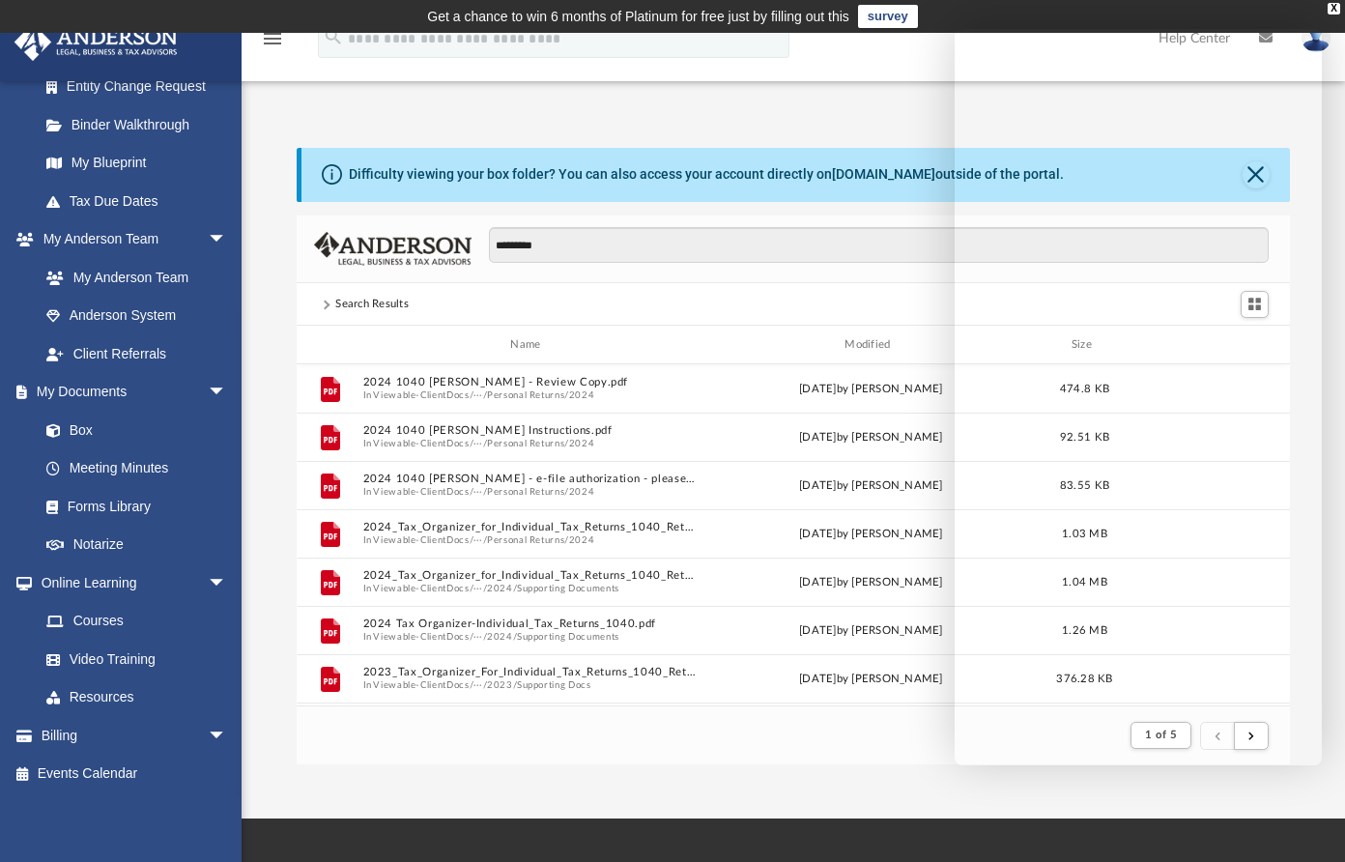
click at [276, 291] on div "Difficulty viewing your box folder? You can also access your account directly o…" at bounding box center [792, 456] width 1103 height 617
click at [266, 513] on div "Difficulty viewing your box folder? You can also access your account directly o…" at bounding box center [792, 456] width 1103 height 617
click at [302, 342] on div "Name Modified Size" at bounding box center [793, 345] width 993 height 39
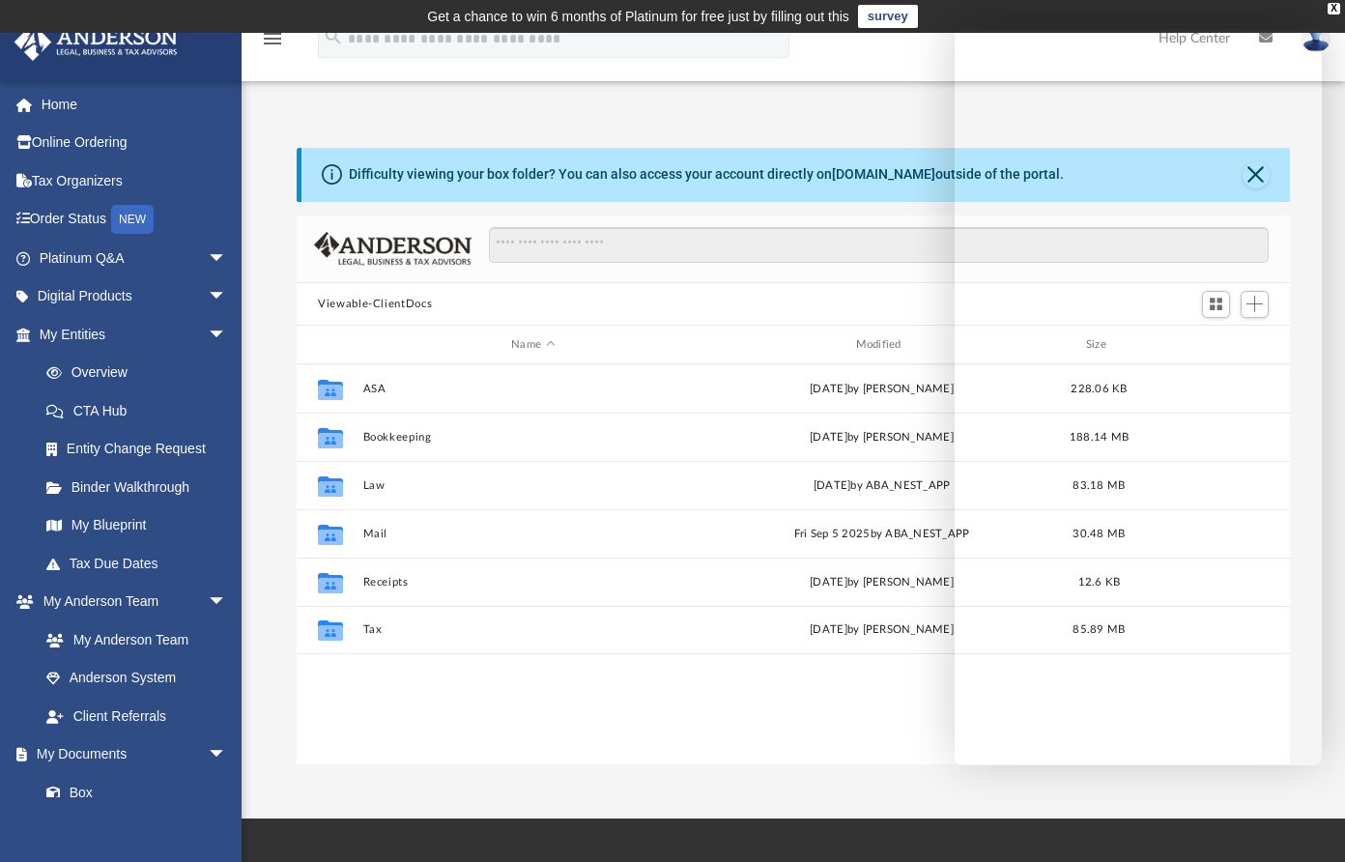
click at [311, 788] on div "App andrea@leanderliving.com Sign Out andrea@leanderliving.com Home Online Orde…" at bounding box center [672, 425] width 1345 height 785
click at [800, 790] on div "App andrea@leanderliving.com Sign Out andrea@leanderliving.com Home Online Orde…" at bounding box center [672, 425] width 1345 height 785
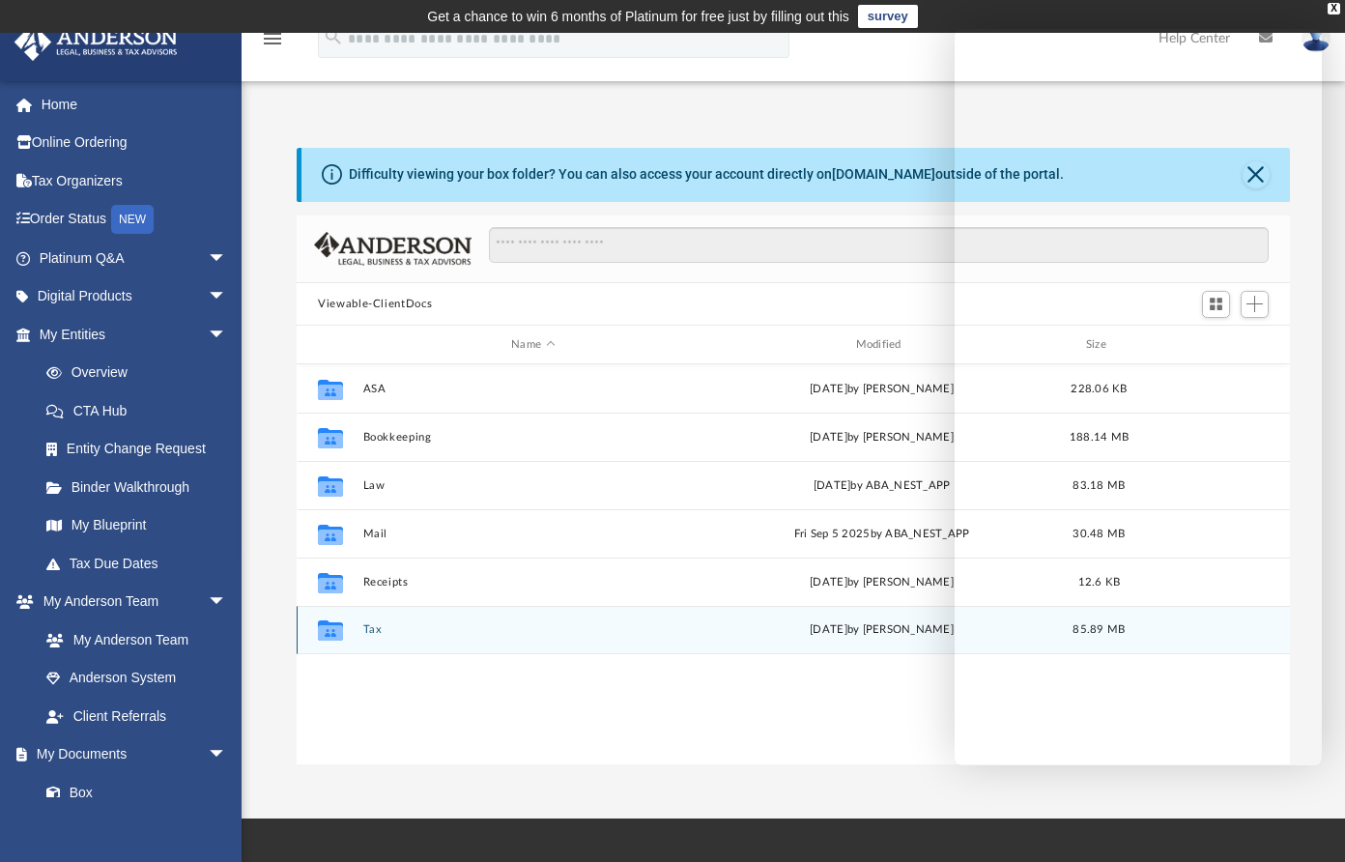
click at [367, 625] on button "Tax" at bounding box center [533, 630] width 340 height 13
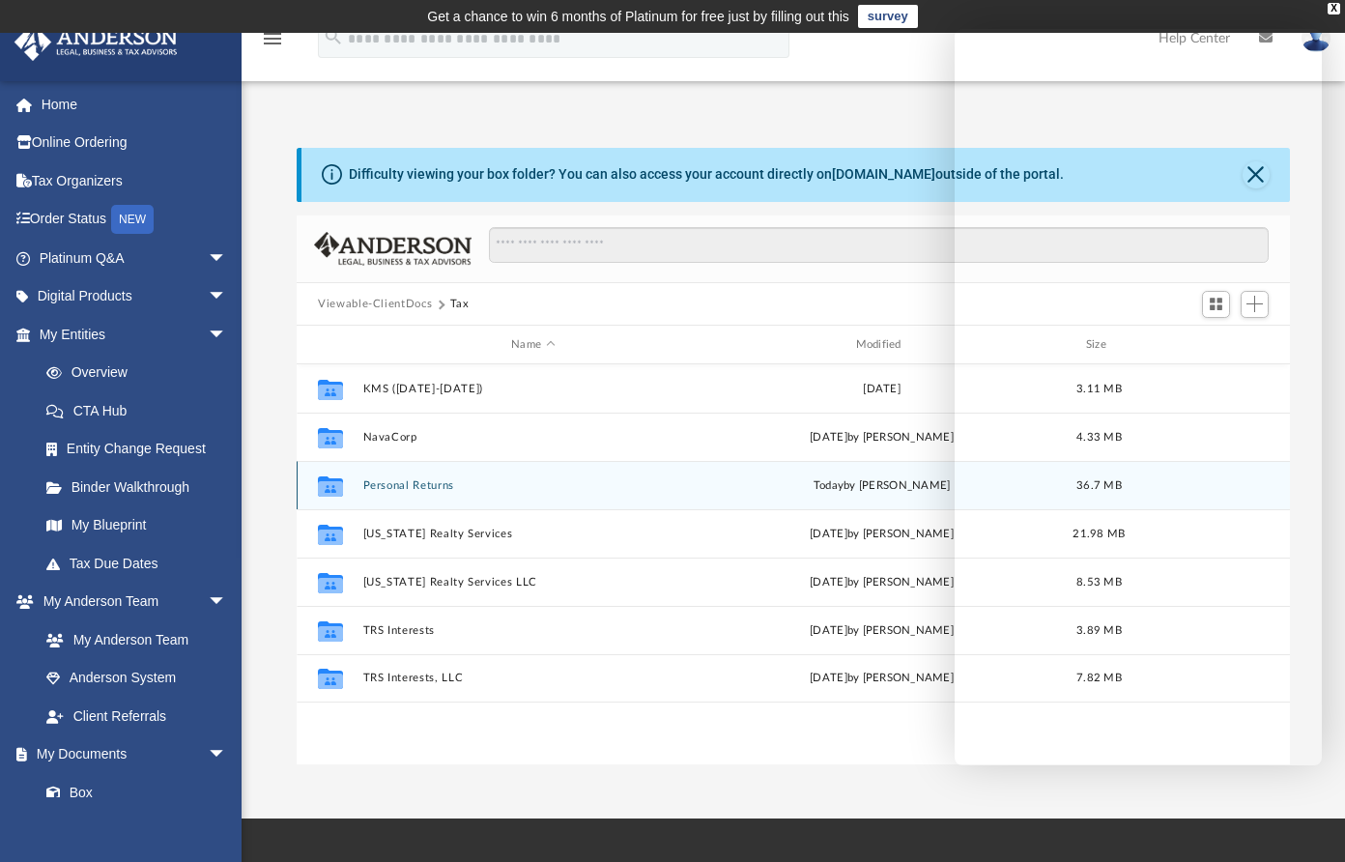
click at [393, 476] on div "Collaborated Folder Personal Returns today by Shaqedra Riley 36.7 MB" at bounding box center [793, 485] width 993 height 48
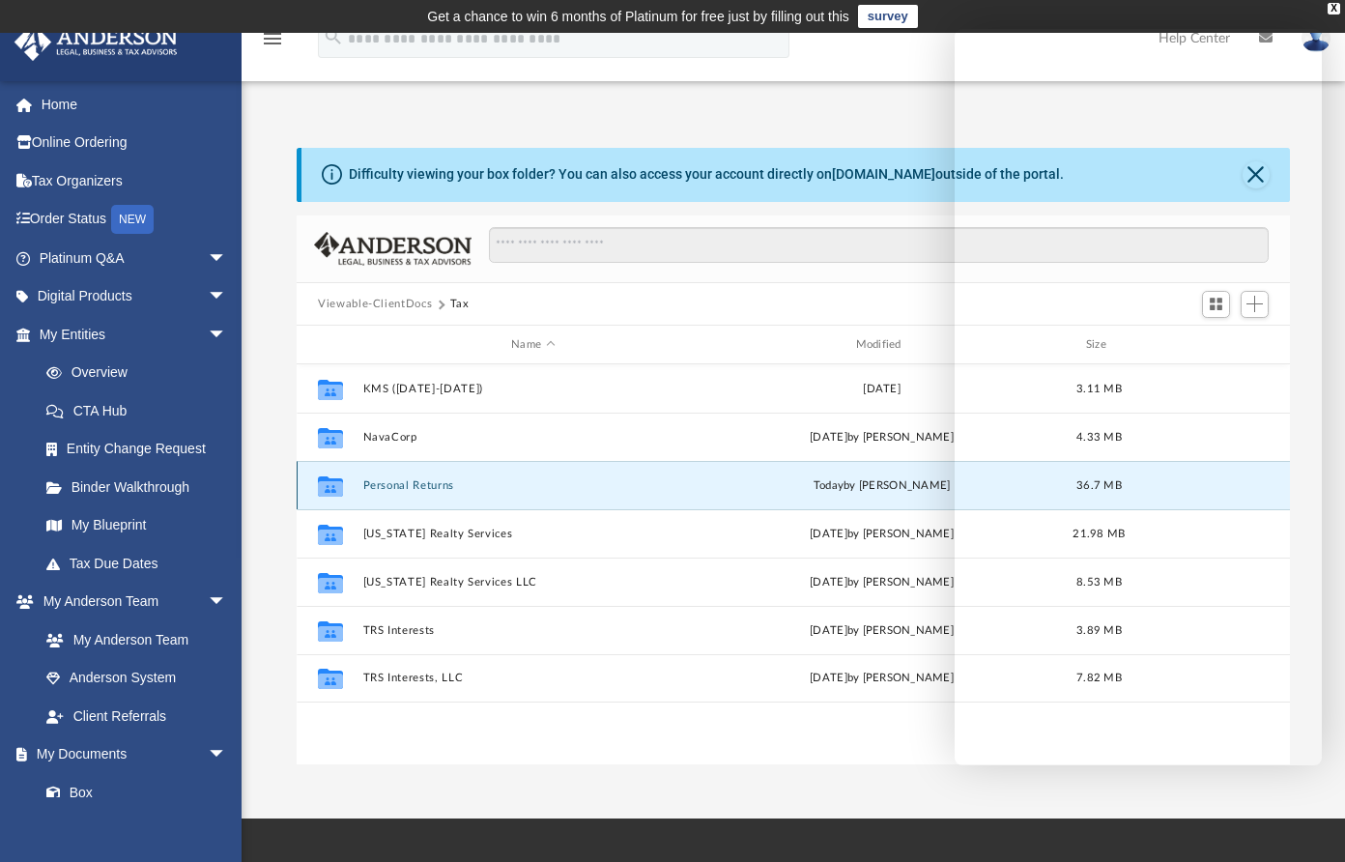
click at [389, 482] on button "Personal Returns" at bounding box center [533, 485] width 340 height 13
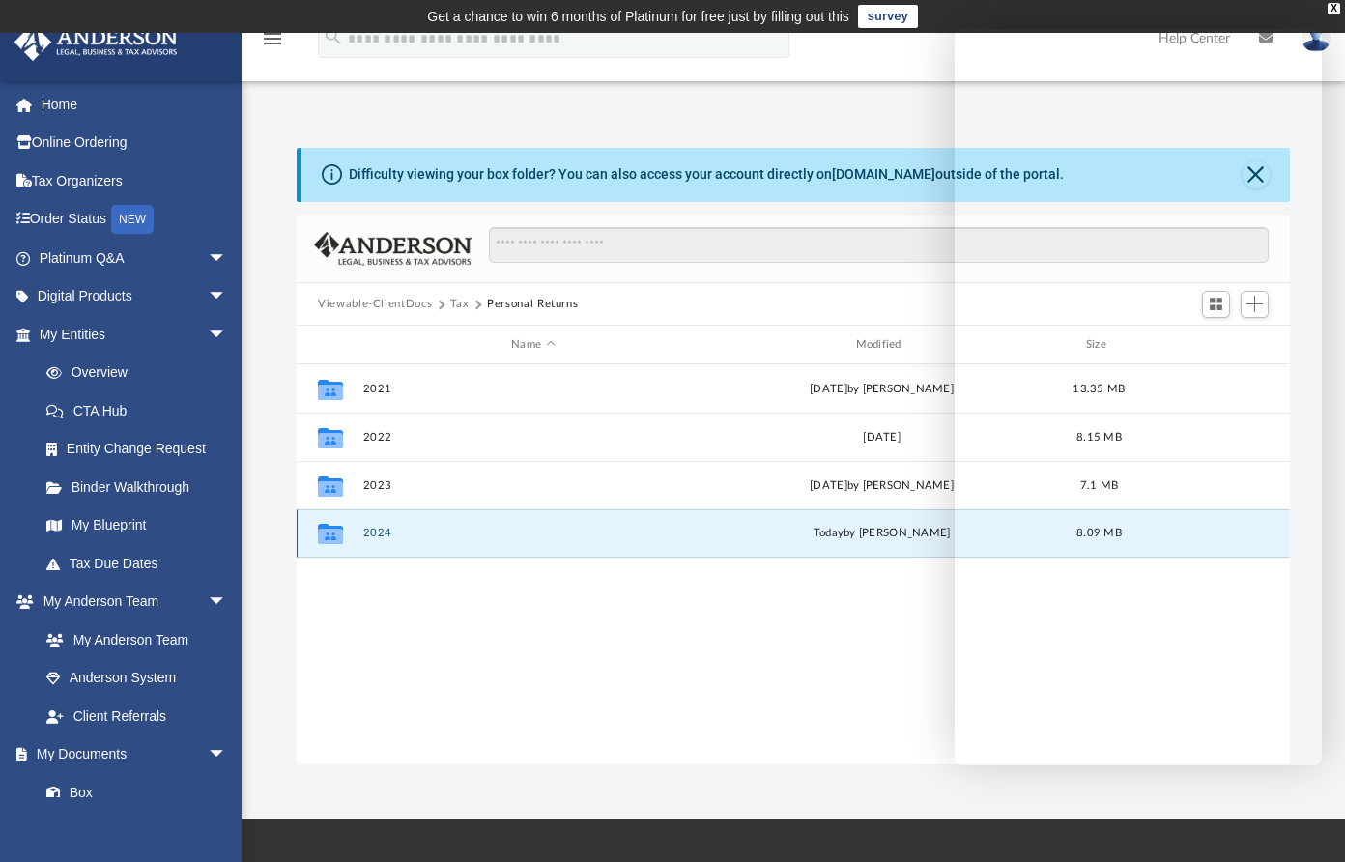
click at [379, 533] on button "2024" at bounding box center [533, 533] width 340 height 13
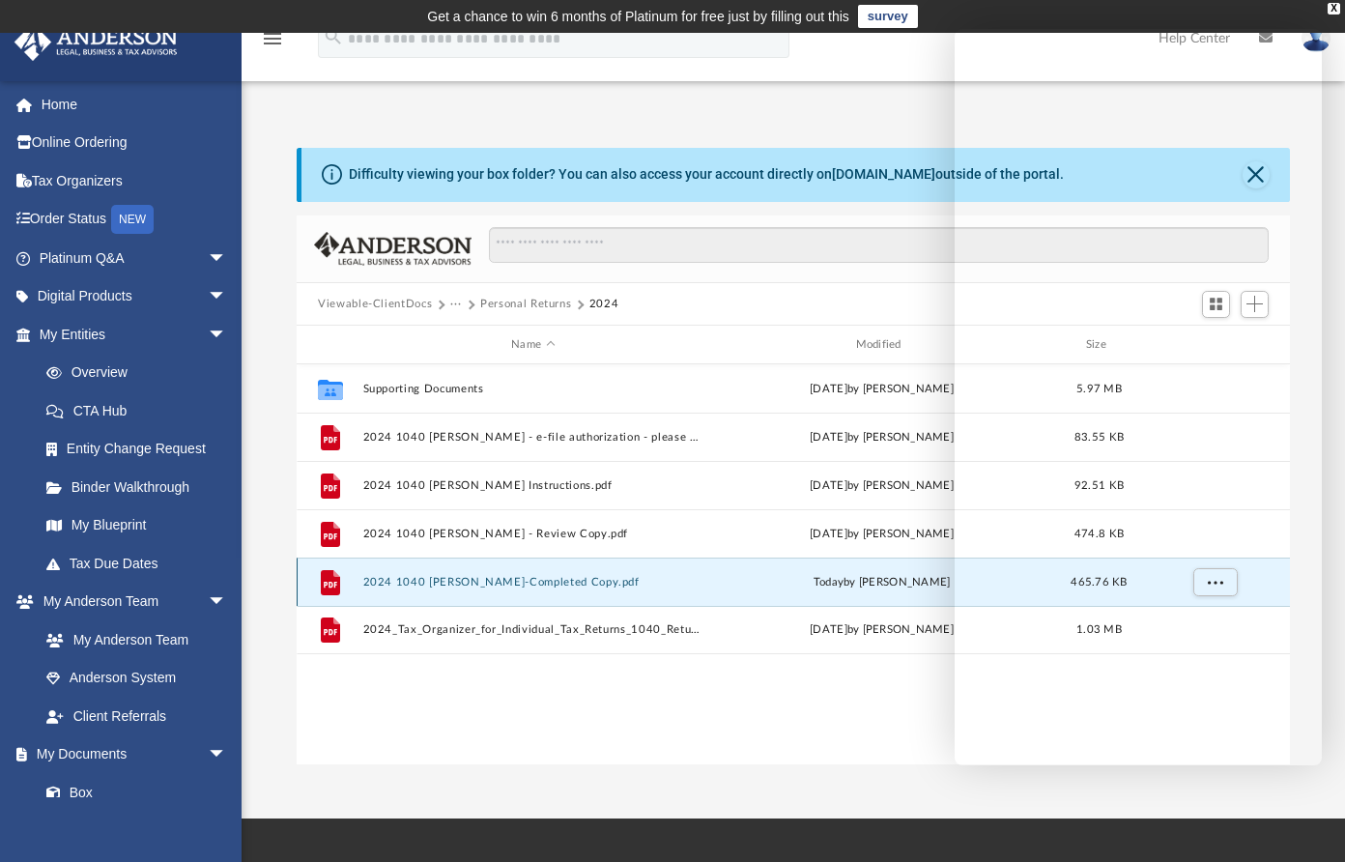
click at [489, 579] on button "2024 1040 Navarrette, Andrea-Completed Copy.pdf" at bounding box center [533, 582] width 340 height 13
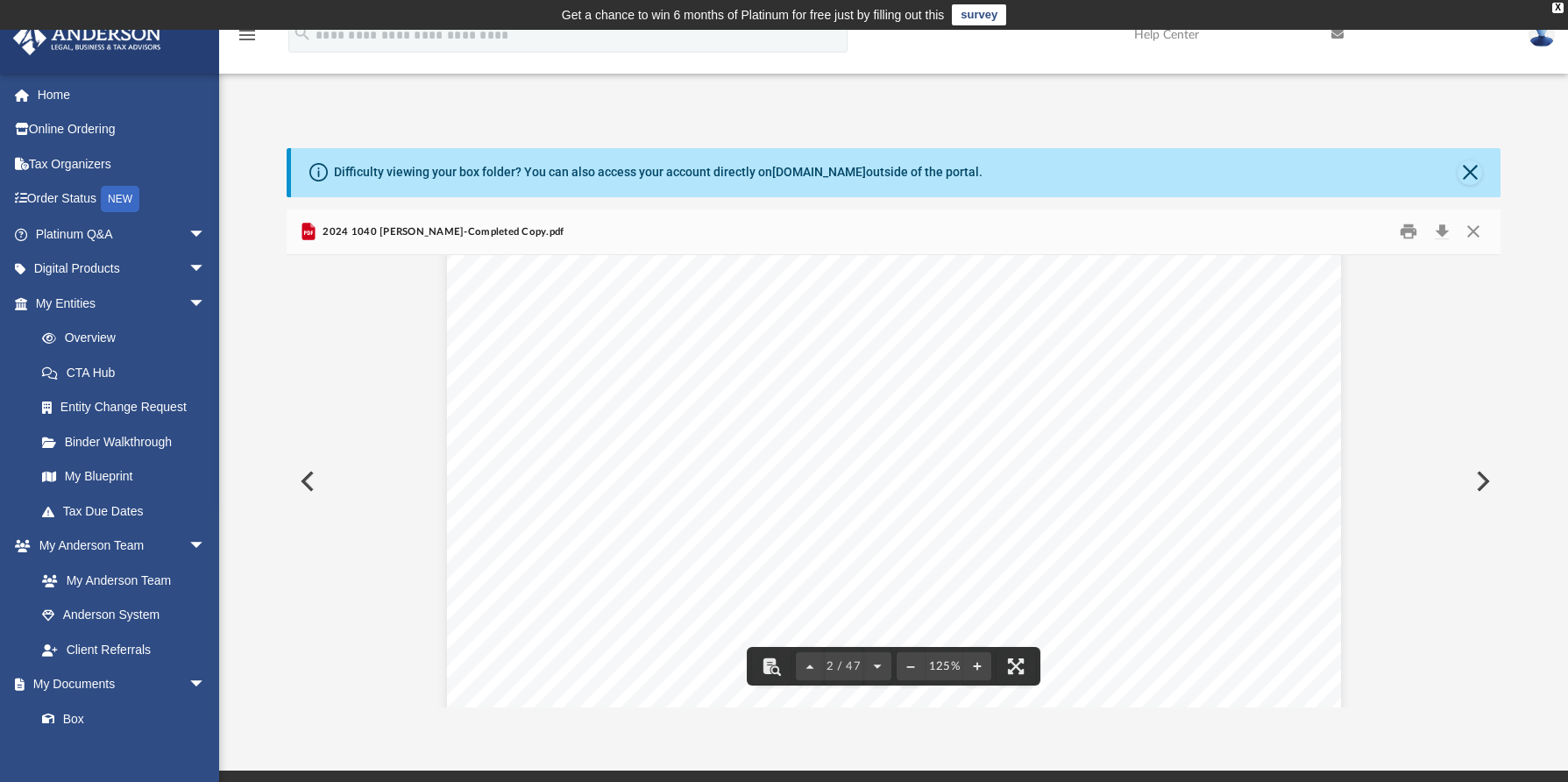
scroll to position [175, 0]
click at [1232, 234] on button "Download" at bounding box center [1442, 232] width 32 height 27
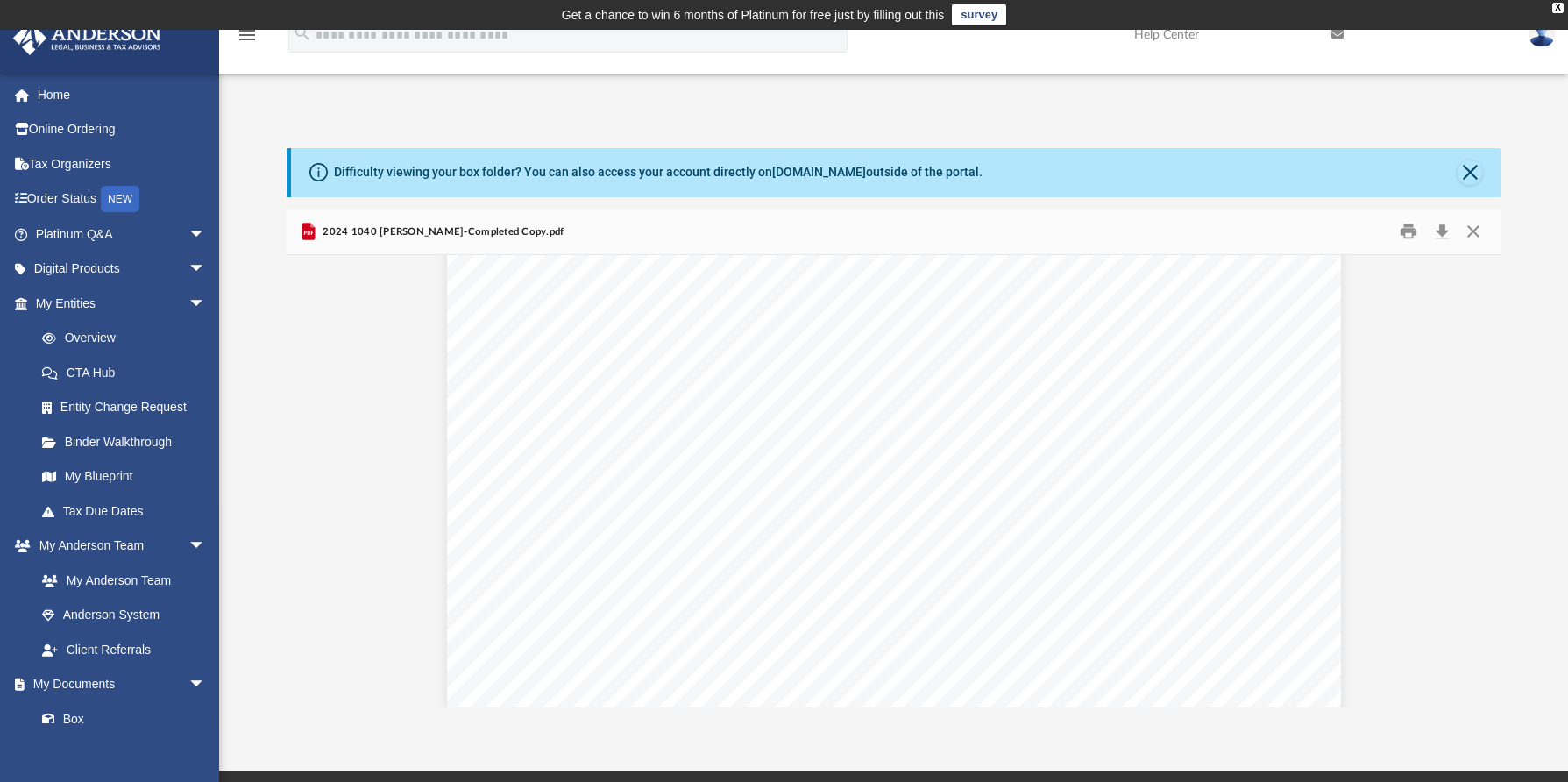
drag, startPoint x: 323, startPoint y: 230, endPoint x: 583, endPoint y: 239, distance: 260.2
click at [583, 239] on div "2024 1040 Navarrette, Andrea-Completed Copy.pdf" at bounding box center [894, 232] width 1214 height 46
copy span "2024 1040 Navarrette, Andrea-Completed Copy.pdf"
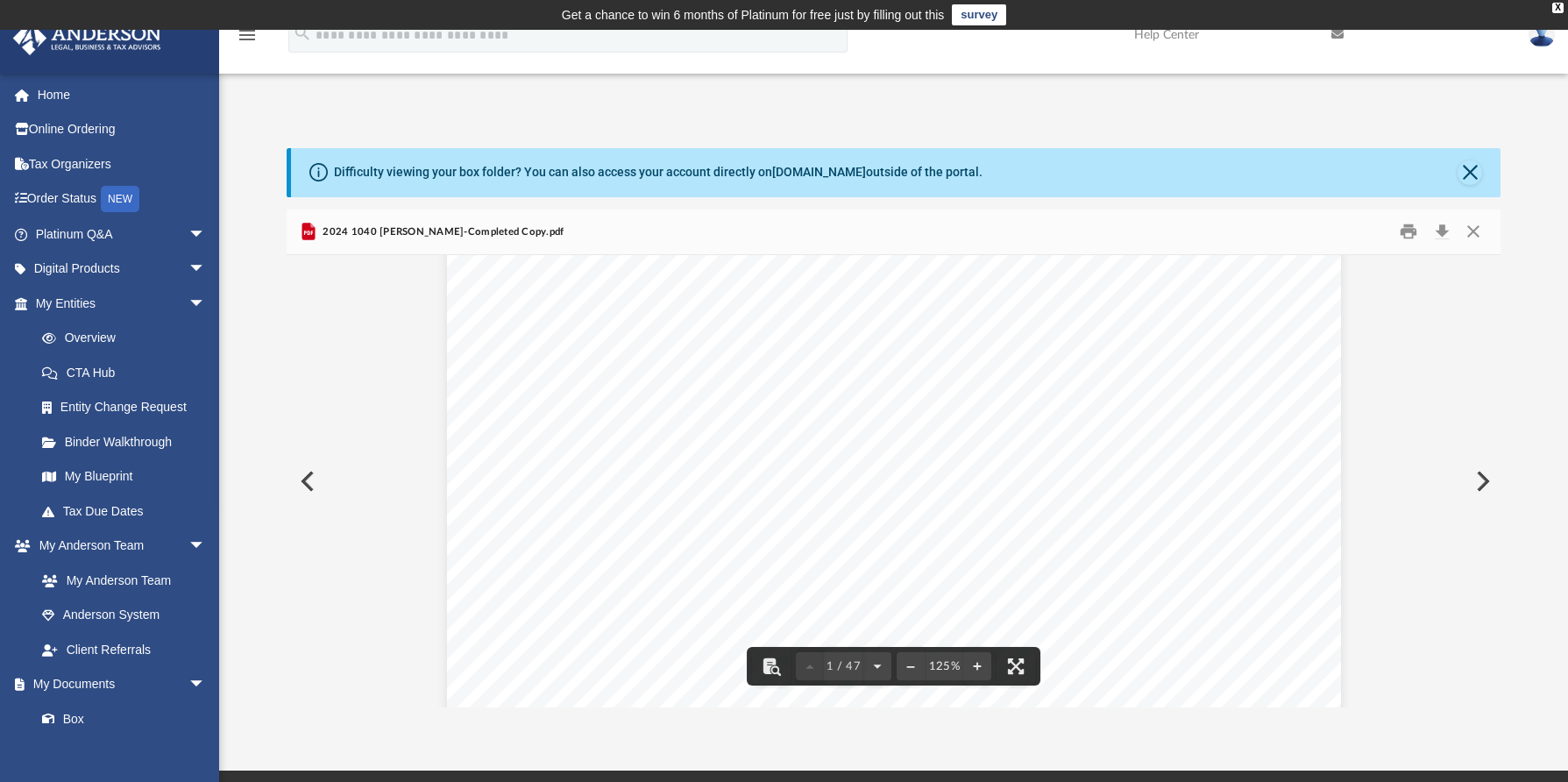
scroll to position [0, 0]
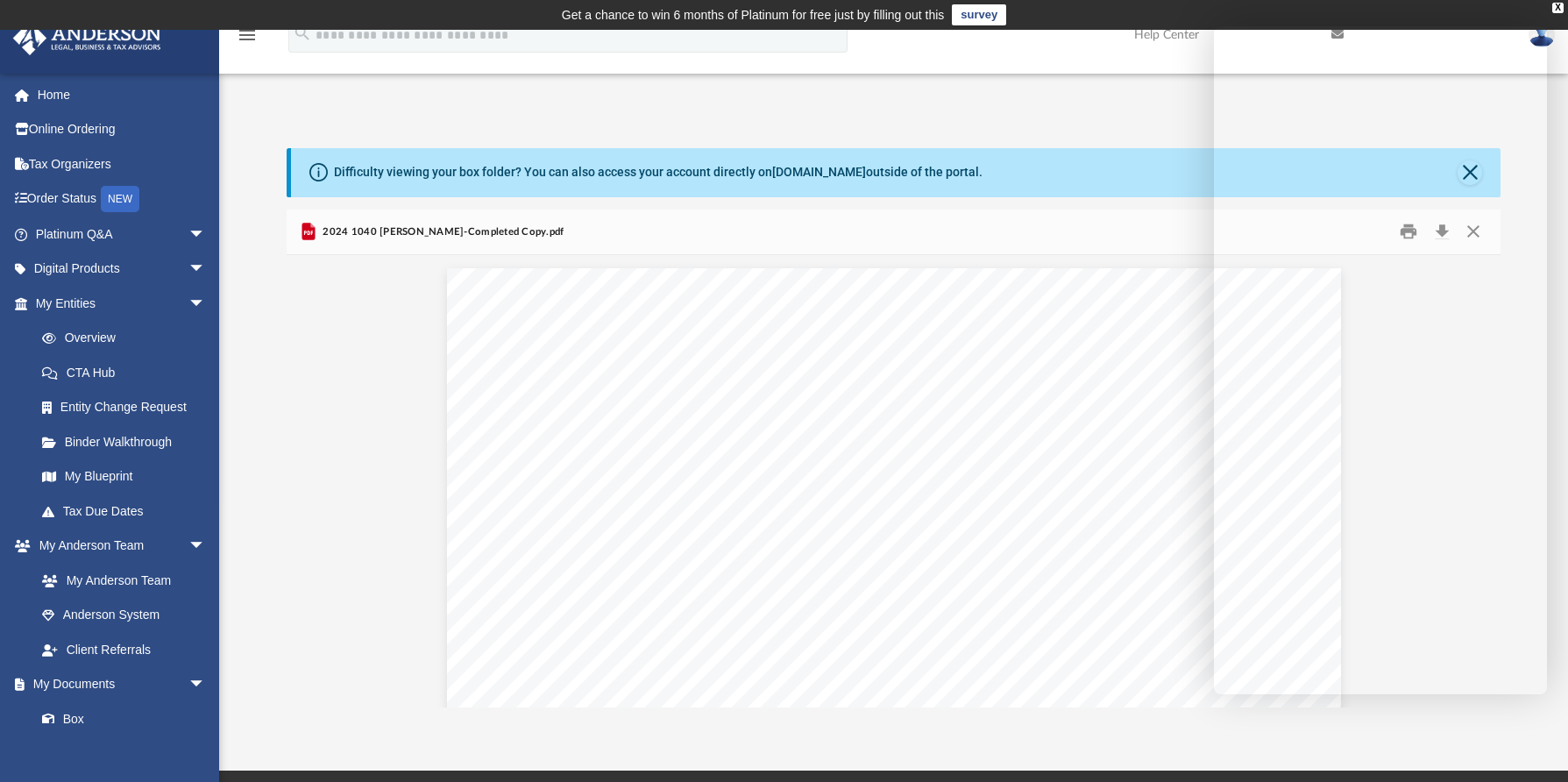
click at [454, 99] on div "App andrea@leanderliving.com Sign Out andrea@leanderliving.com Home Online Orde…" at bounding box center [784, 400] width 1568 height 615
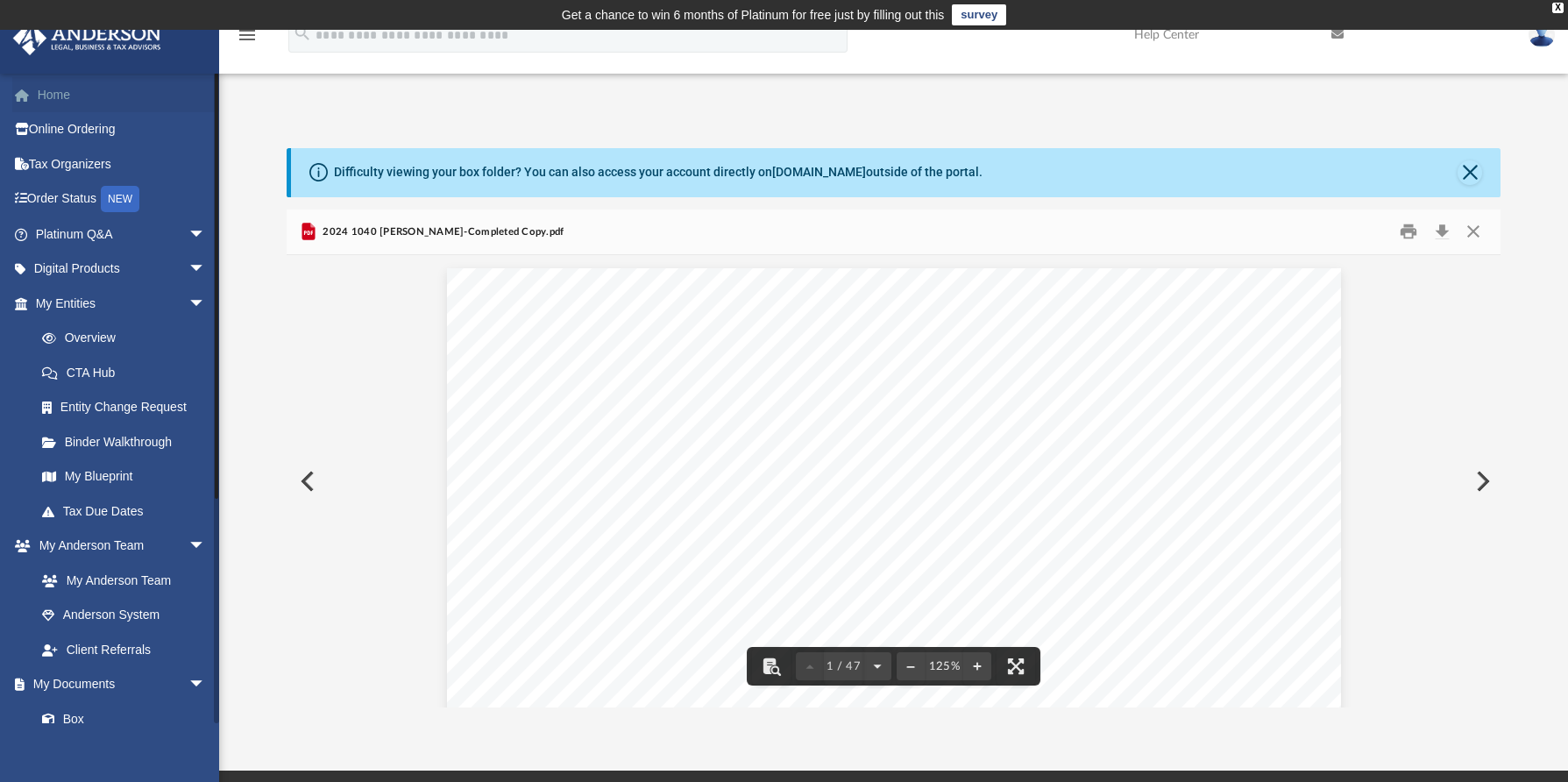
click at [67, 95] on link "Home" at bounding box center [122, 94] width 220 height 35
